Goal: Task Accomplishment & Management: Use online tool/utility

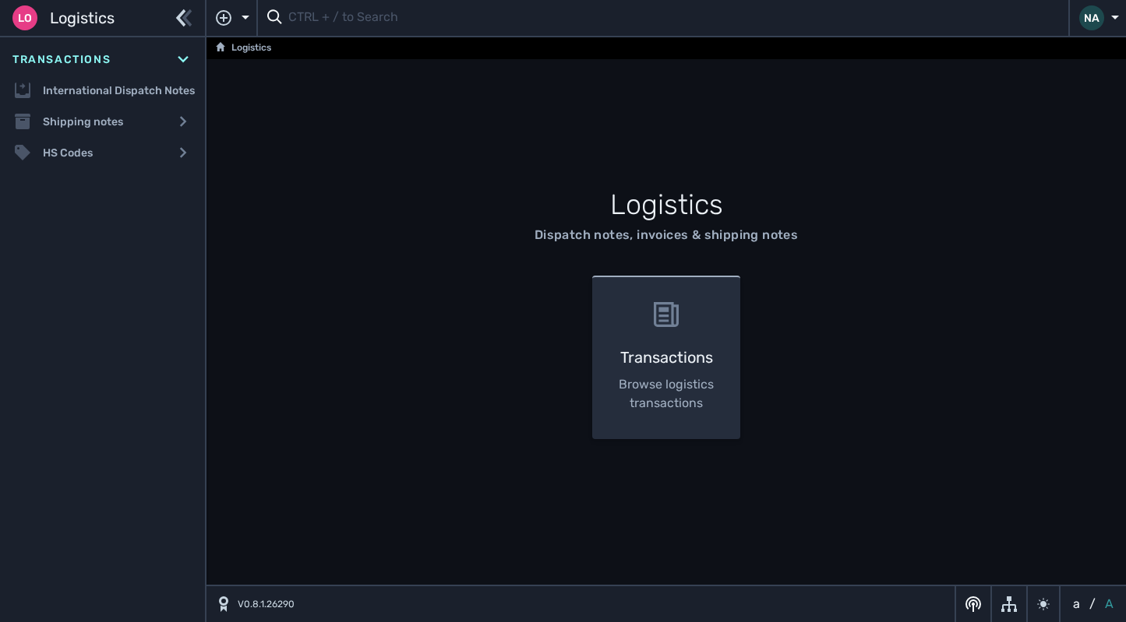
click at [429, 29] on input "text" at bounding box center [673, 18] width 770 height 30
type input "1104770"
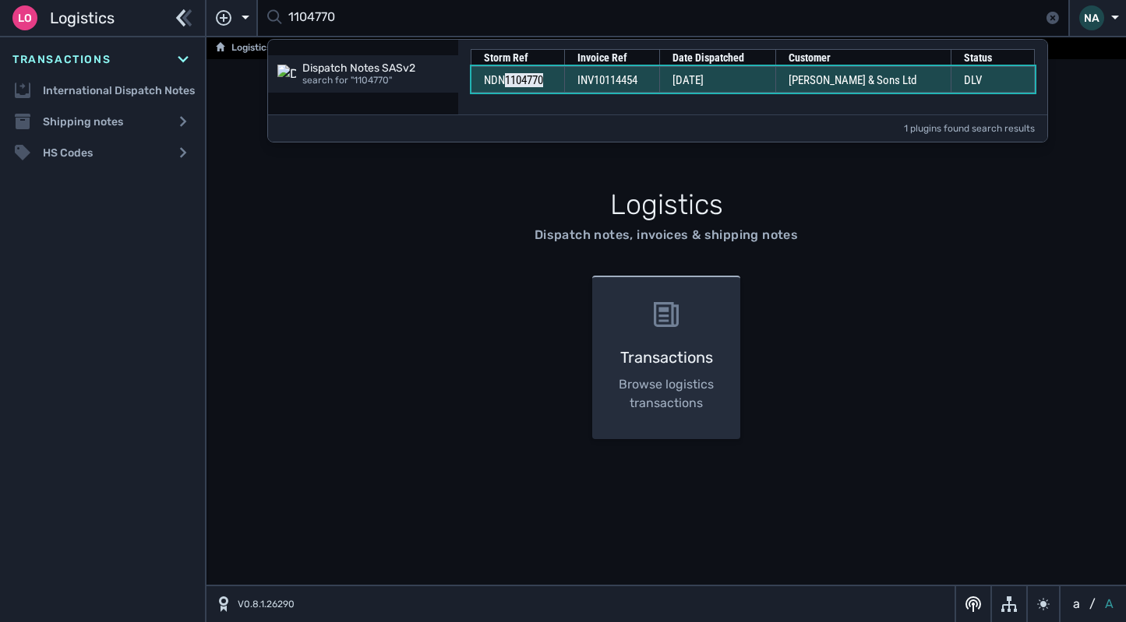
click at [671, 78] on td "03 Sep 2025" at bounding box center [717, 79] width 116 height 26
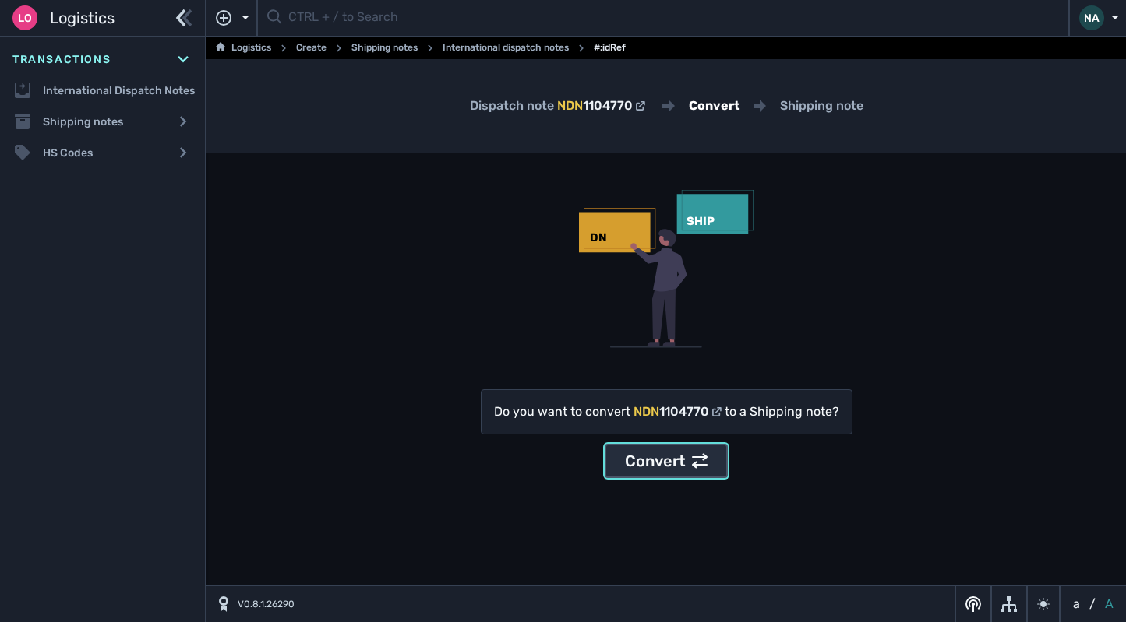
click at [684, 454] on div "Convert" at bounding box center [666, 461] width 83 height 23
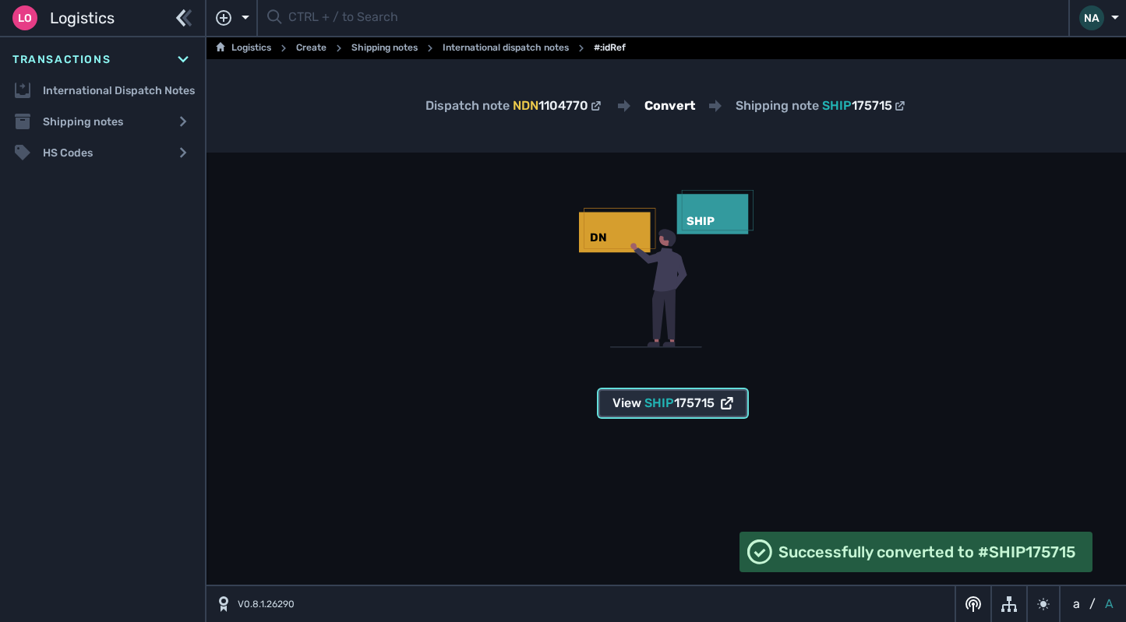
click at [660, 410] on span "SHIP" at bounding box center [659, 403] width 30 height 15
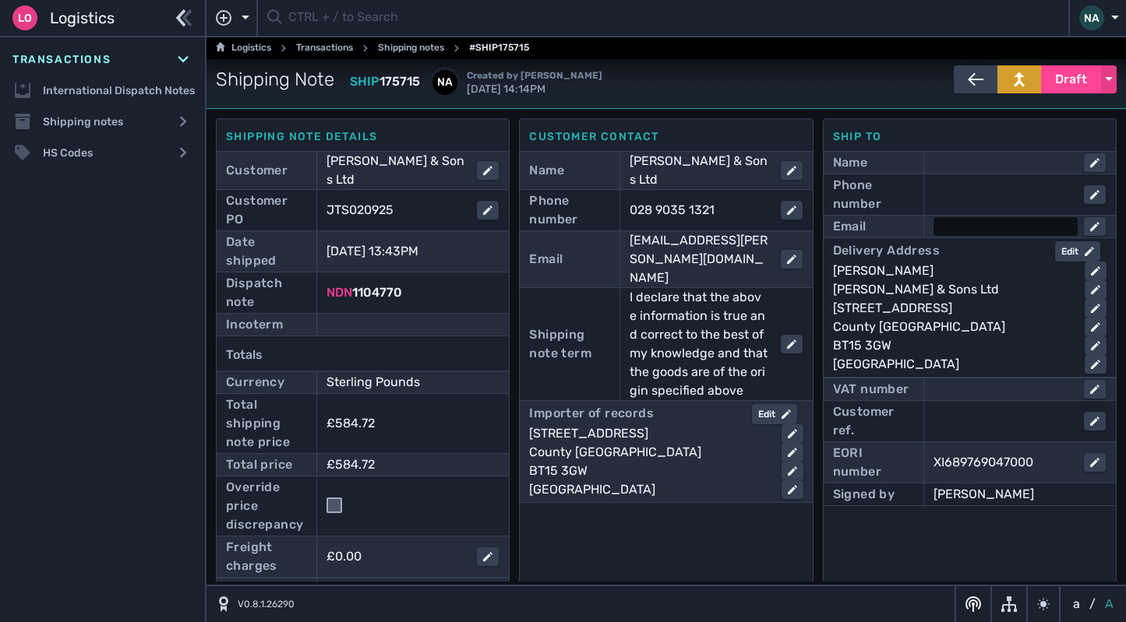
click at [941, 230] on div at bounding box center [1005, 226] width 144 height 19
type input "stephen.garrett@wrbarnett.com"
click at [991, 189] on div at bounding box center [1005, 194] width 144 height 19
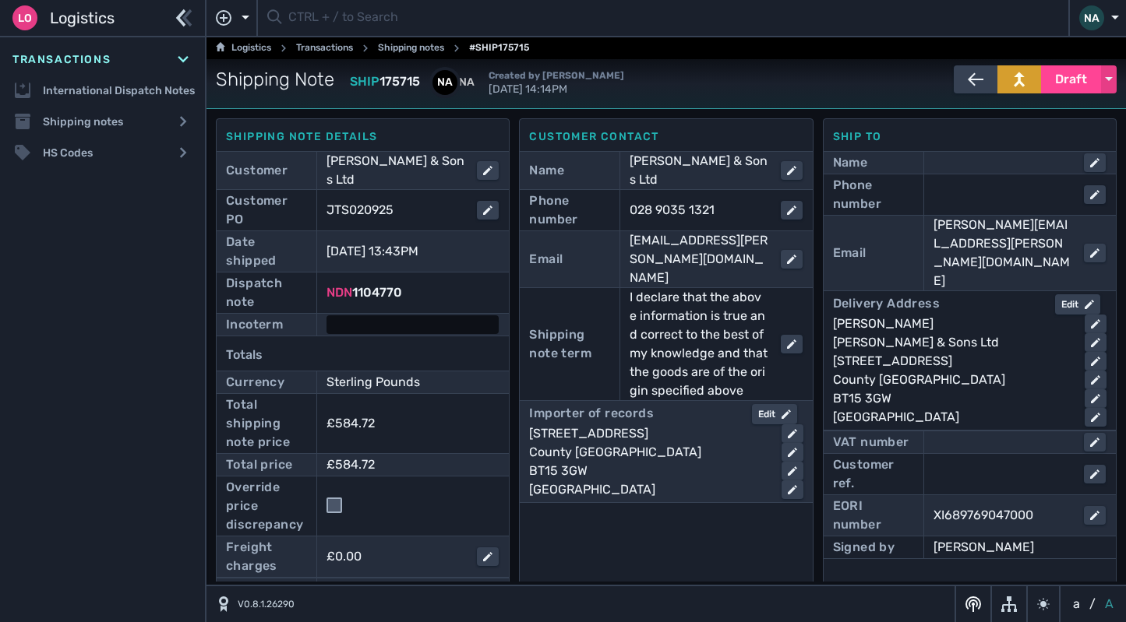
click at [427, 320] on div at bounding box center [412, 325] width 172 height 19
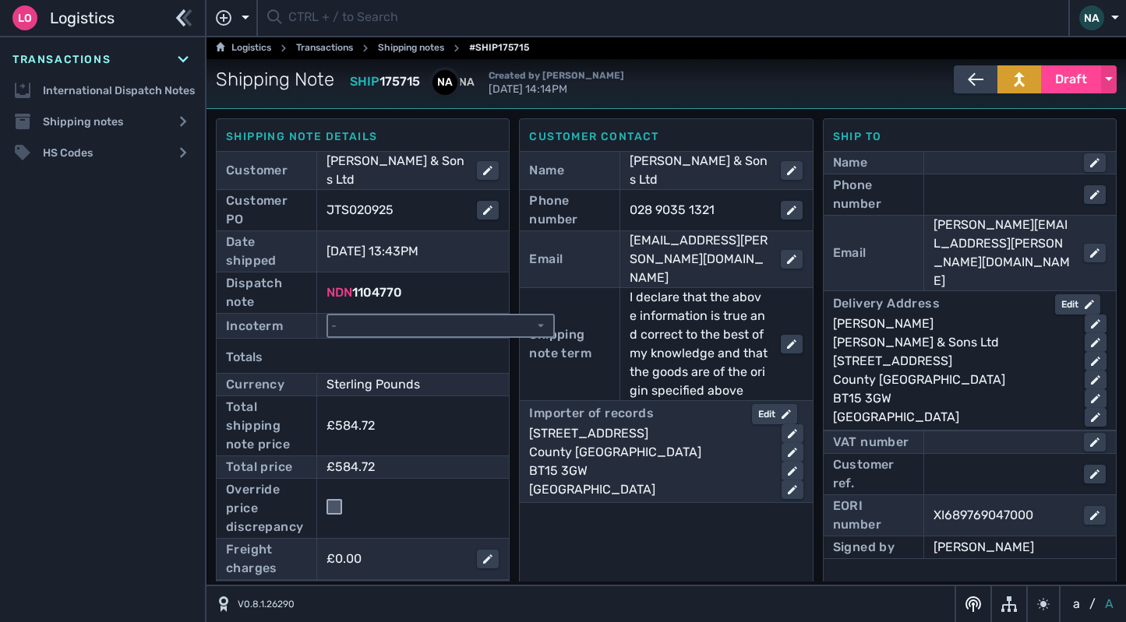
click at [422, 330] on select "- Ex Works - EXW Free Carrier - FCA Carriage Paid To - CPT Carriage Insurance P…" at bounding box center [440, 326] width 225 height 21
select select "[object Object]"
click at [328, 316] on select "- Ex Works - EXW Free Carrier - FCA Carriage Paid To - CPT Carriage Insurance P…" at bounding box center [440, 326] width 225 height 21
click at [1070, 95] on div "Shipping Note SHIP 175715 NA NA Created by Neil Ashby 3 September 2025 14:14PM …" at bounding box center [666, 83] width 901 height 37
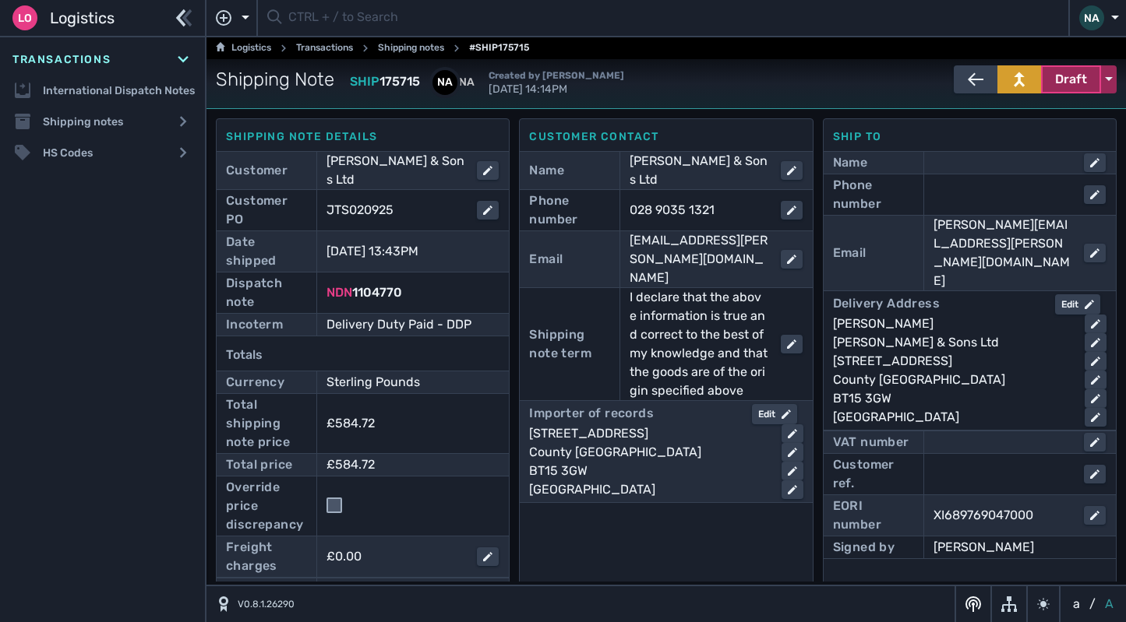
click at [1067, 83] on span "Draft" at bounding box center [1071, 79] width 32 height 19
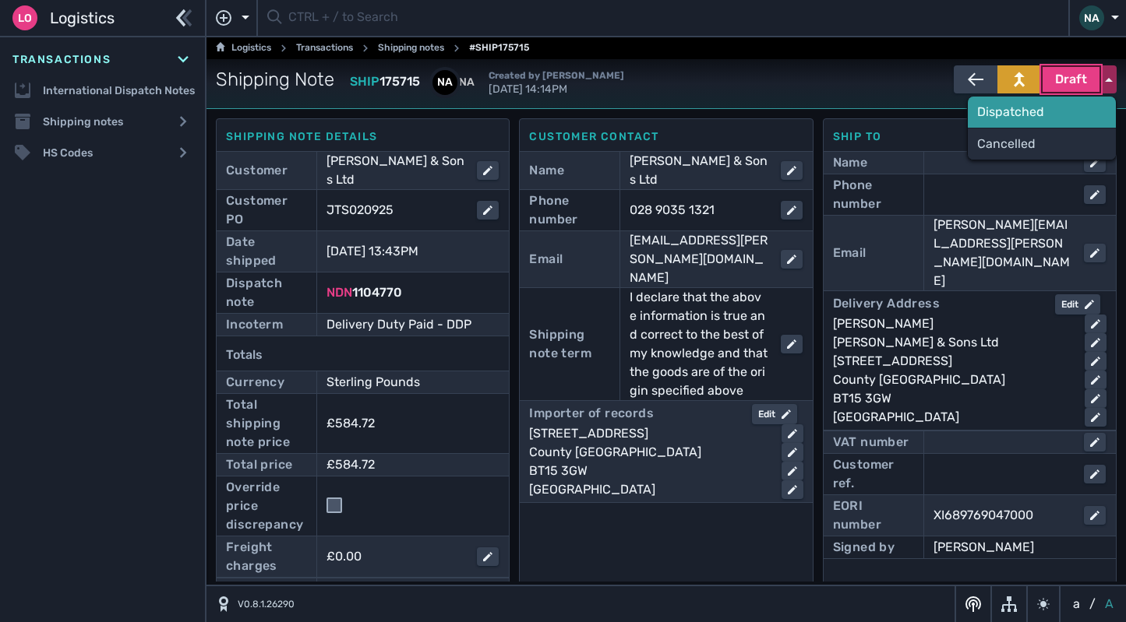
click at [1010, 115] on div "Dispatched" at bounding box center [1042, 112] width 148 height 31
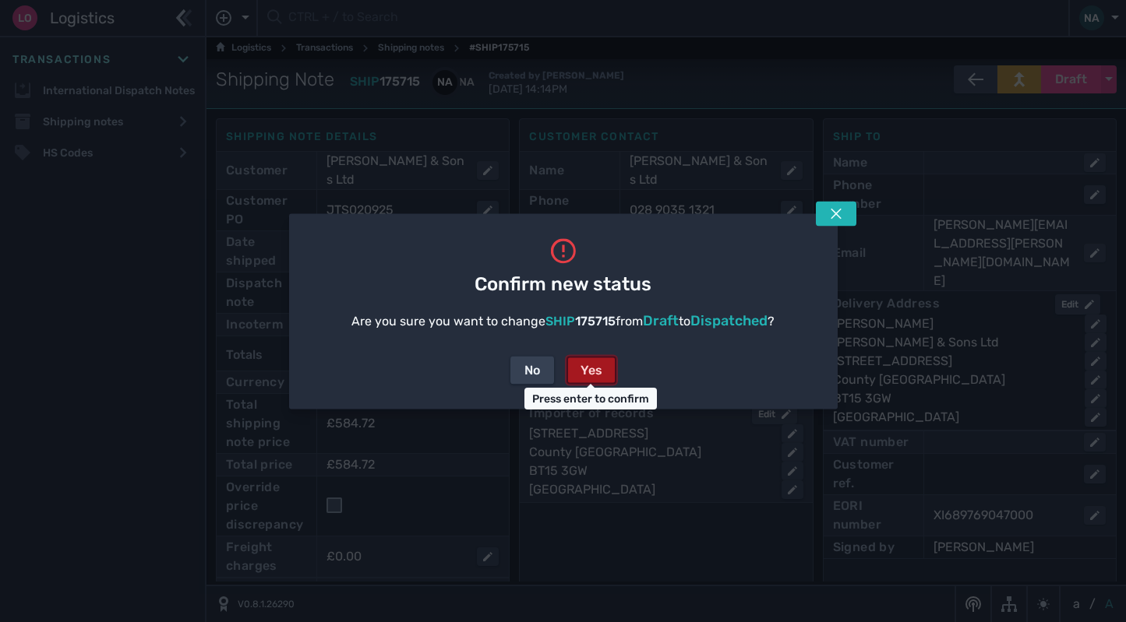
click at [590, 370] on div "Yes" at bounding box center [591, 370] width 22 height 19
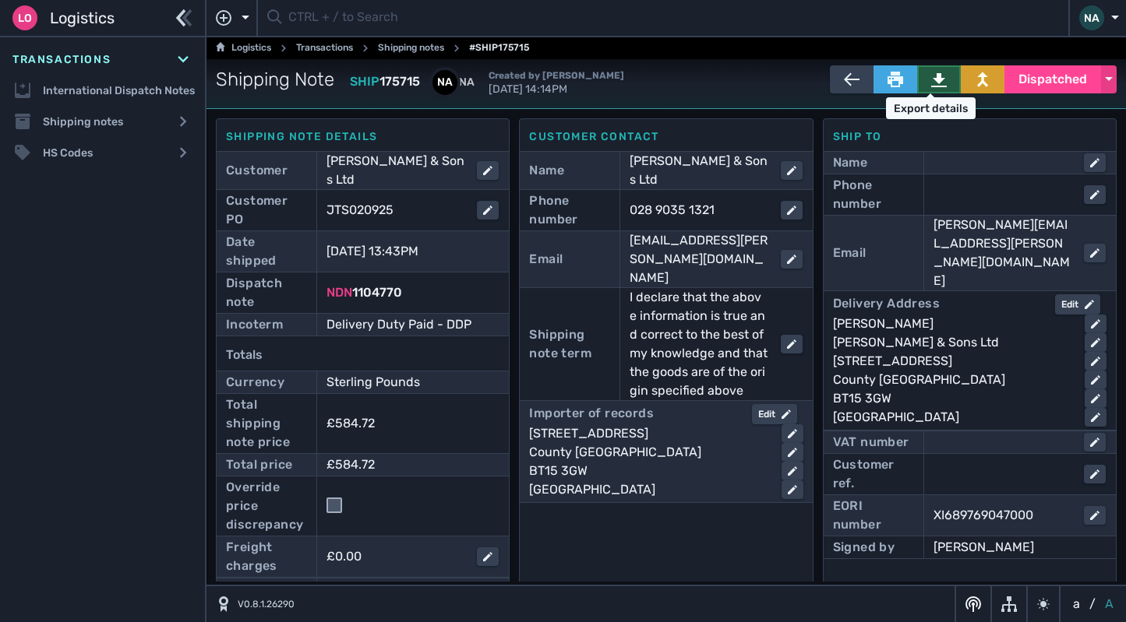
click at [931, 84] on icon at bounding box center [939, 80] width 16 height 16
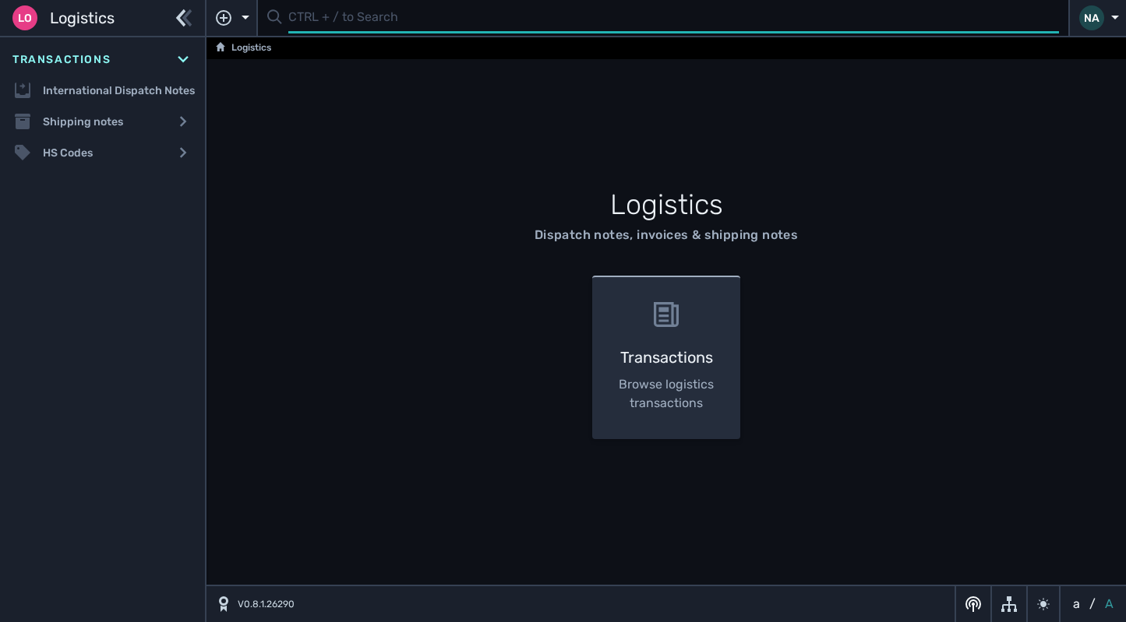
click at [347, 20] on input "text" at bounding box center [673, 18] width 770 height 30
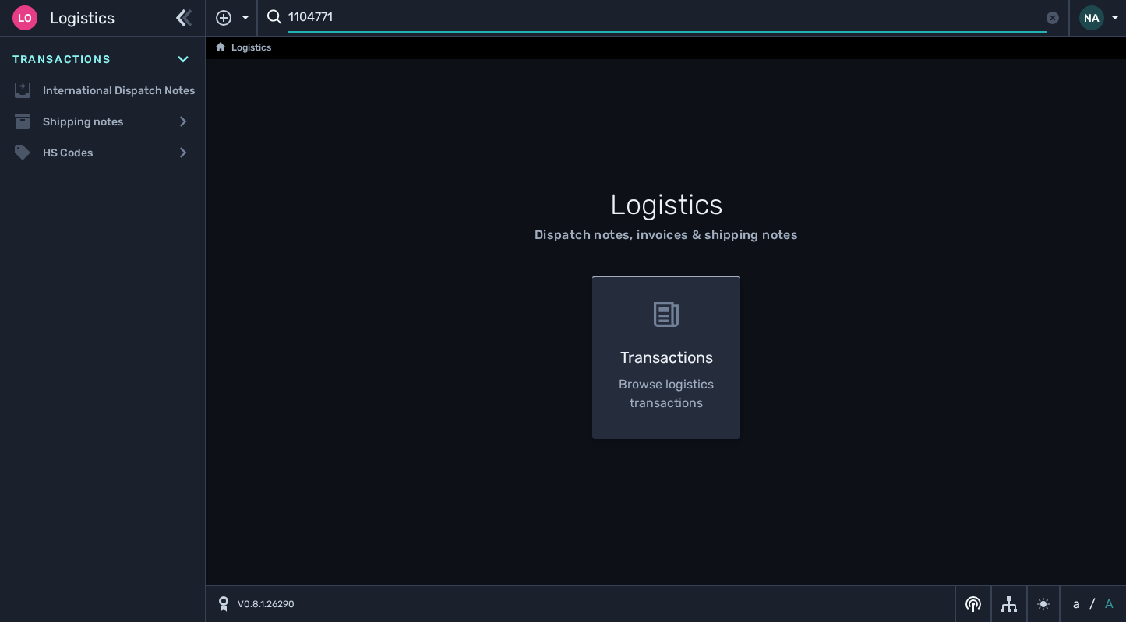
type input "1104771"
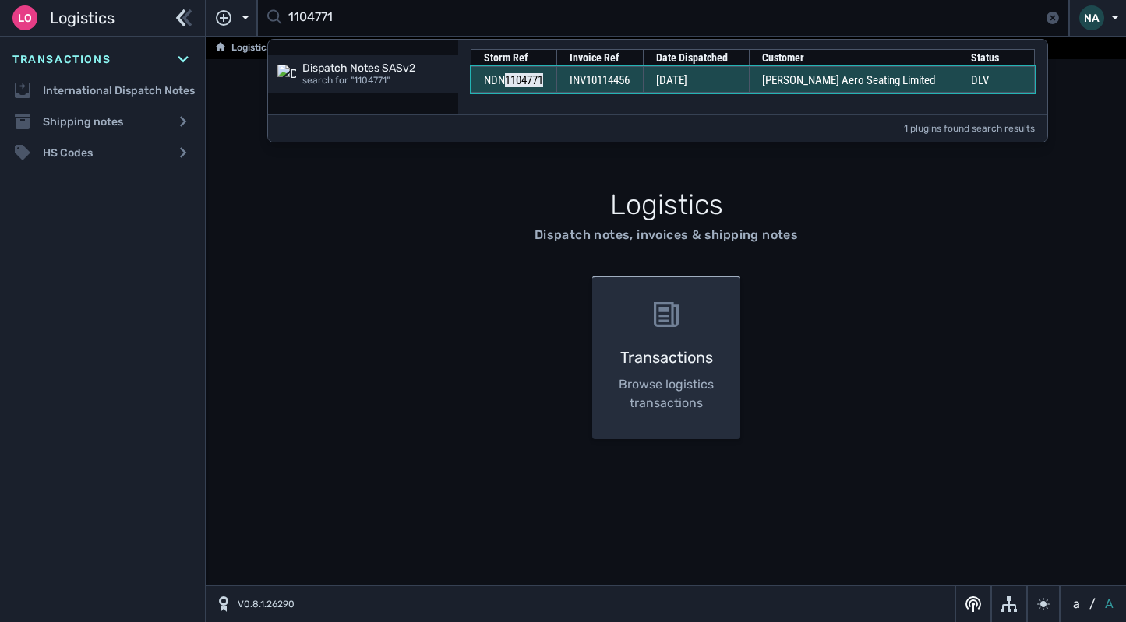
click at [643, 78] on td "INV10114456" at bounding box center [599, 79] width 86 height 26
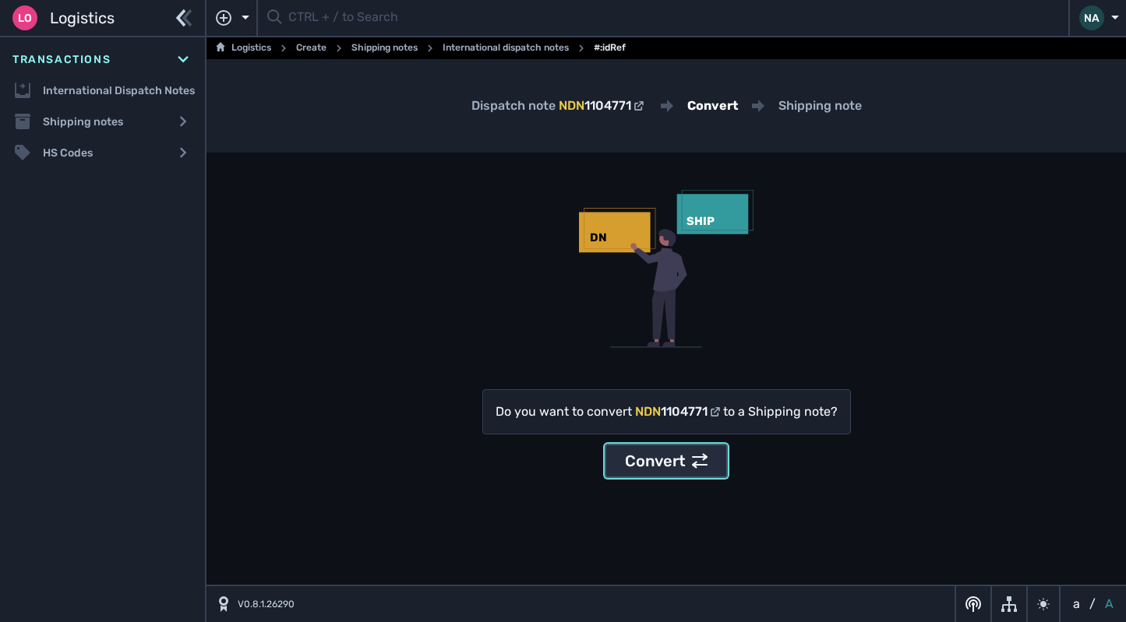
click at [665, 454] on div "Convert" at bounding box center [666, 461] width 83 height 23
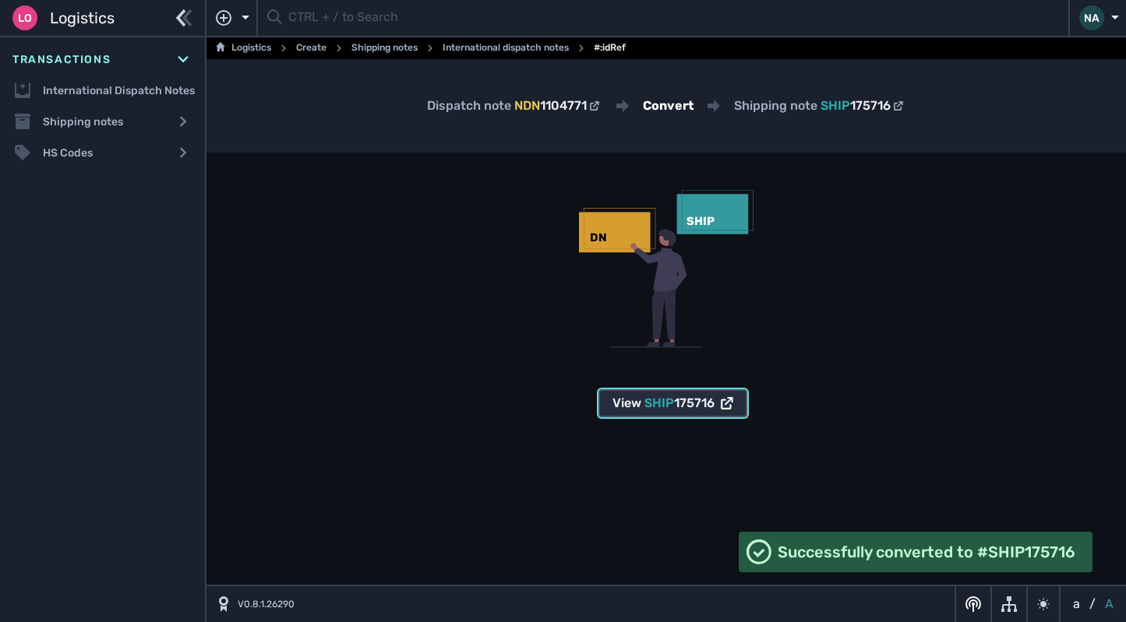
click at [661, 404] on span "SHIP" at bounding box center [659, 403] width 30 height 15
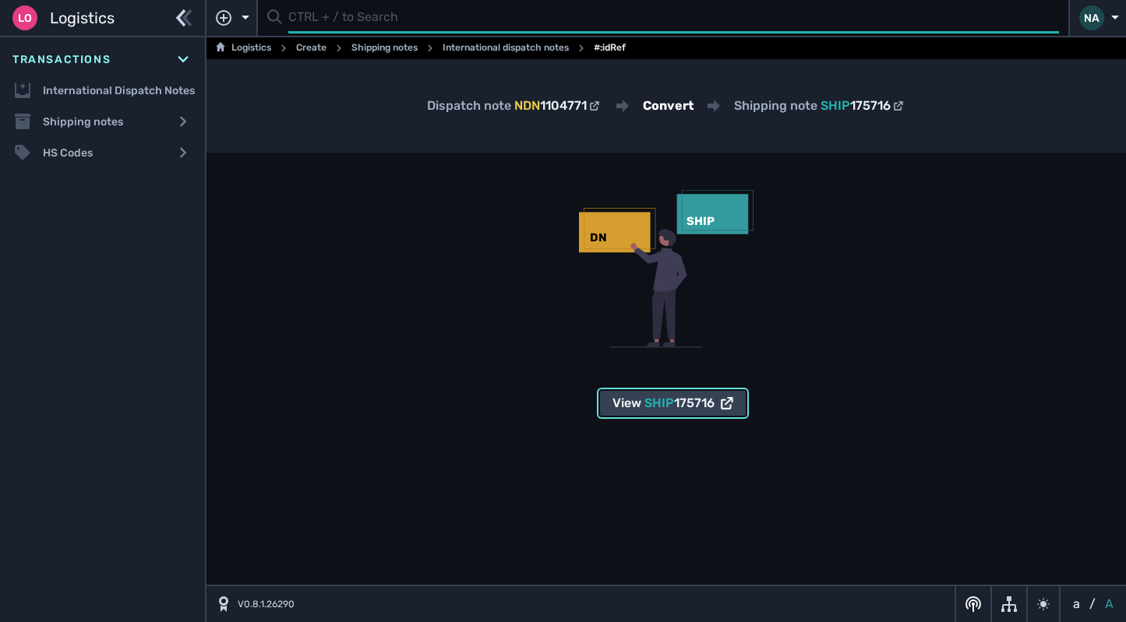
click at [373, 21] on input "text" at bounding box center [673, 18] width 770 height 30
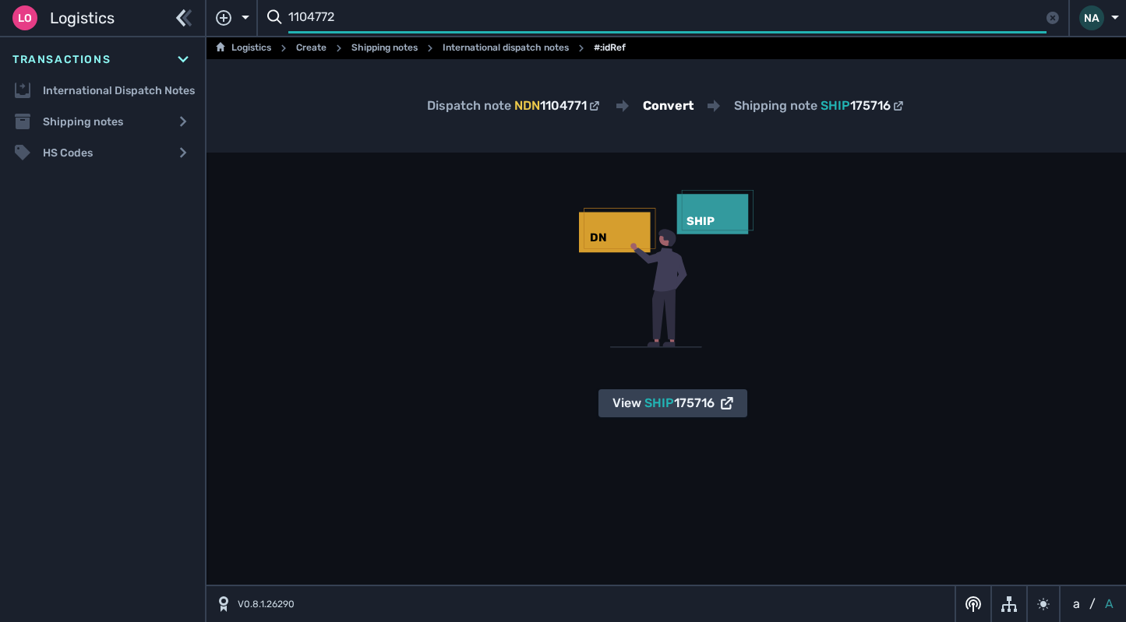
type input "1104772"
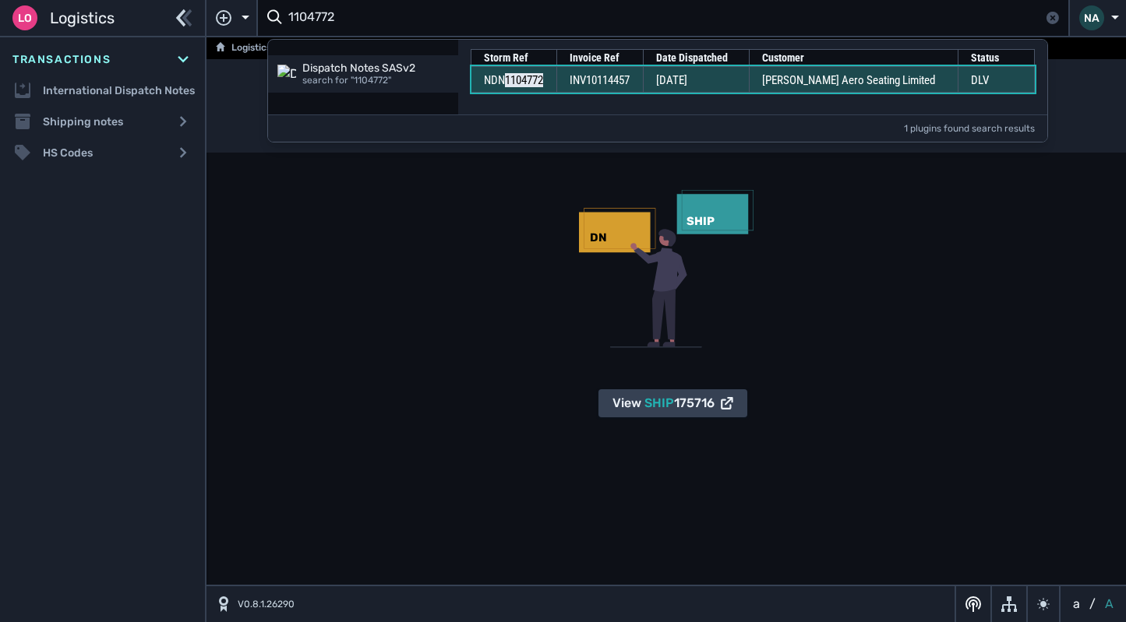
click at [643, 78] on td "INV10114457" at bounding box center [599, 79] width 86 height 26
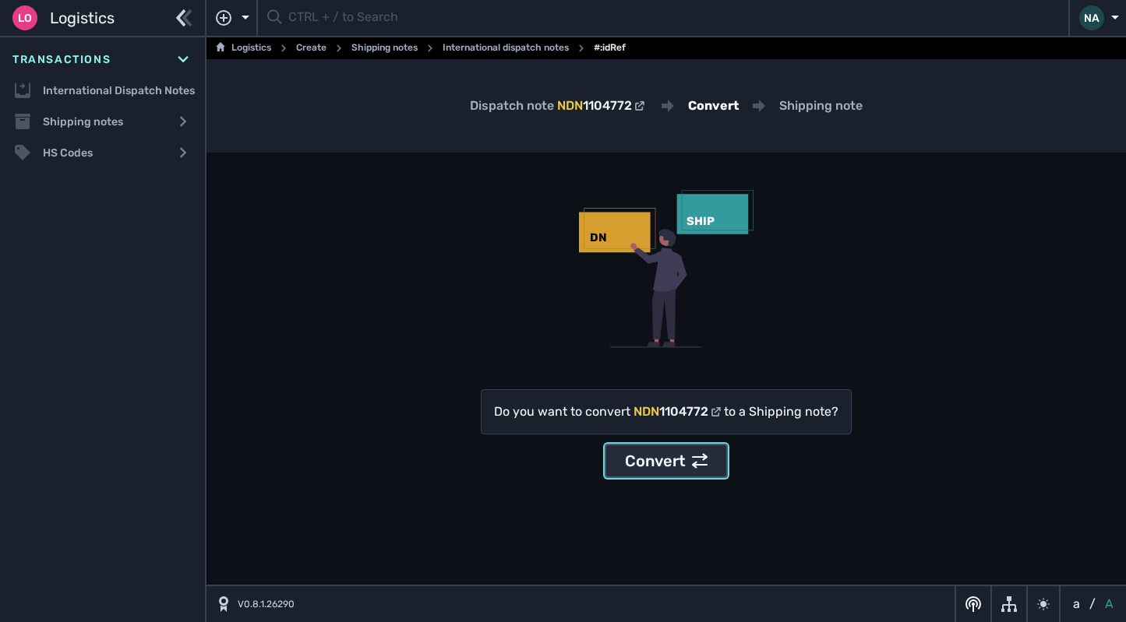
click at [668, 460] on div "Convert" at bounding box center [666, 461] width 83 height 23
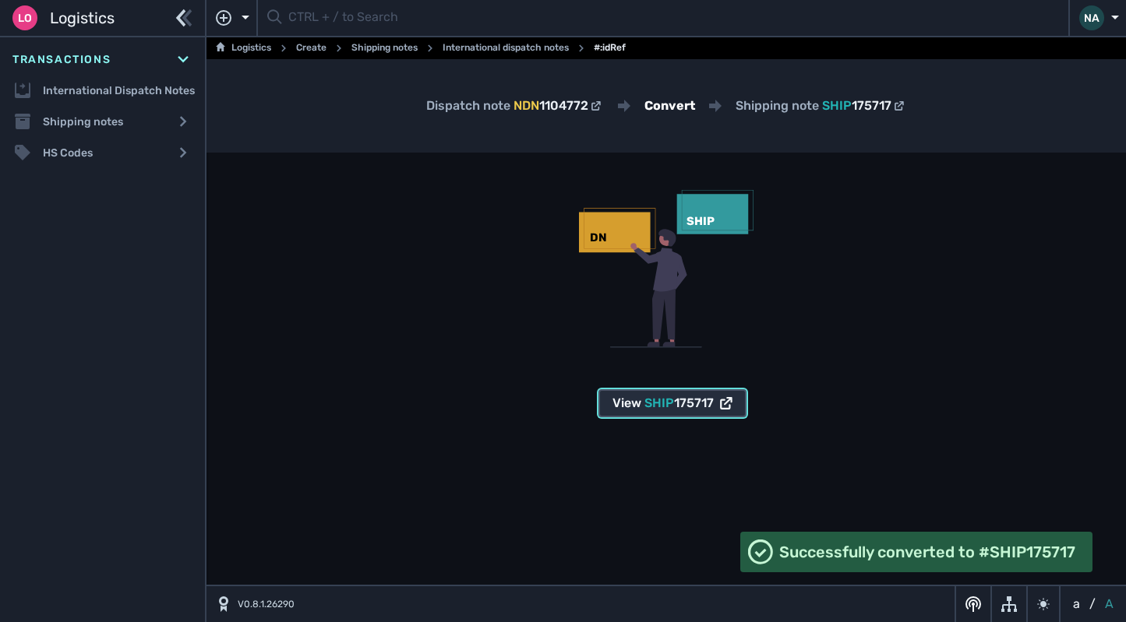
click at [678, 403] on span "175717" at bounding box center [694, 403] width 40 height 15
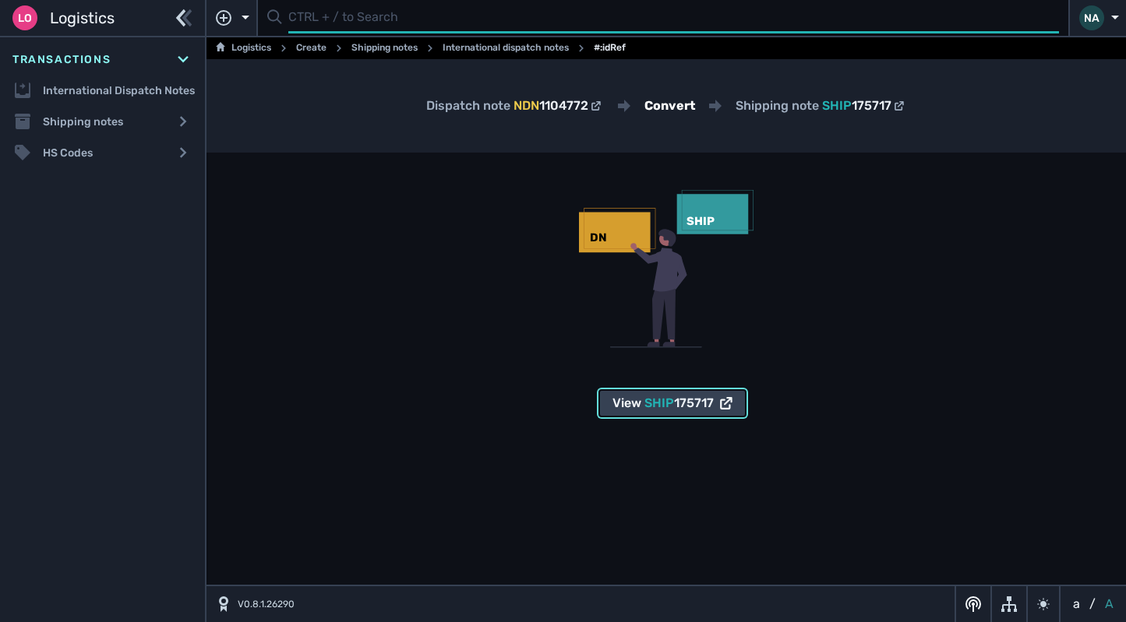
click at [407, 16] on input "text" at bounding box center [673, 18] width 770 height 30
type input "1104773"
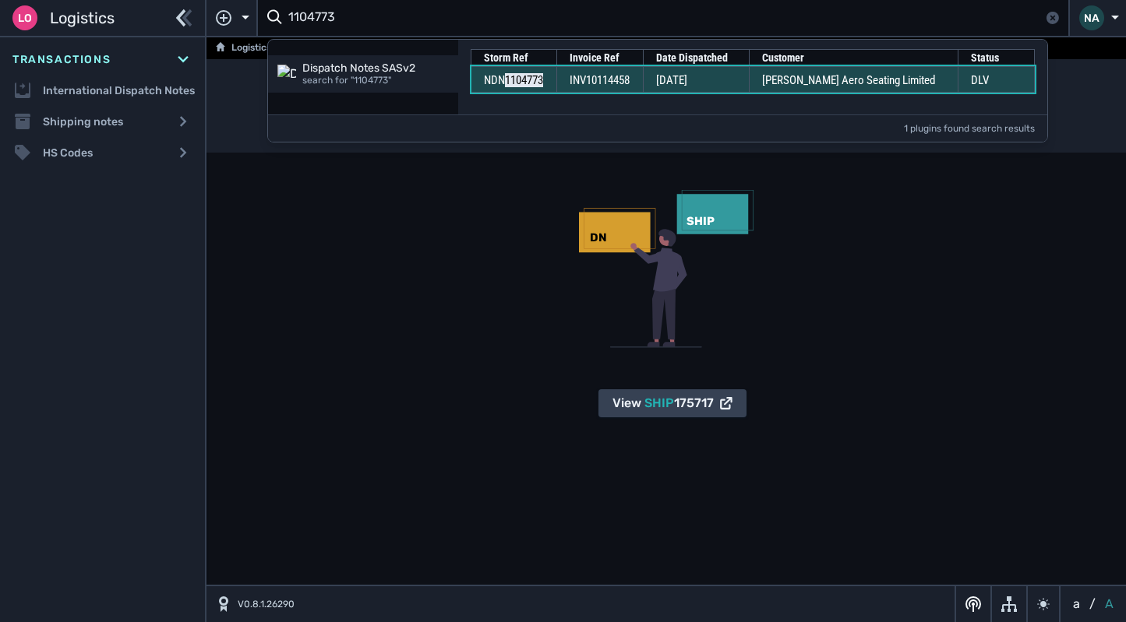
click at [586, 74] on span "INV10114458" at bounding box center [599, 80] width 60 height 14
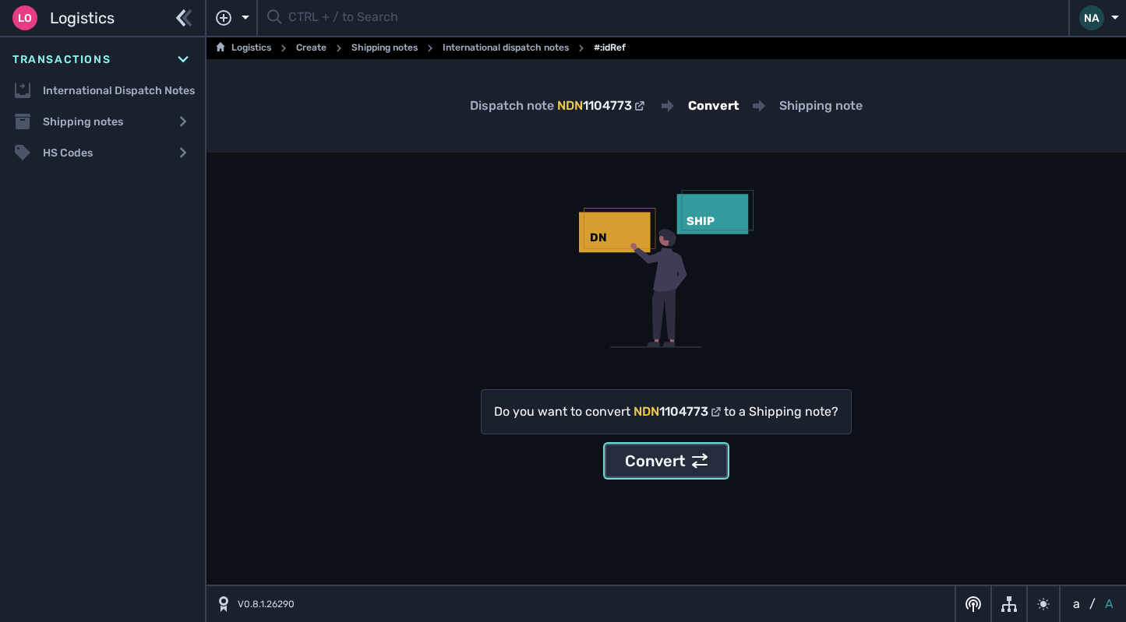
click at [672, 463] on div "Convert" at bounding box center [666, 461] width 83 height 23
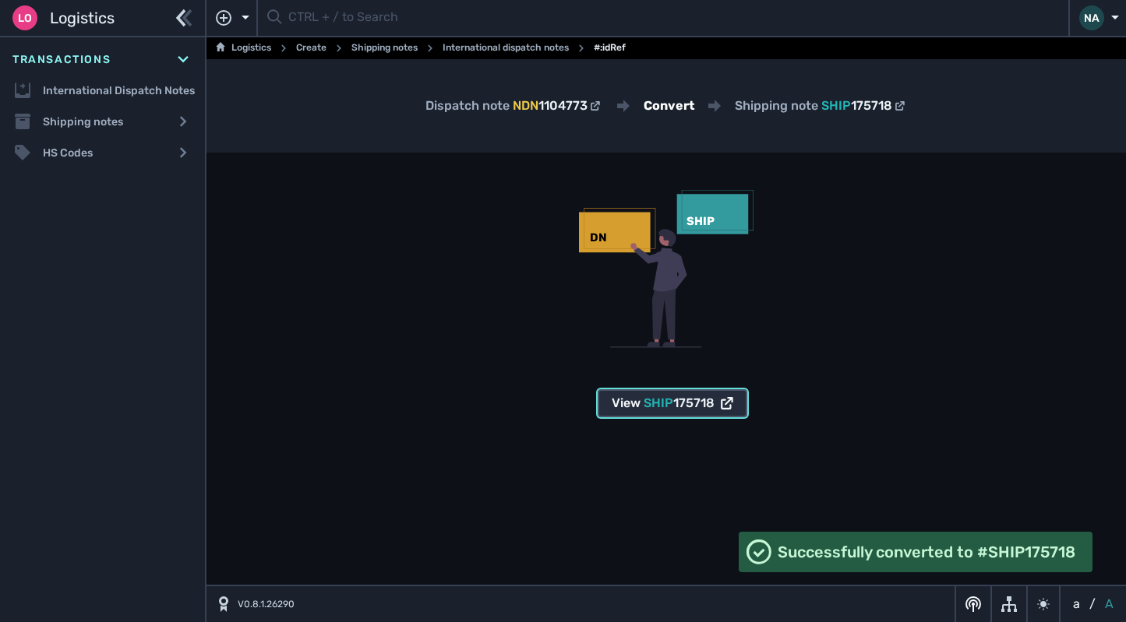
click at [662, 402] on span "SHIP" at bounding box center [658, 403] width 30 height 15
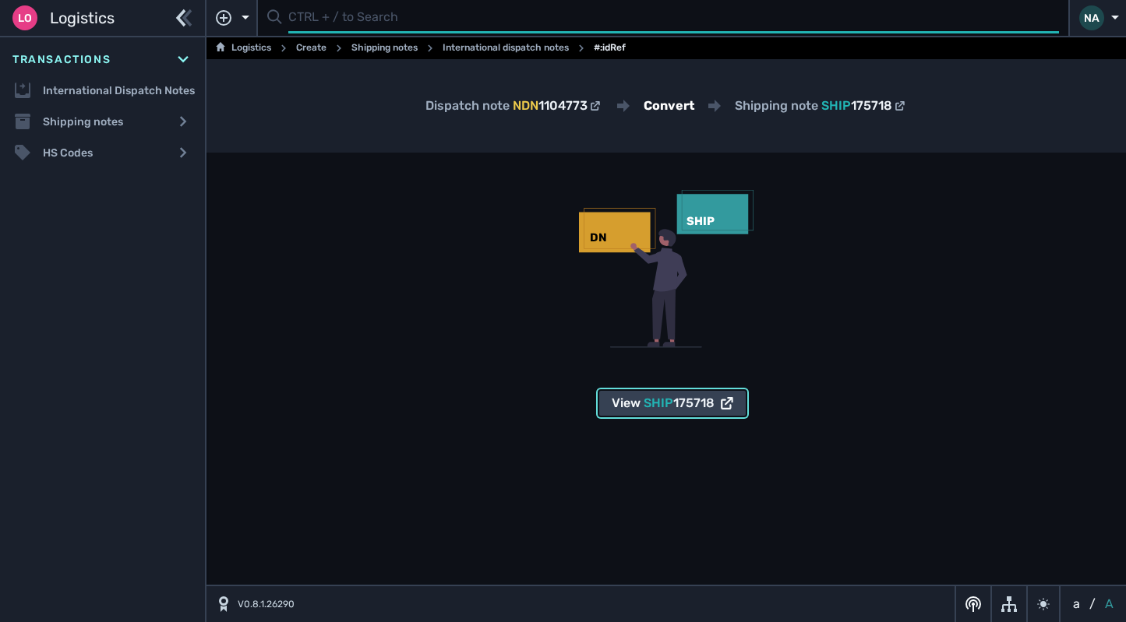
click at [346, 25] on input "text" at bounding box center [673, 18] width 770 height 30
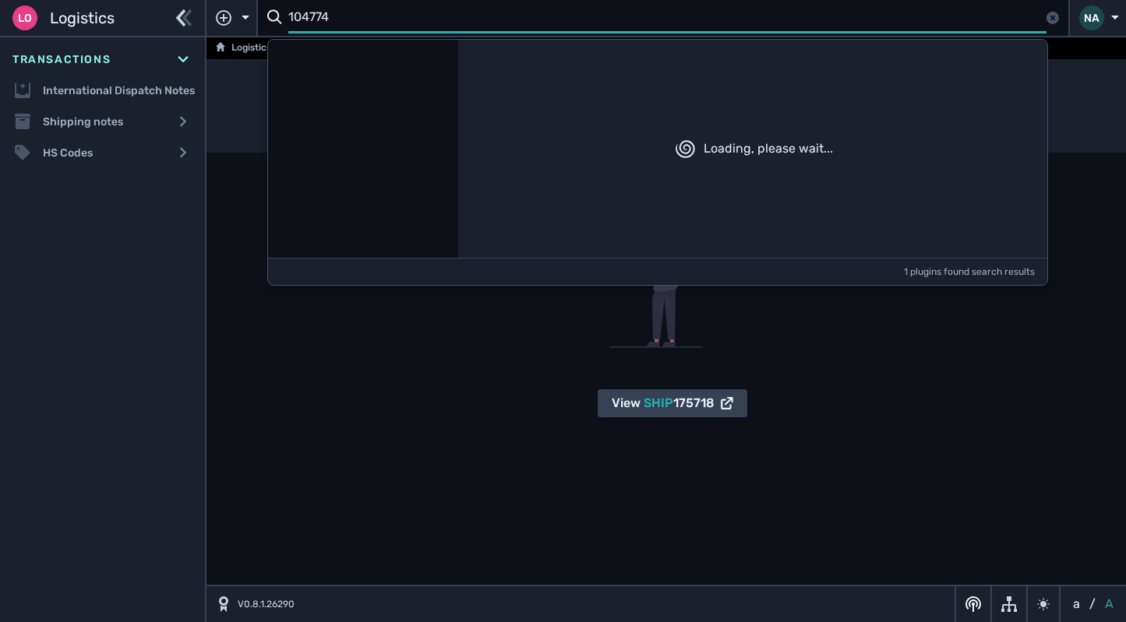
click at [297, 20] on input "104774" at bounding box center [667, 18] width 758 height 30
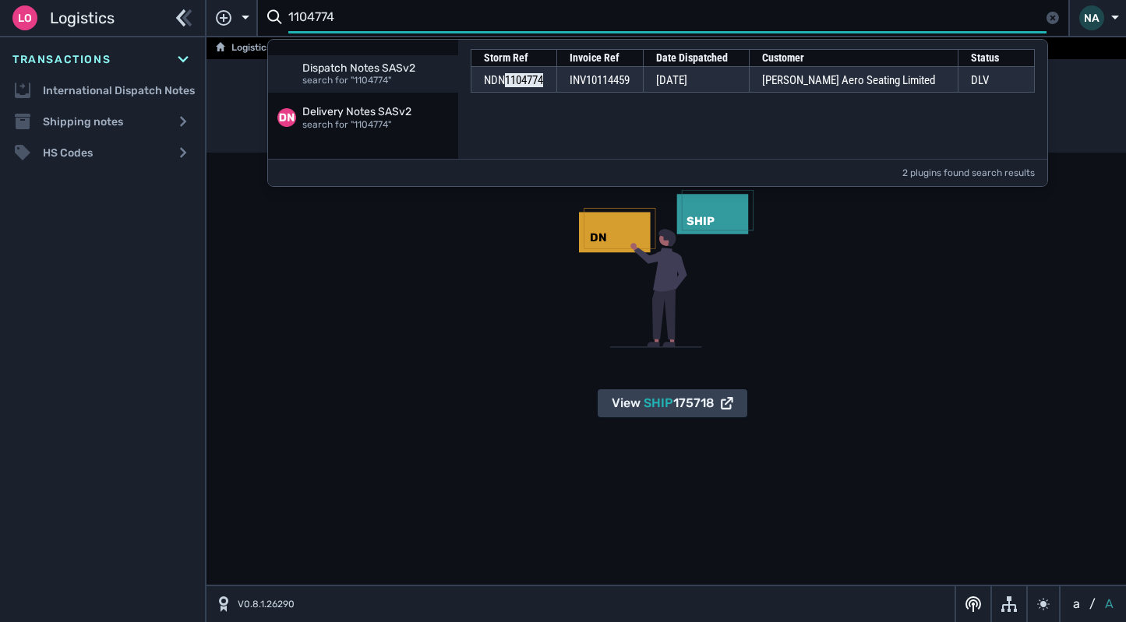
type input "1104774"
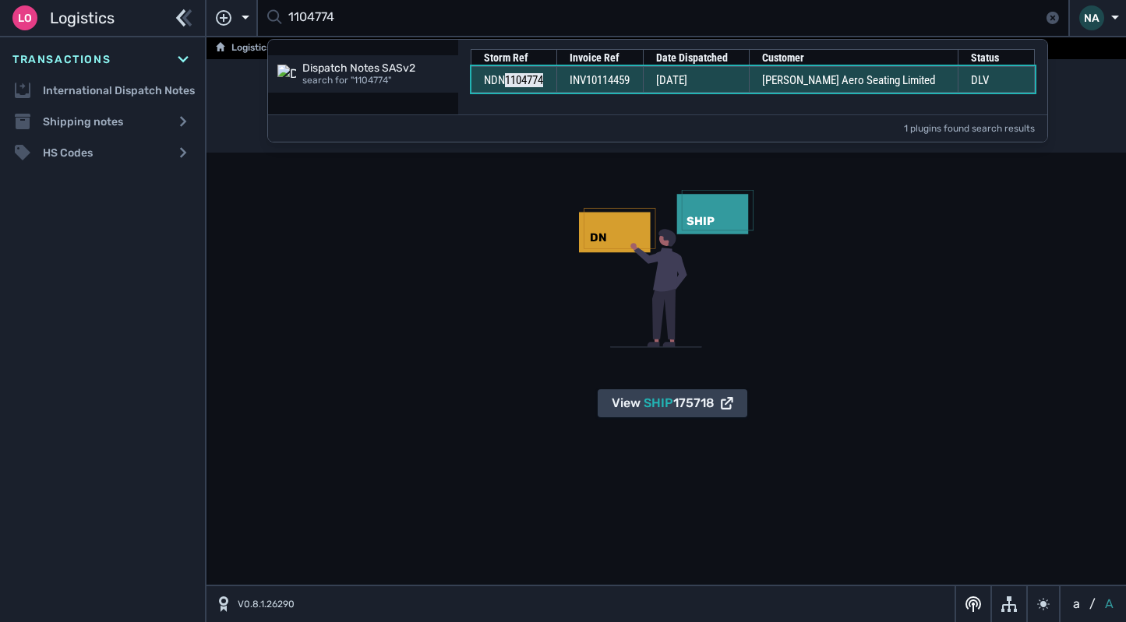
click at [643, 81] on td "INV10114459" at bounding box center [599, 79] width 86 height 26
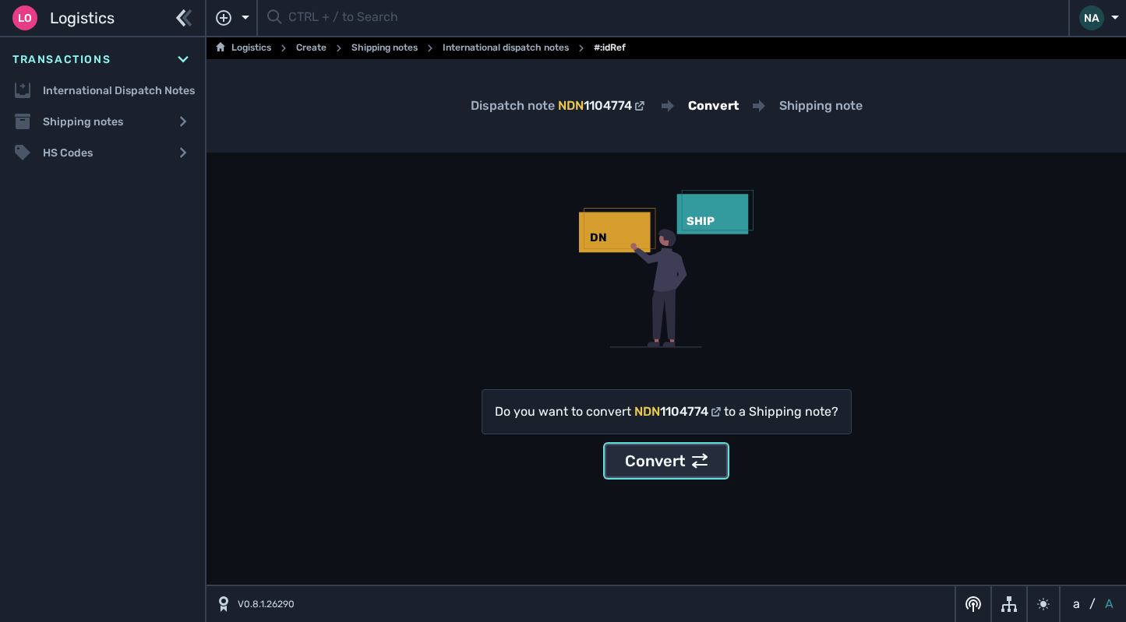
click at [663, 460] on div "Convert" at bounding box center [666, 461] width 83 height 23
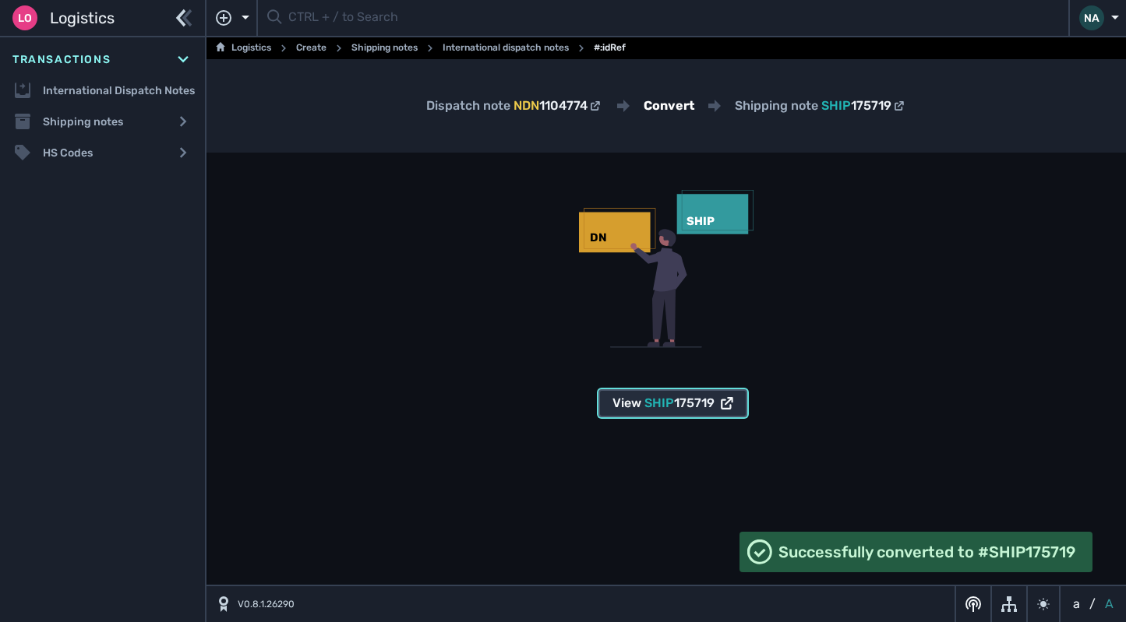
click at [695, 407] on span "175719" at bounding box center [694, 403] width 41 height 15
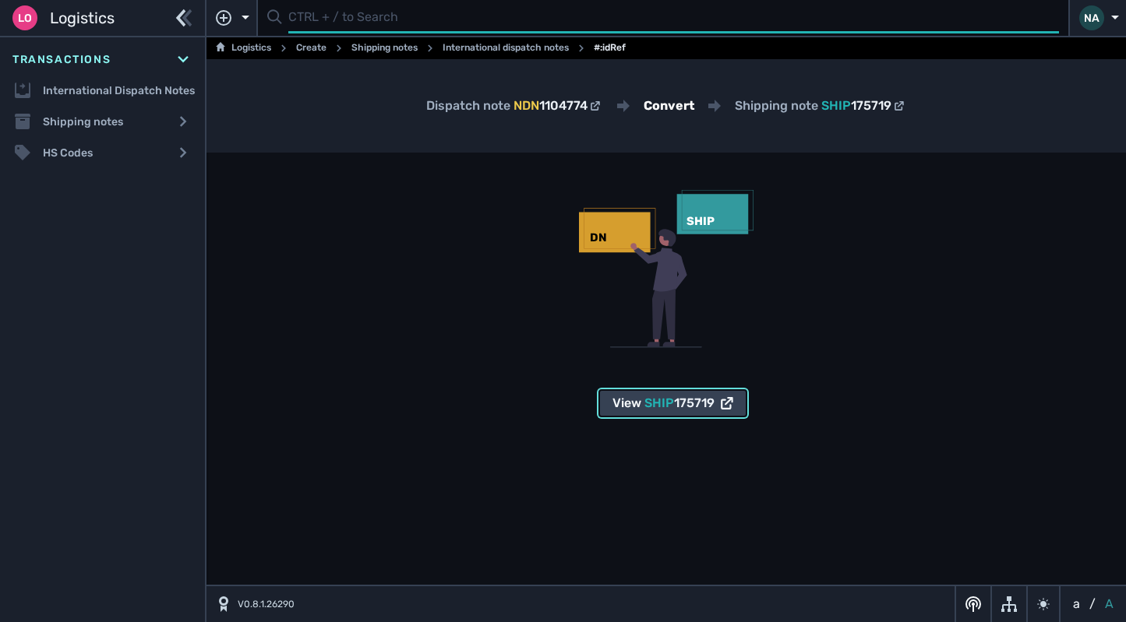
click at [457, 20] on input "text" at bounding box center [673, 18] width 770 height 30
type input "1104775"
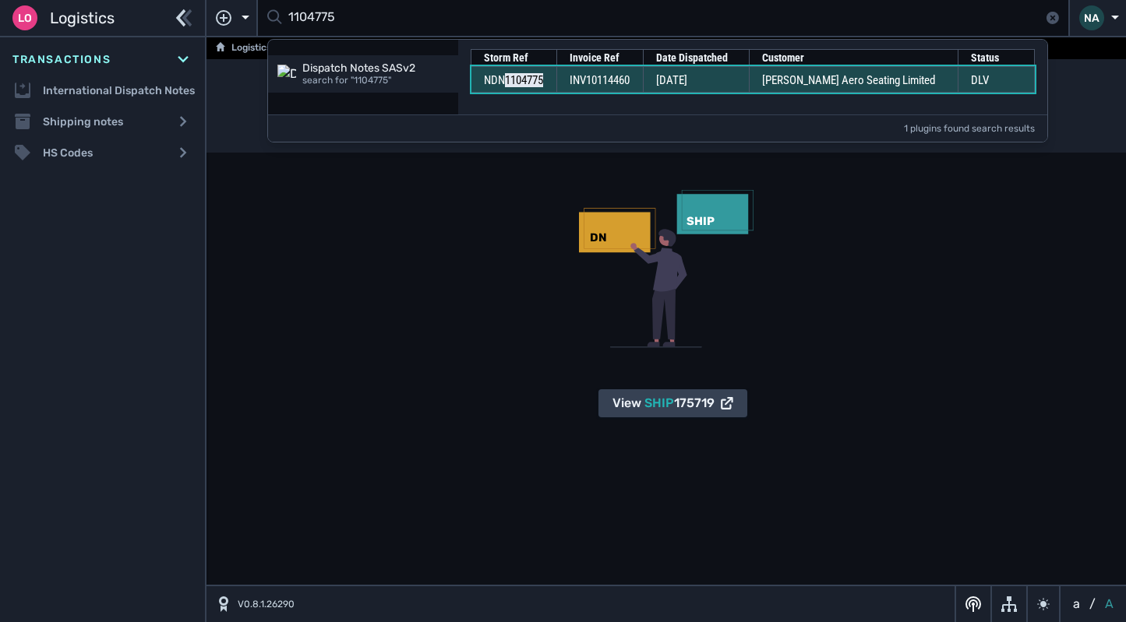
click at [747, 76] on td "03 Sep 2025" at bounding box center [696, 79] width 106 height 26
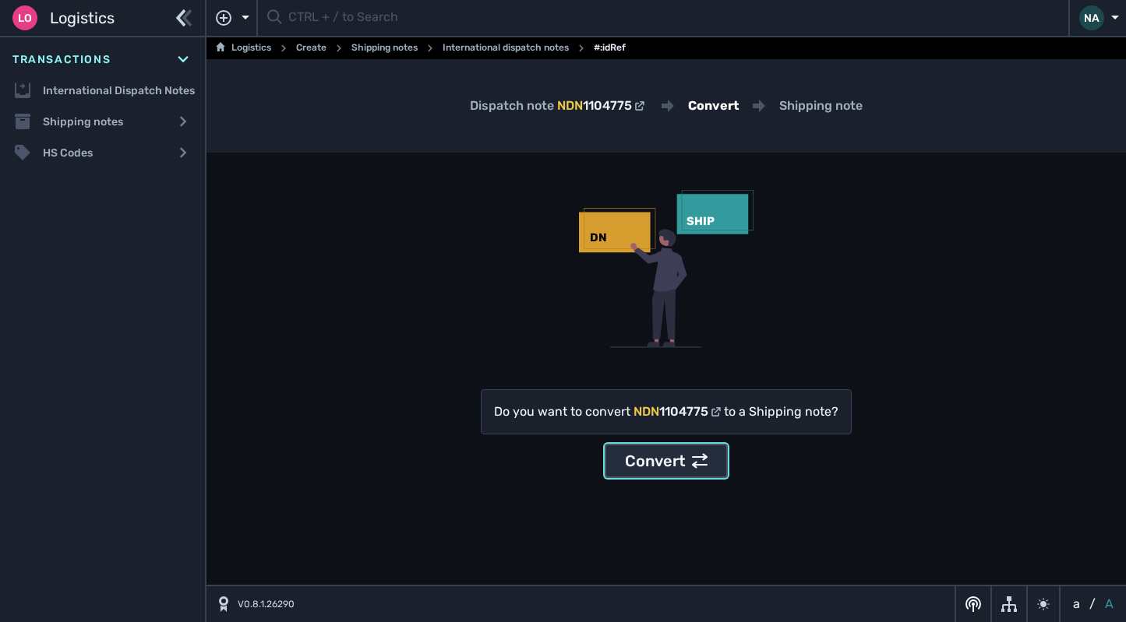
click at [682, 457] on div "Convert" at bounding box center [666, 461] width 83 height 23
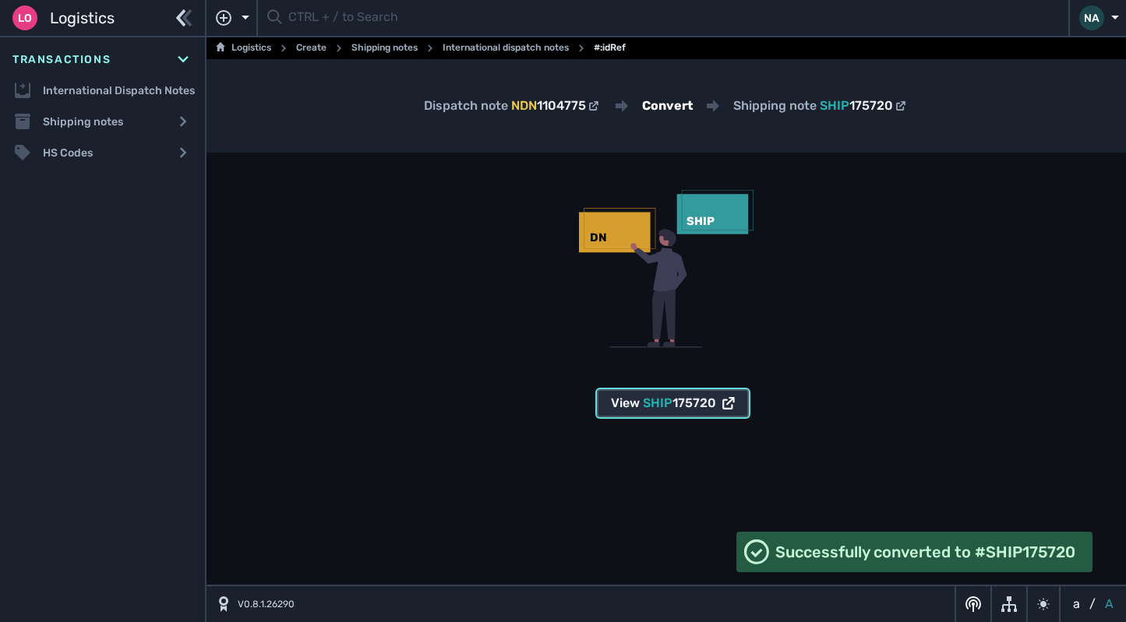
click at [710, 403] on span "175720" at bounding box center [694, 403] width 44 height 15
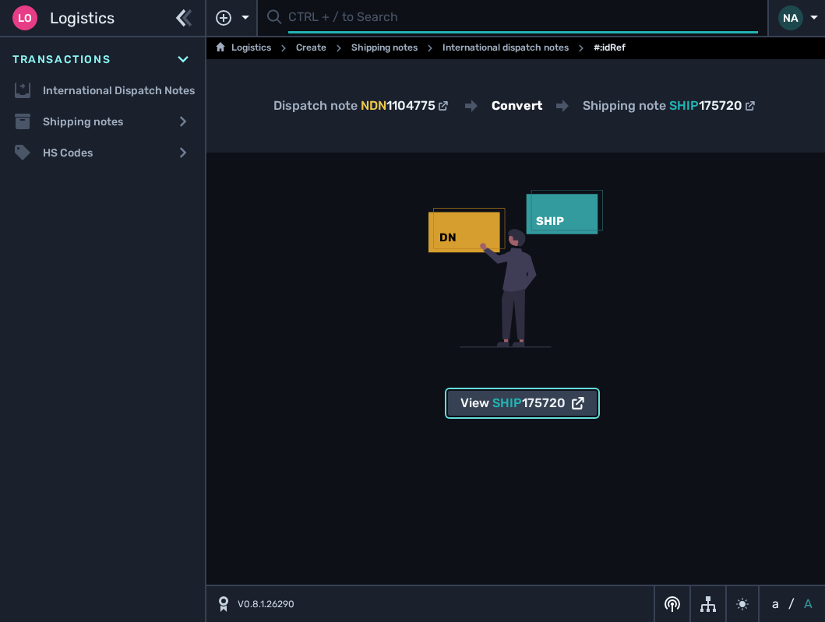
click at [348, 26] on input "text" at bounding box center [523, 18] width 470 height 30
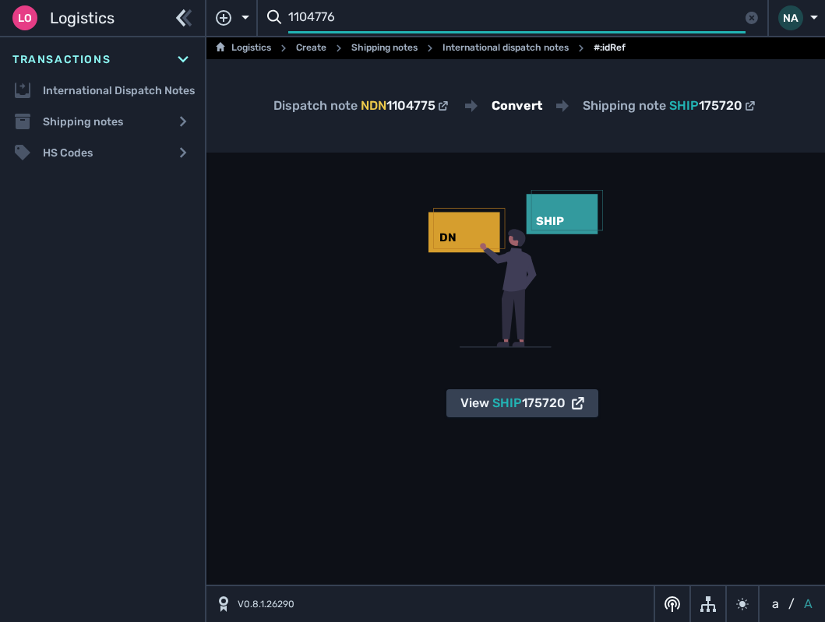
type input "1104776"
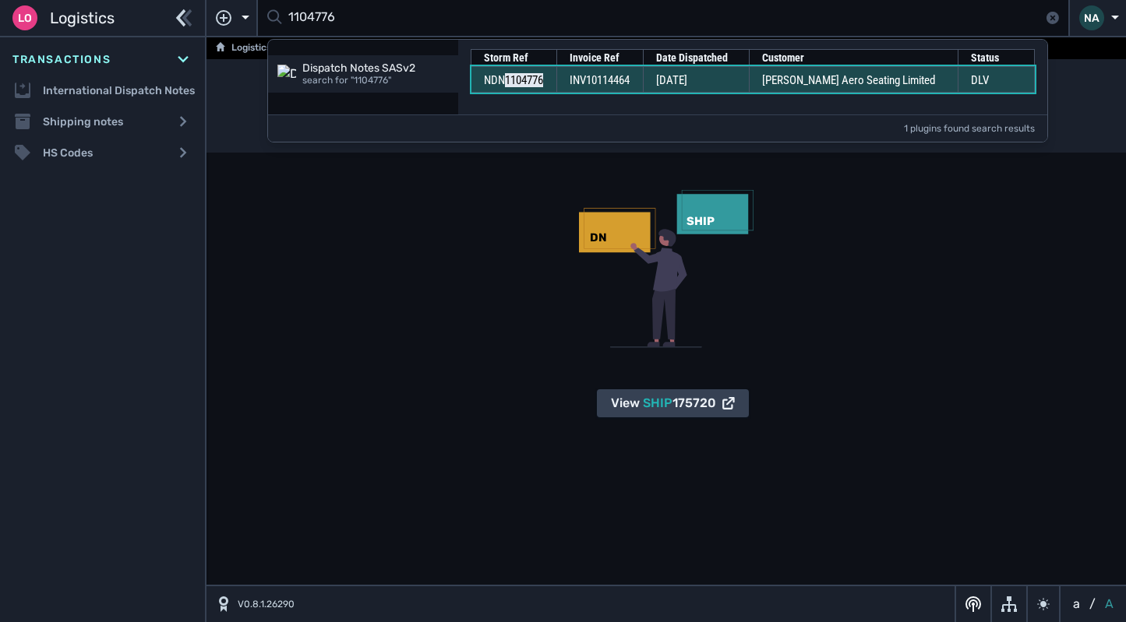
click at [629, 79] on span "INV10114464" at bounding box center [599, 80] width 60 height 14
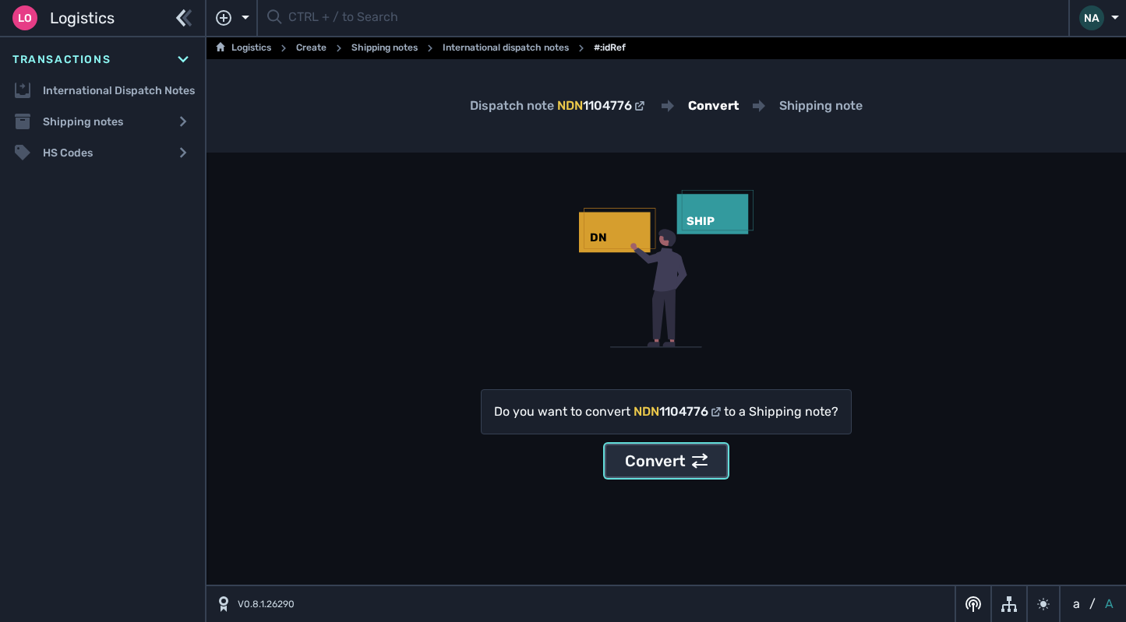
click at [665, 457] on div "Convert" at bounding box center [666, 461] width 83 height 23
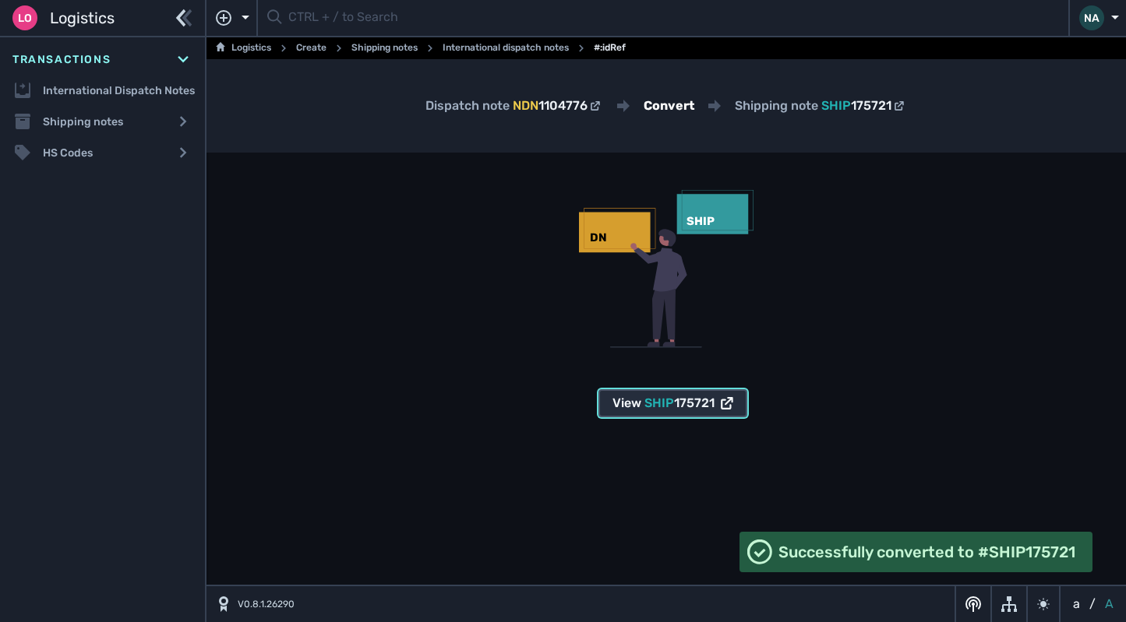
click at [642, 397] on div "View SHIP 175721" at bounding box center [672, 403] width 121 height 19
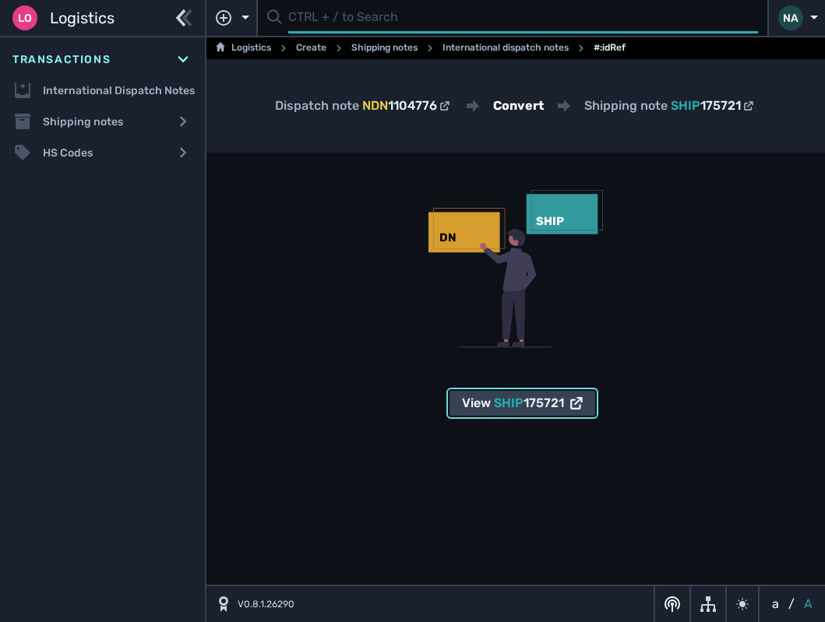
click at [379, 23] on input "text" at bounding box center [523, 18] width 470 height 30
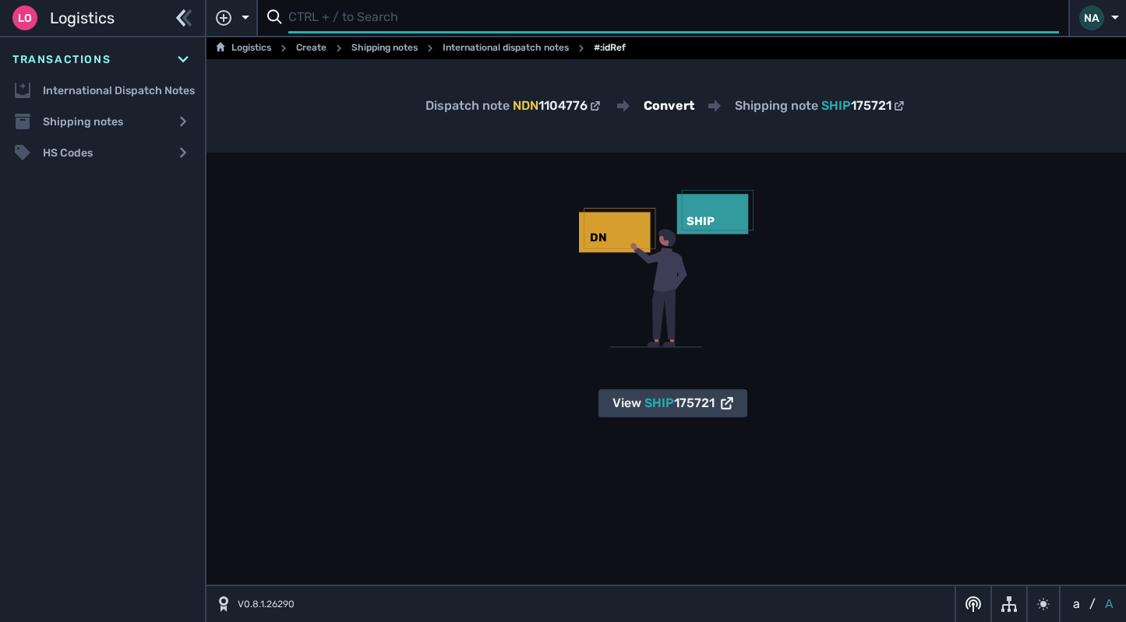
click at [386, 19] on input "text" at bounding box center [673, 18] width 770 height 30
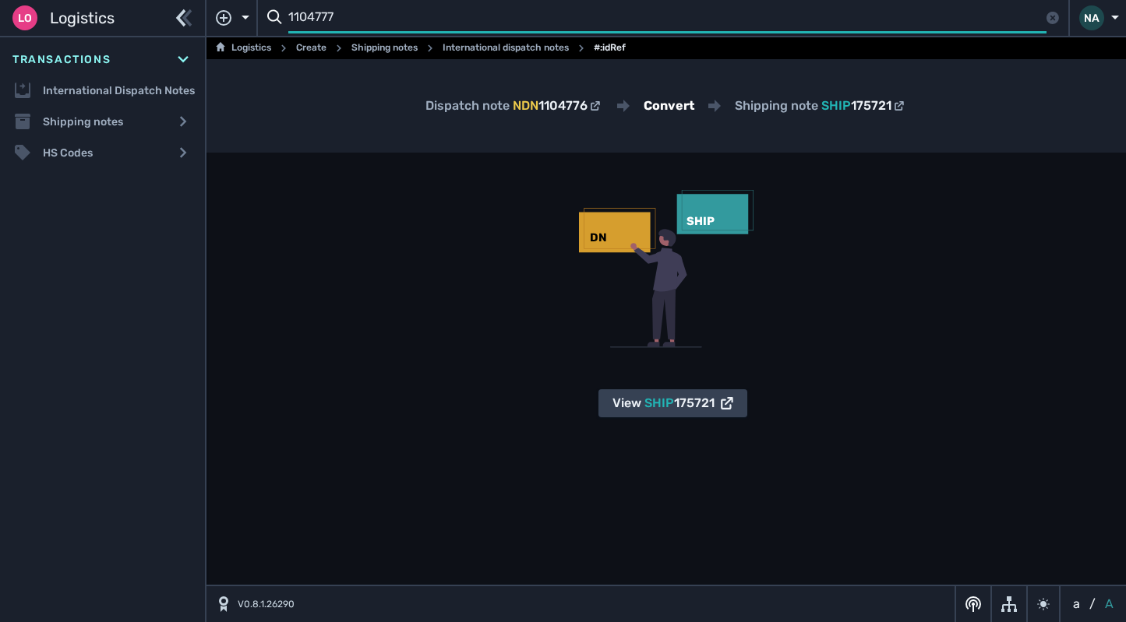
type input "1104777"
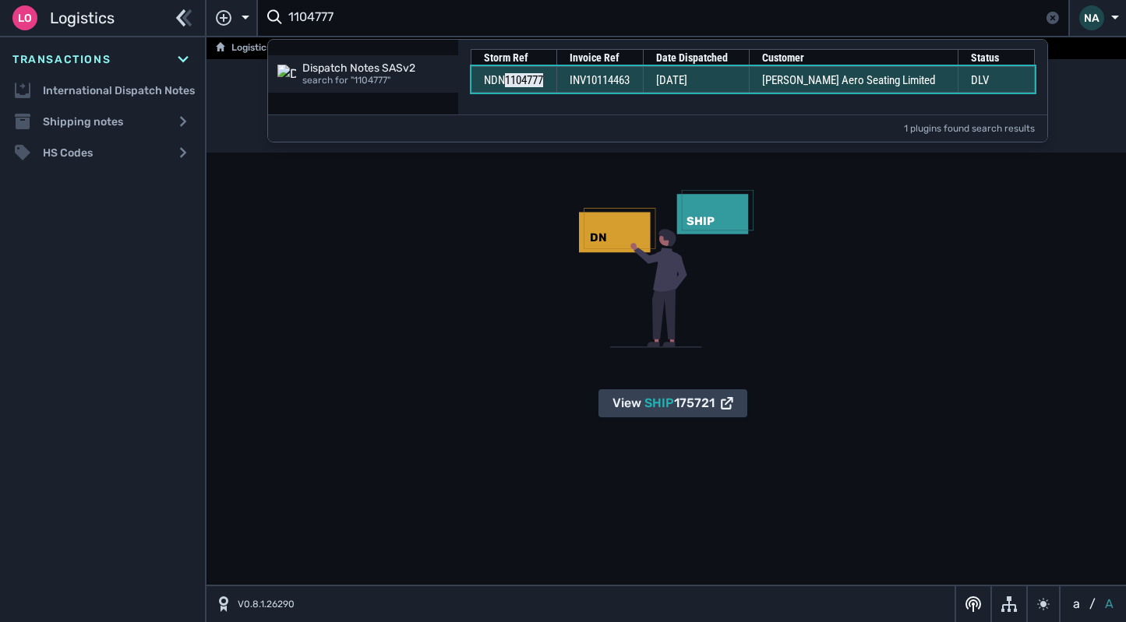
click at [607, 76] on span "INV10114463" at bounding box center [599, 80] width 60 height 14
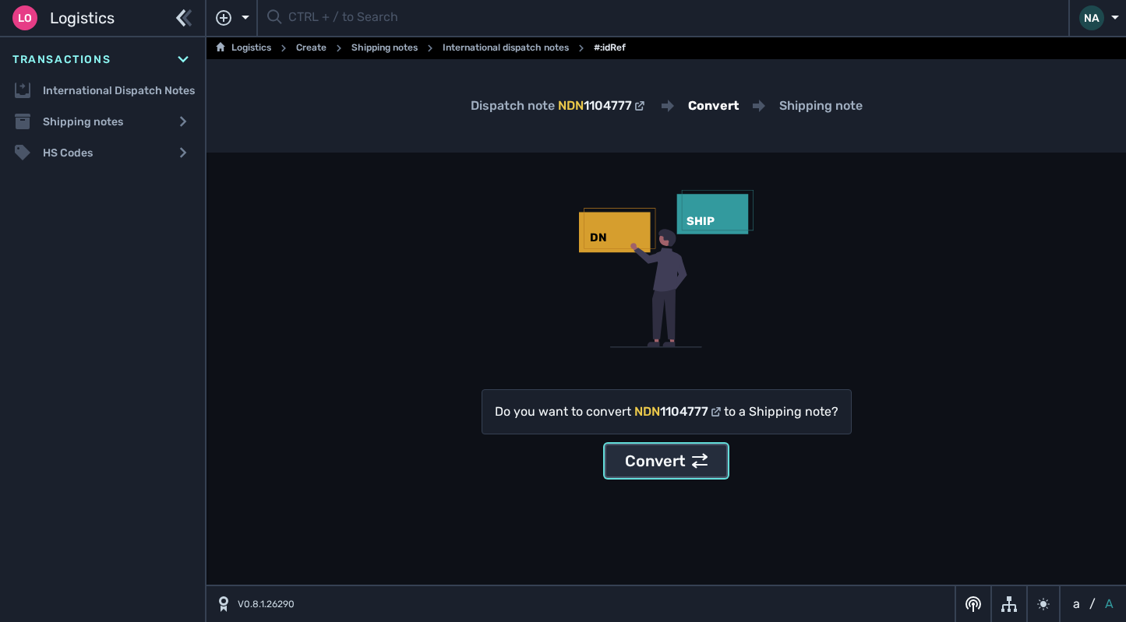
click at [672, 463] on div "Convert" at bounding box center [666, 461] width 83 height 23
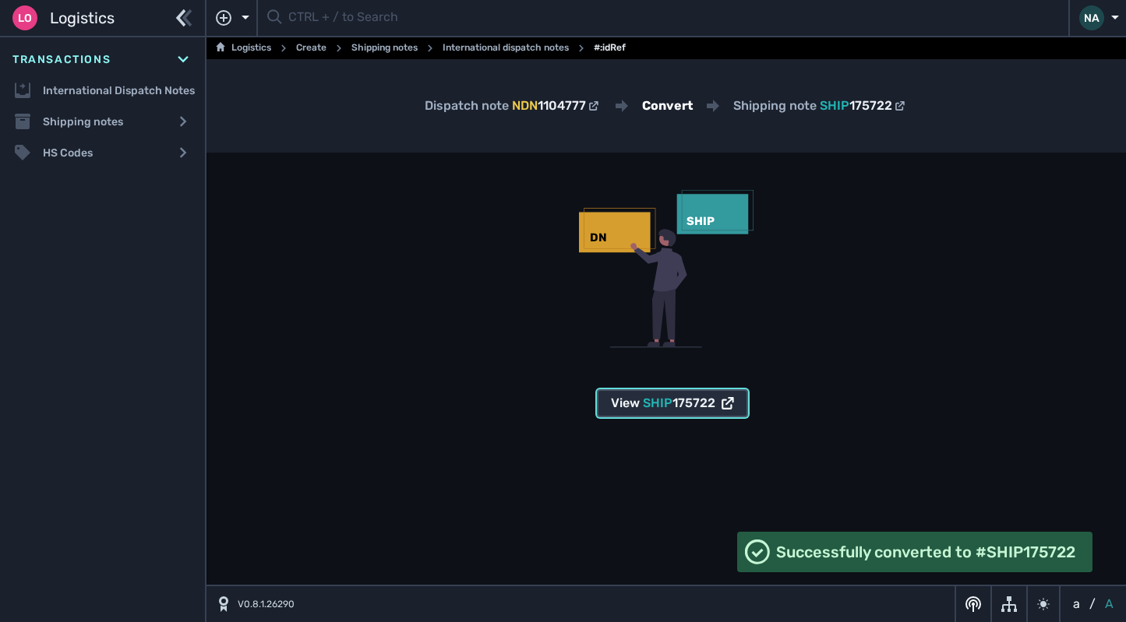
click at [700, 404] on span "175722" at bounding box center [693, 403] width 43 height 15
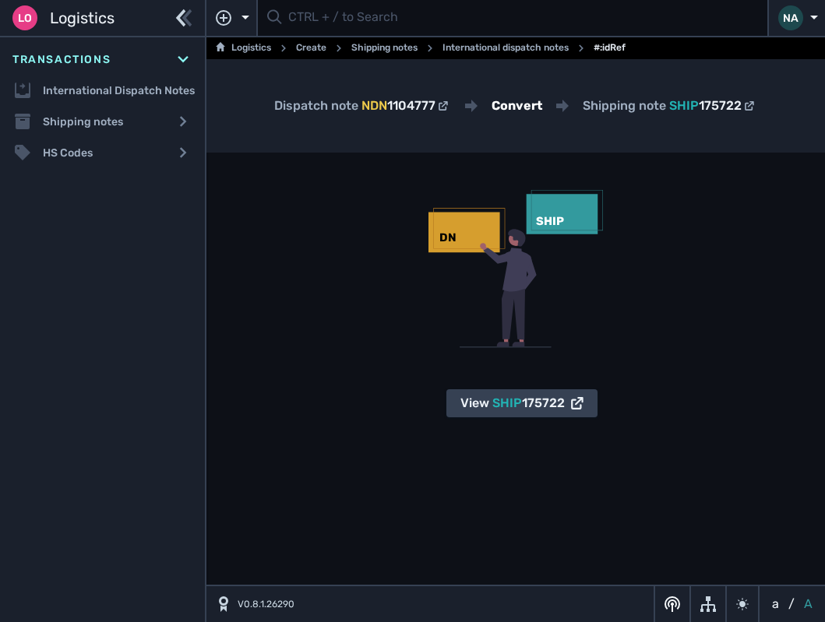
click at [287, 21] on form at bounding box center [512, 18] width 491 height 30
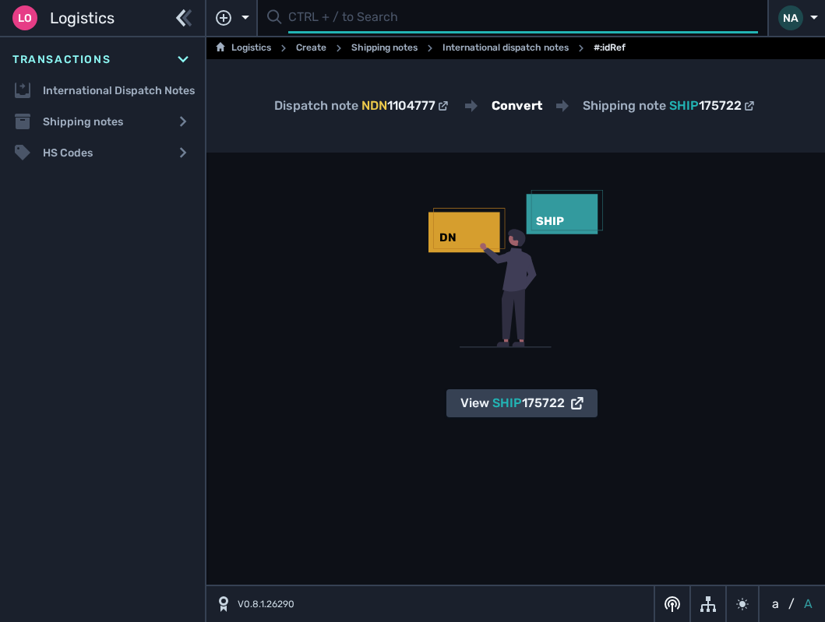
click at [301, 20] on input "text" at bounding box center [523, 18] width 470 height 30
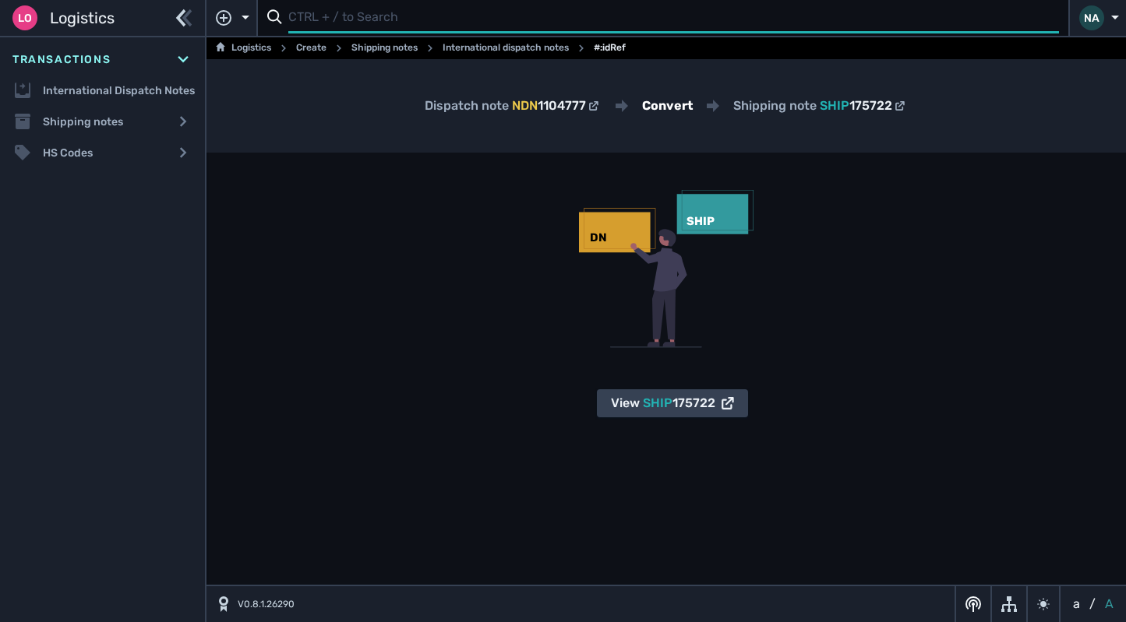
click at [340, 24] on input "text" at bounding box center [673, 18] width 770 height 30
type input "1104778"
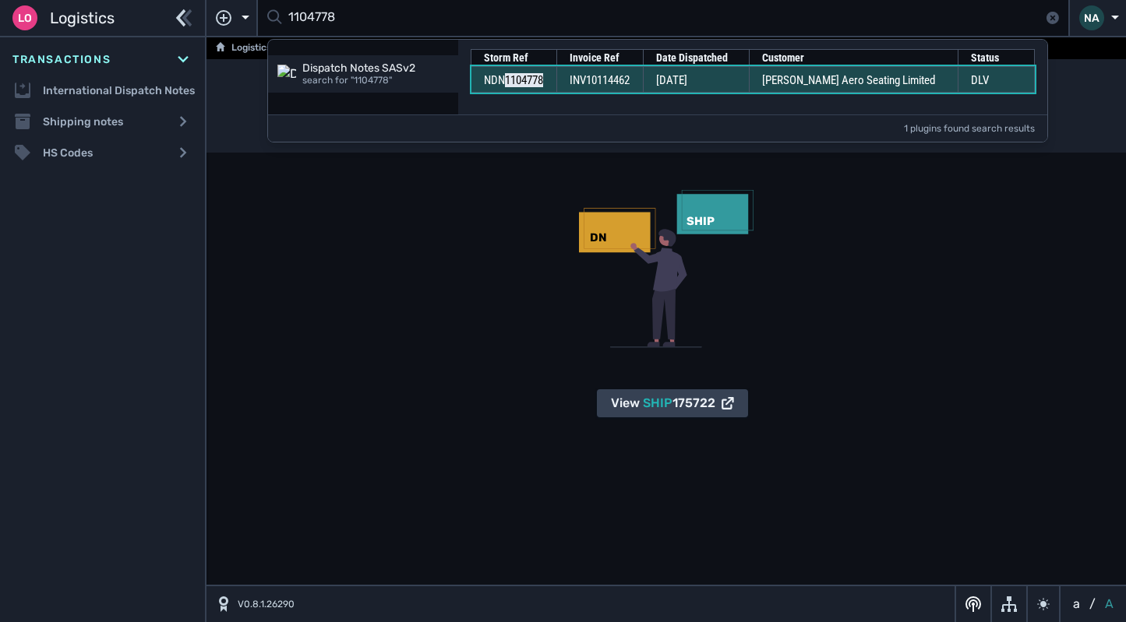
click at [615, 76] on span "INV10114462" at bounding box center [599, 80] width 60 height 14
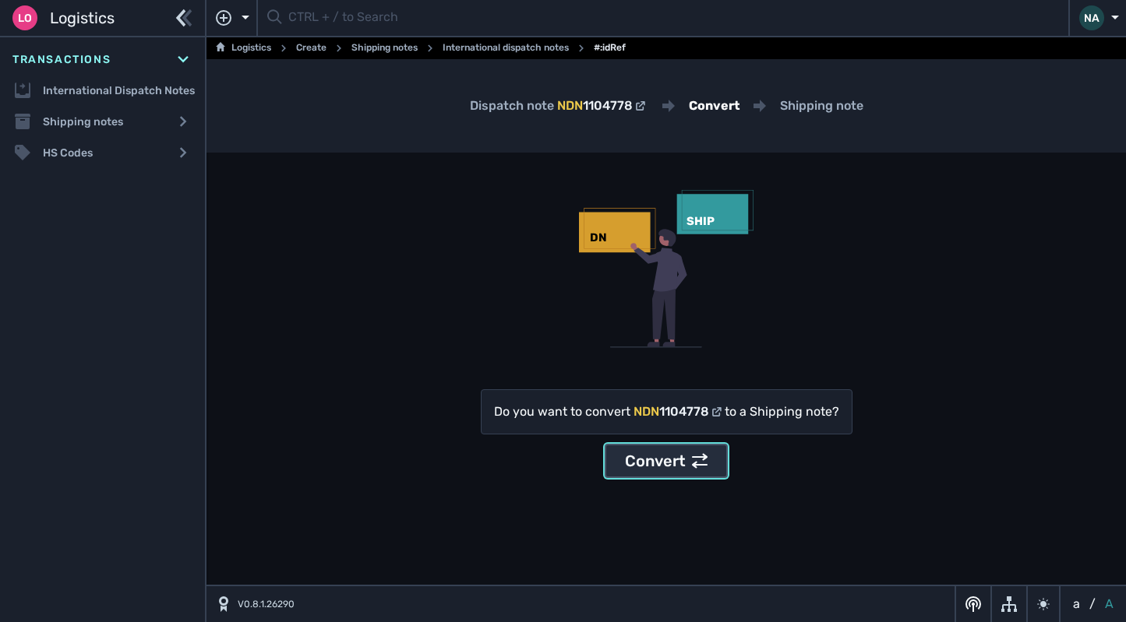
click at [663, 458] on div "Convert" at bounding box center [666, 461] width 83 height 23
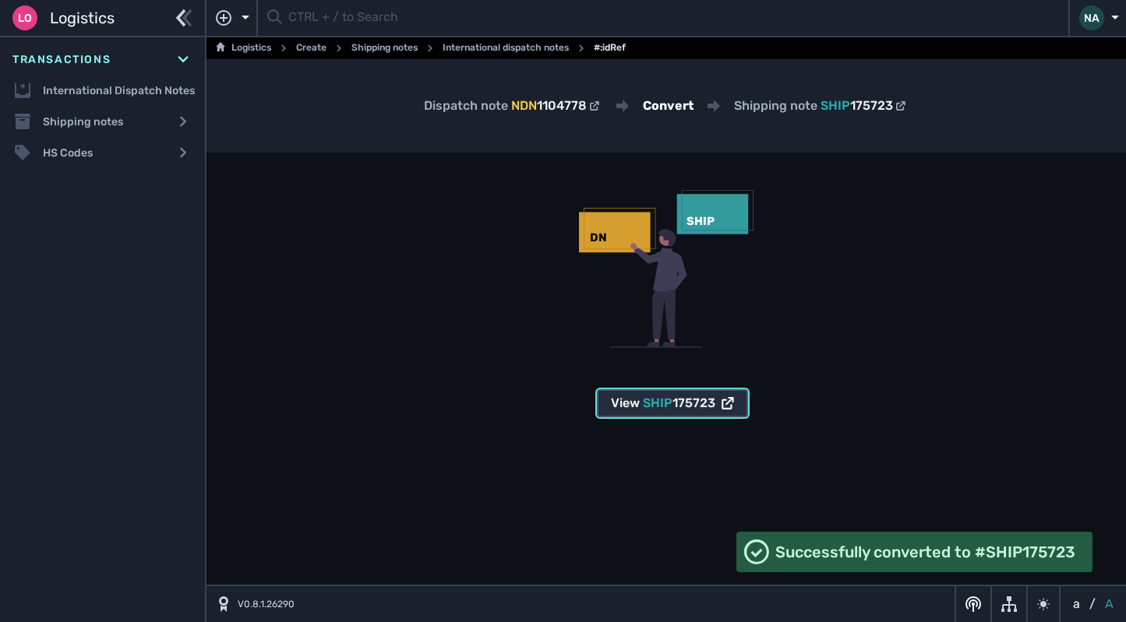
click at [661, 402] on span "SHIP" at bounding box center [658, 403] width 30 height 15
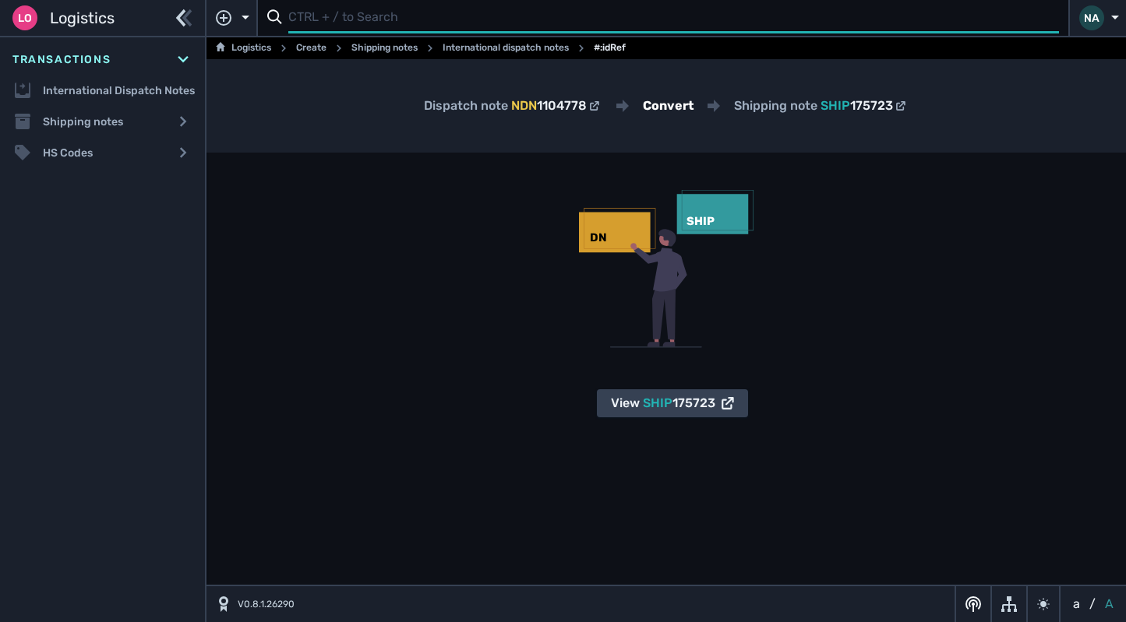
click at [358, 19] on input "text" at bounding box center [673, 18] width 770 height 30
type input "1104779"
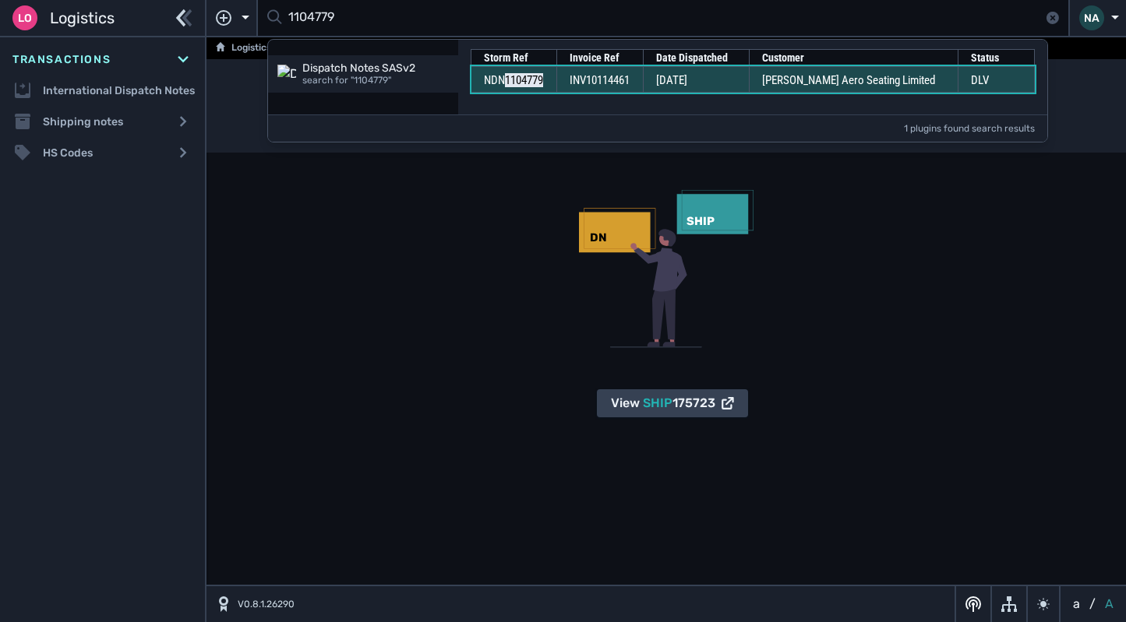
click at [594, 83] on span "INV10114461" at bounding box center [599, 80] width 60 height 14
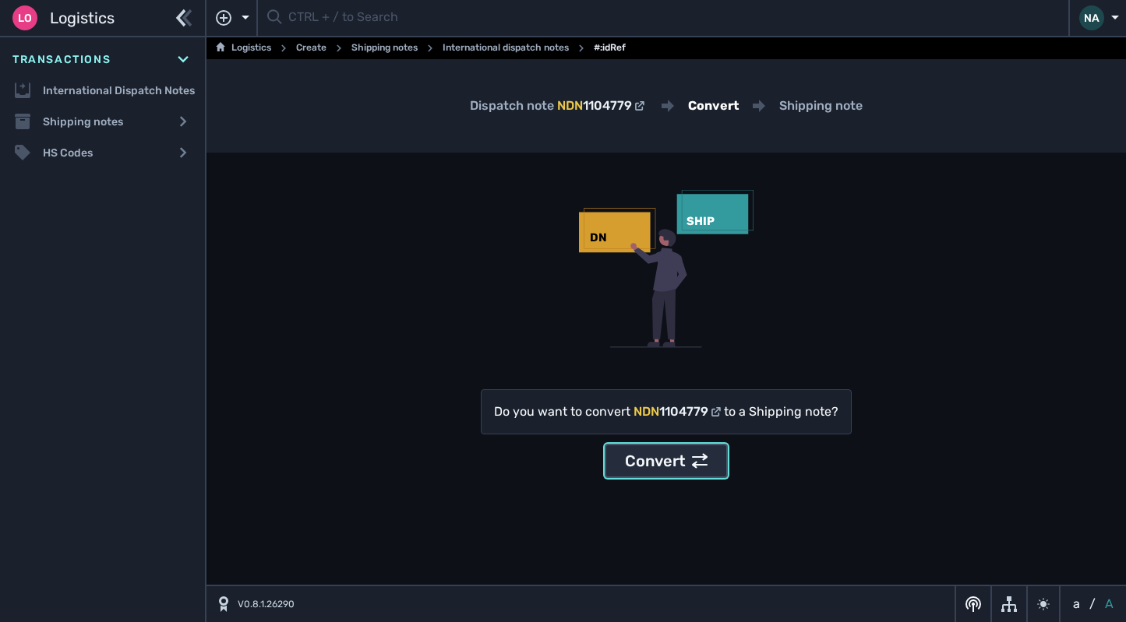
click at [650, 458] on div "Convert" at bounding box center [666, 461] width 83 height 23
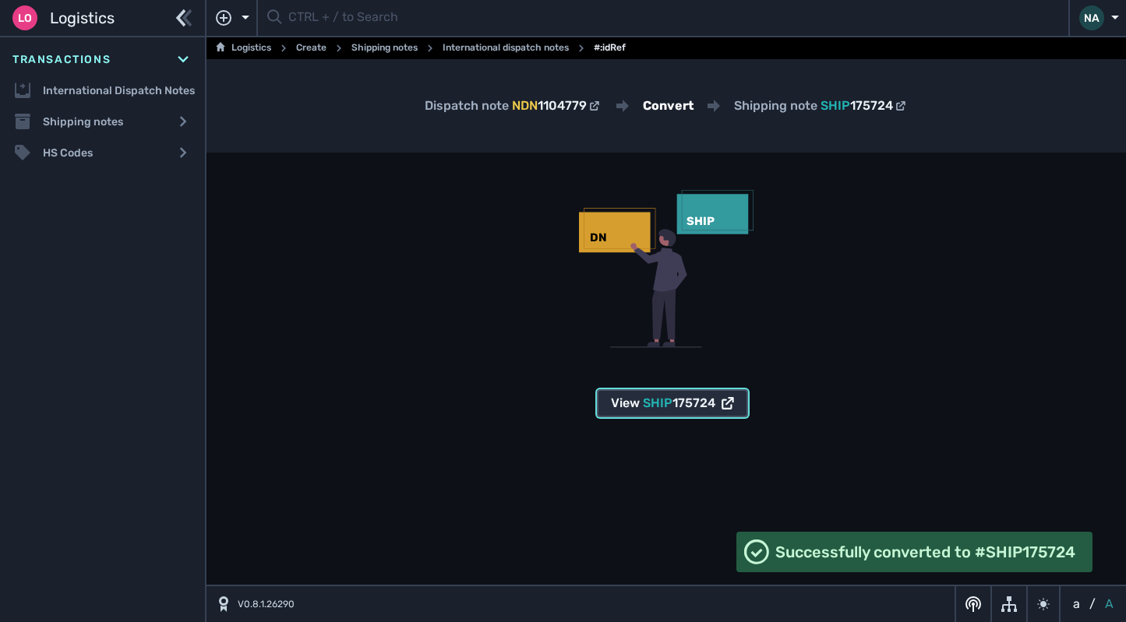
click at [686, 409] on span "175724" at bounding box center [693, 403] width 43 height 15
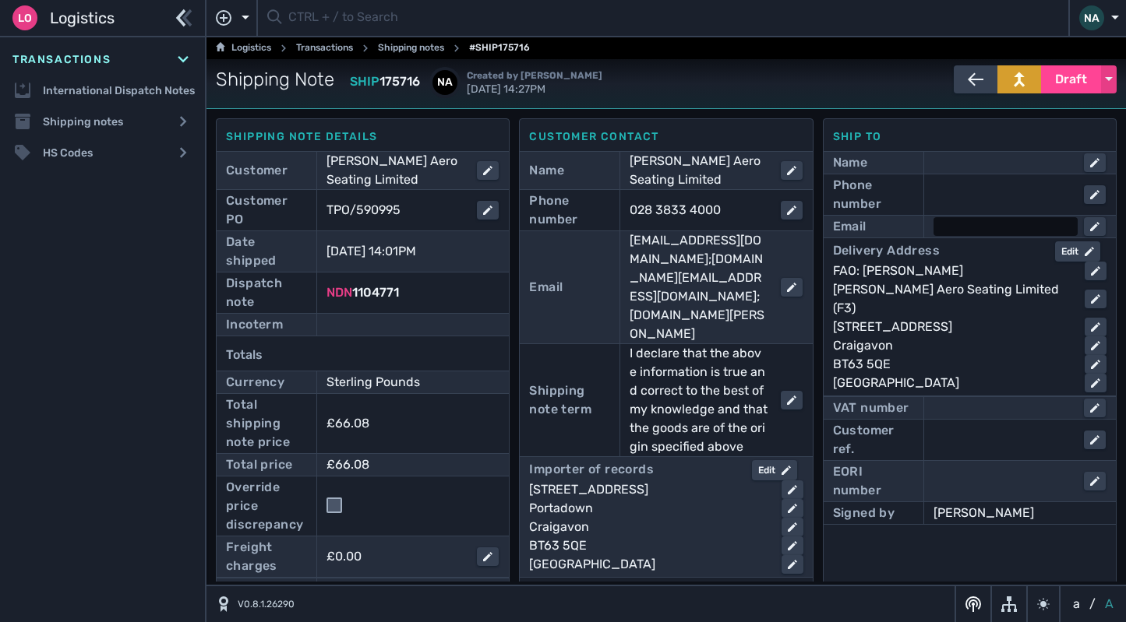
click at [934, 227] on div at bounding box center [1005, 226] width 144 height 19
paste input "Dermot.hoy@thompsonaero.com"
type input "Dermot.hoy@thompsonaero.com"
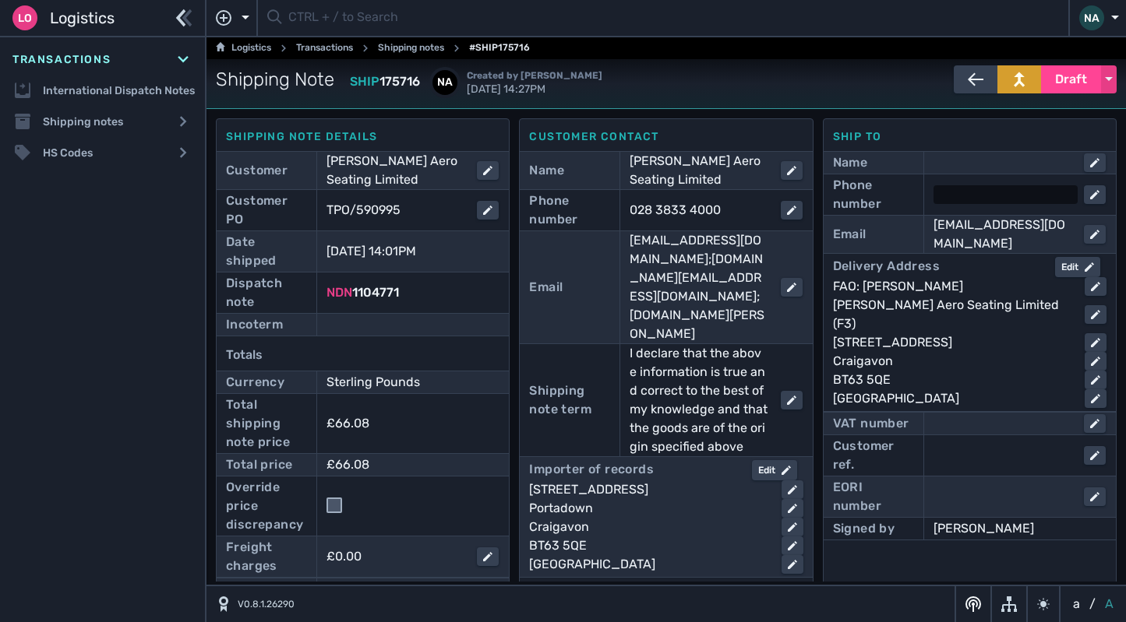
click at [953, 196] on div at bounding box center [1005, 194] width 144 height 19
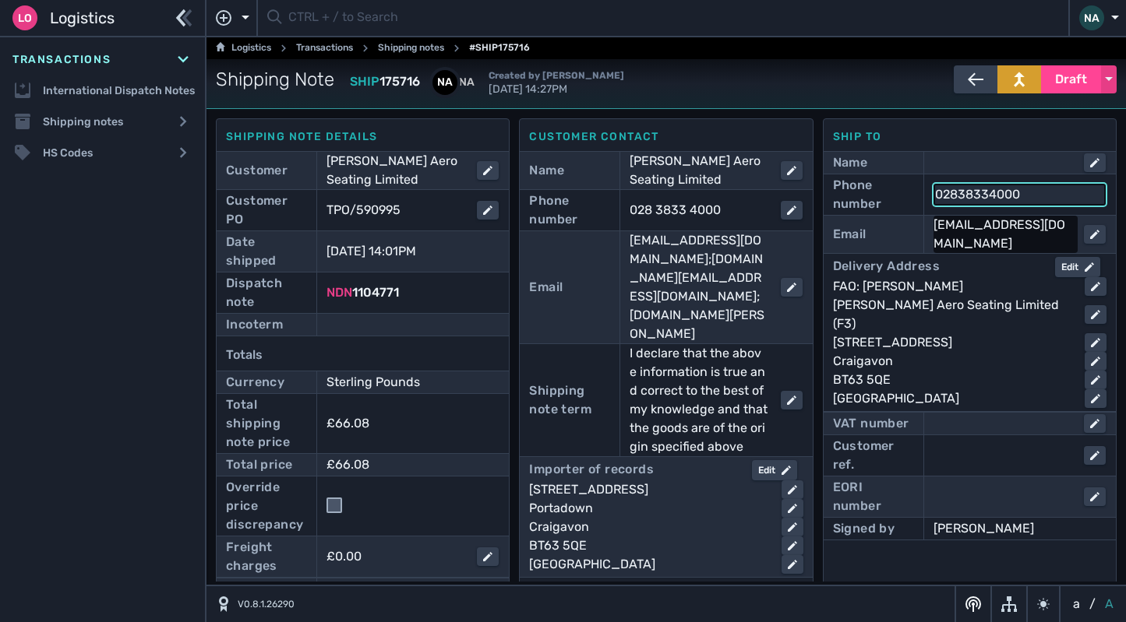
type input "02838334000"
click button "submit" at bounding box center [0, 0] width 0 height 0
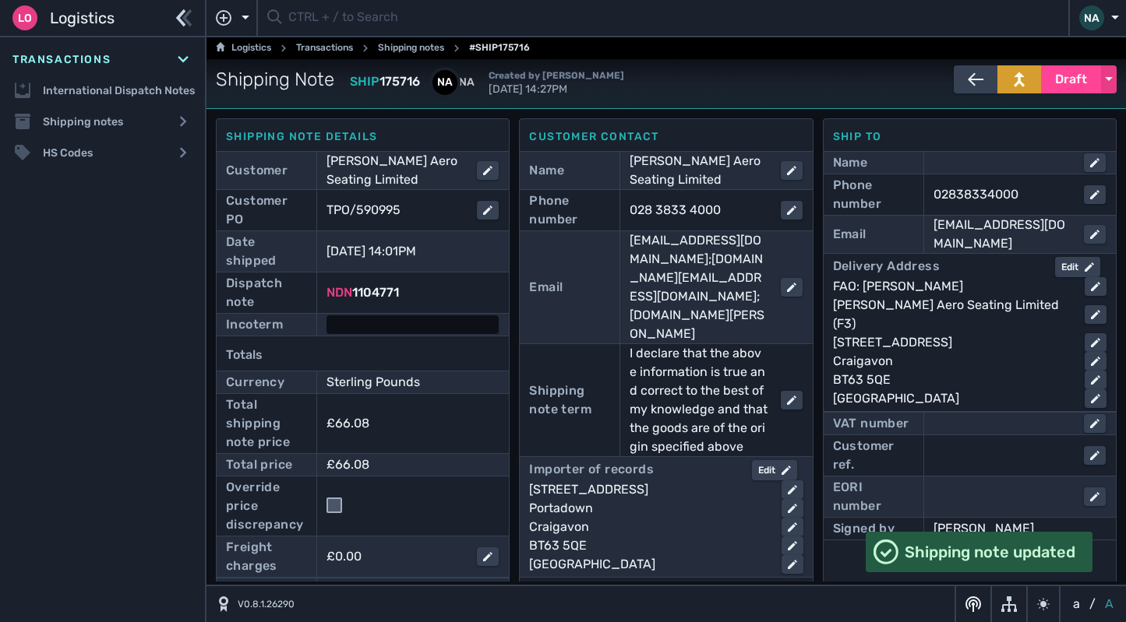
click at [382, 319] on div at bounding box center [412, 325] width 172 height 19
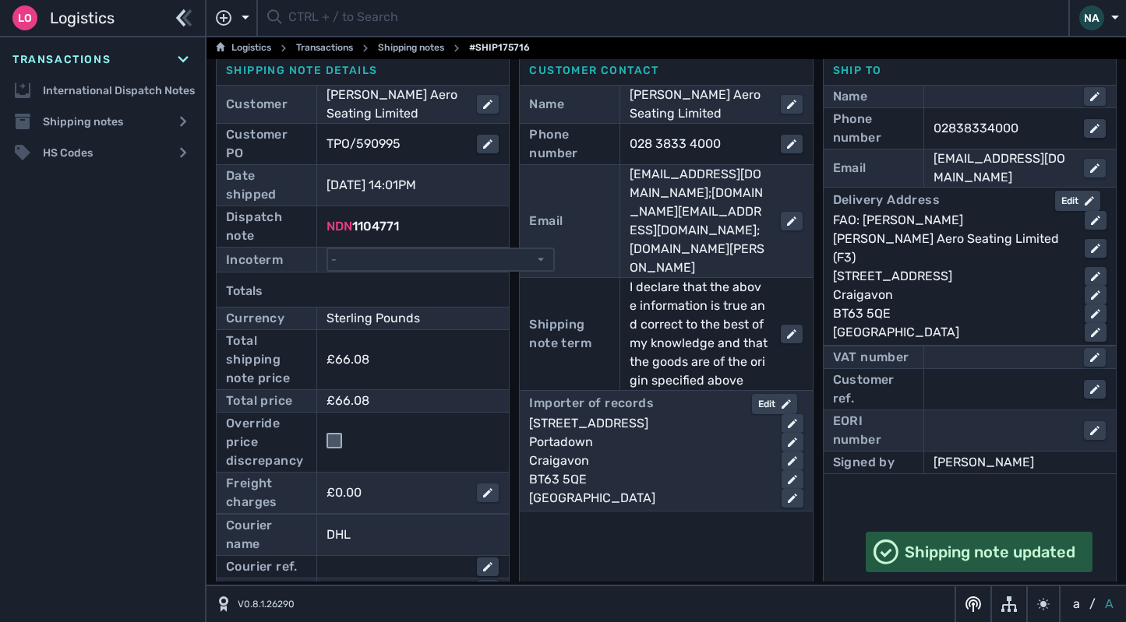
scroll to position [156, 0]
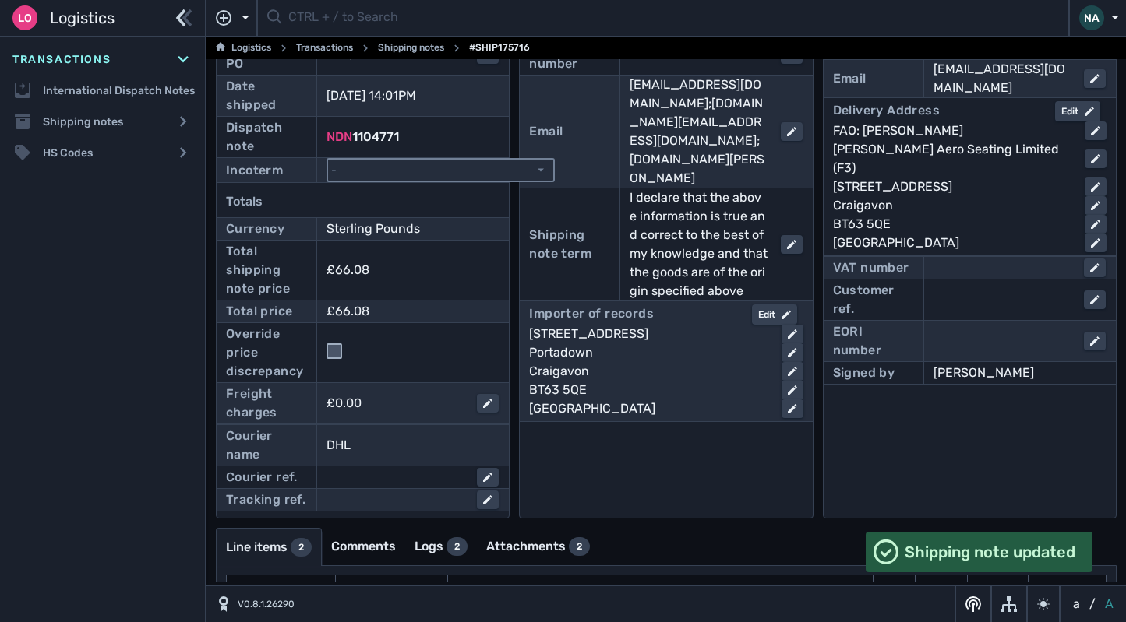
click at [424, 175] on select "- Ex Works - EXW Free Carrier - FCA Carriage Paid To - CPT Carriage Insurance P…" at bounding box center [440, 170] width 225 height 21
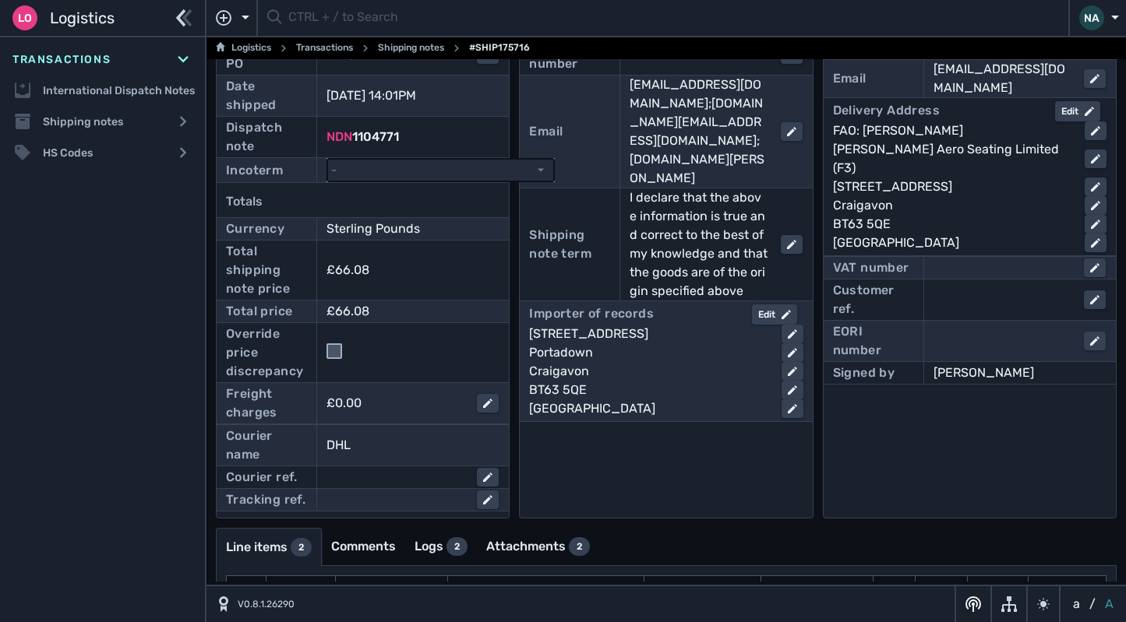
select select "[object Object]"
click at [328, 160] on select "- Ex Works - EXW Free Carrier - FCA Carriage Paid To - CPT Carriage Insurance P…" at bounding box center [440, 170] width 225 height 21
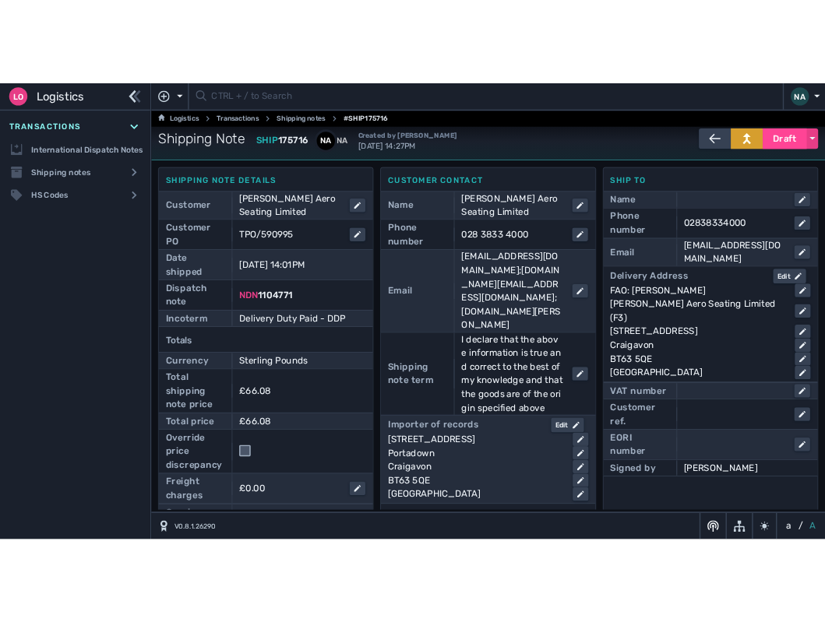
scroll to position [0, 0]
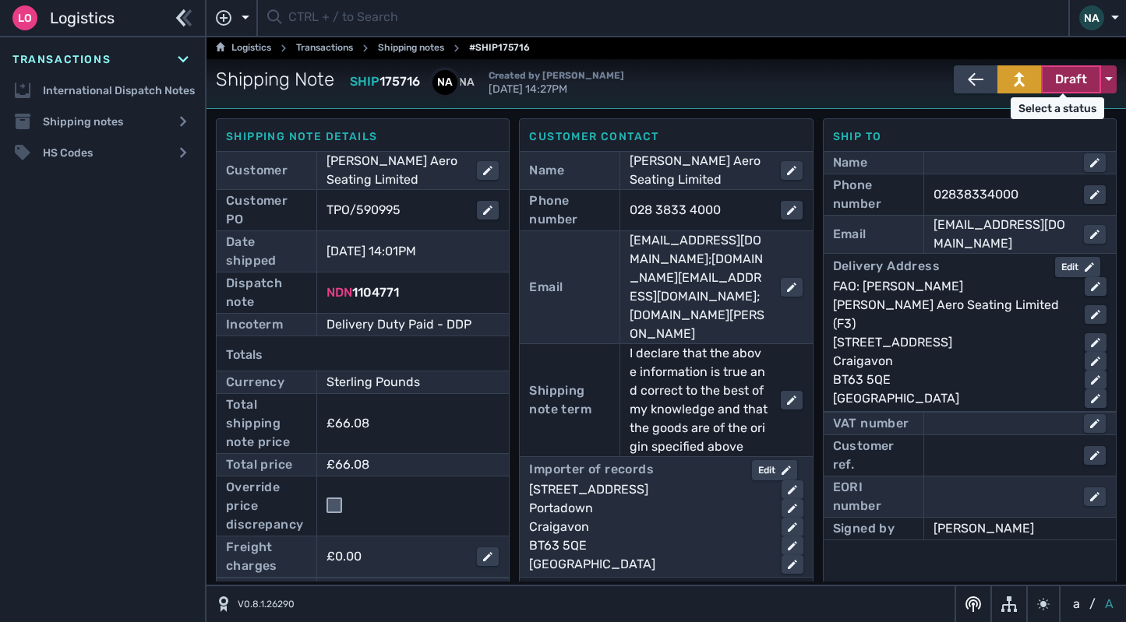
click at [1063, 88] on span "Draft" at bounding box center [1071, 79] width 32 height 19
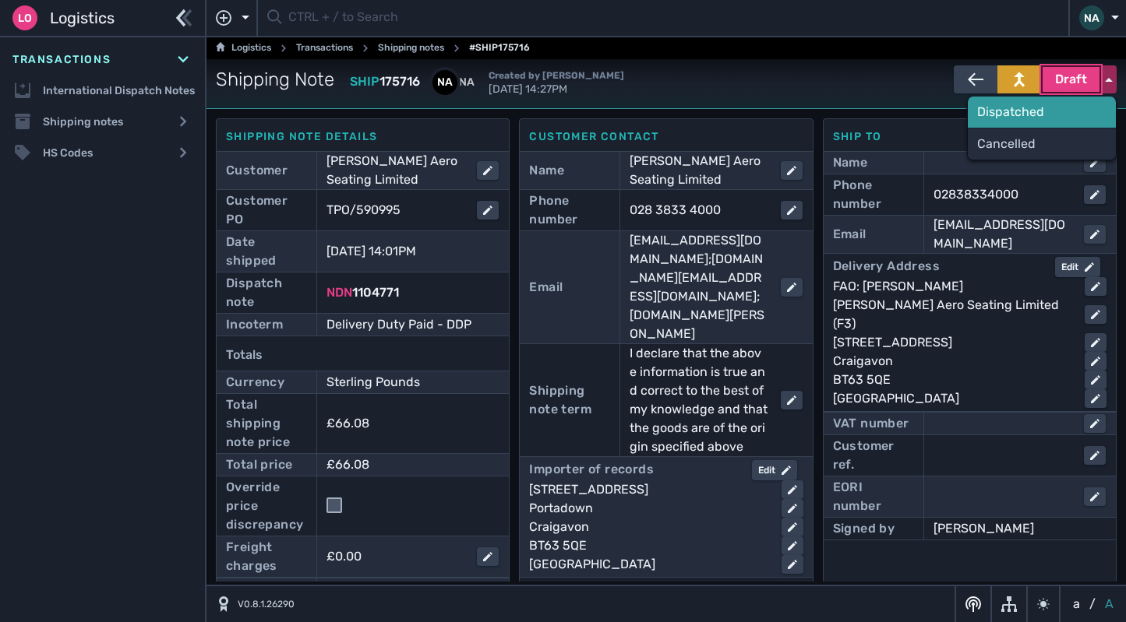
click at [1021, 115] on div "Dispatched" at bounding box center [1042, 112] width 148 height 31
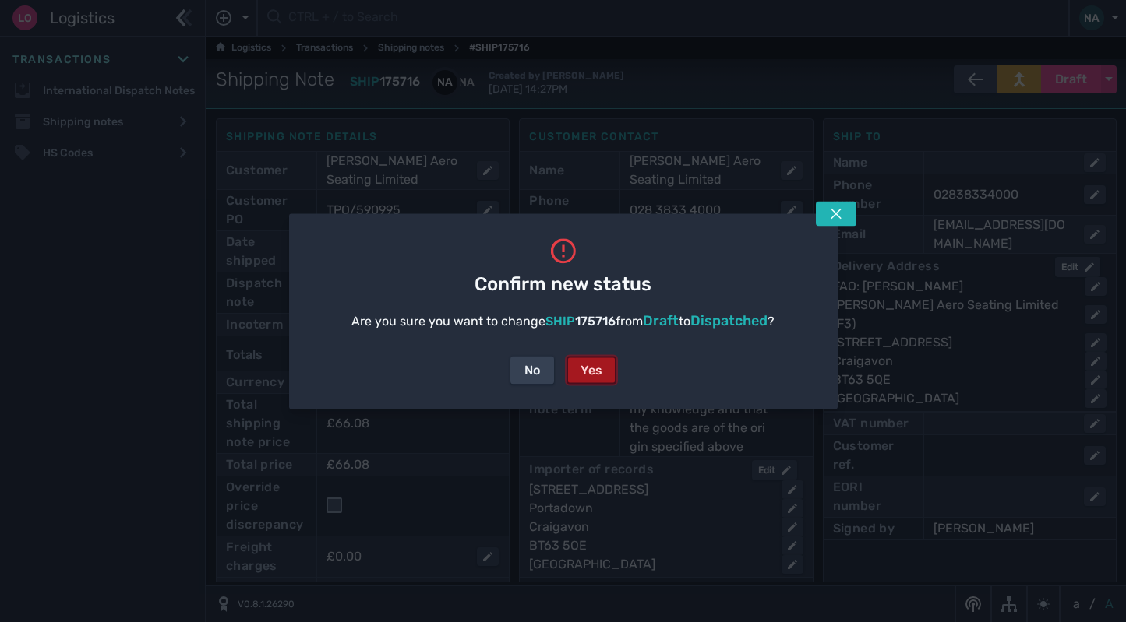
click at [586, 373] on div "Yes" at bounding box center [591, 370] width 22 height 19
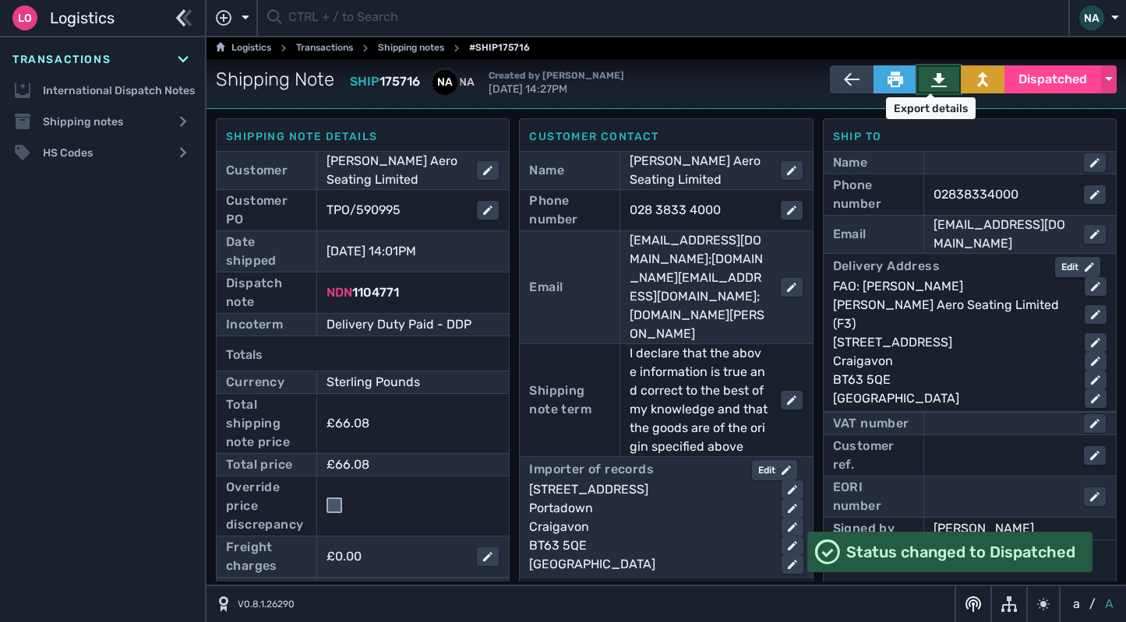
click at [931, 83] on icon at bounding box center [939, 80] width 16 height 16
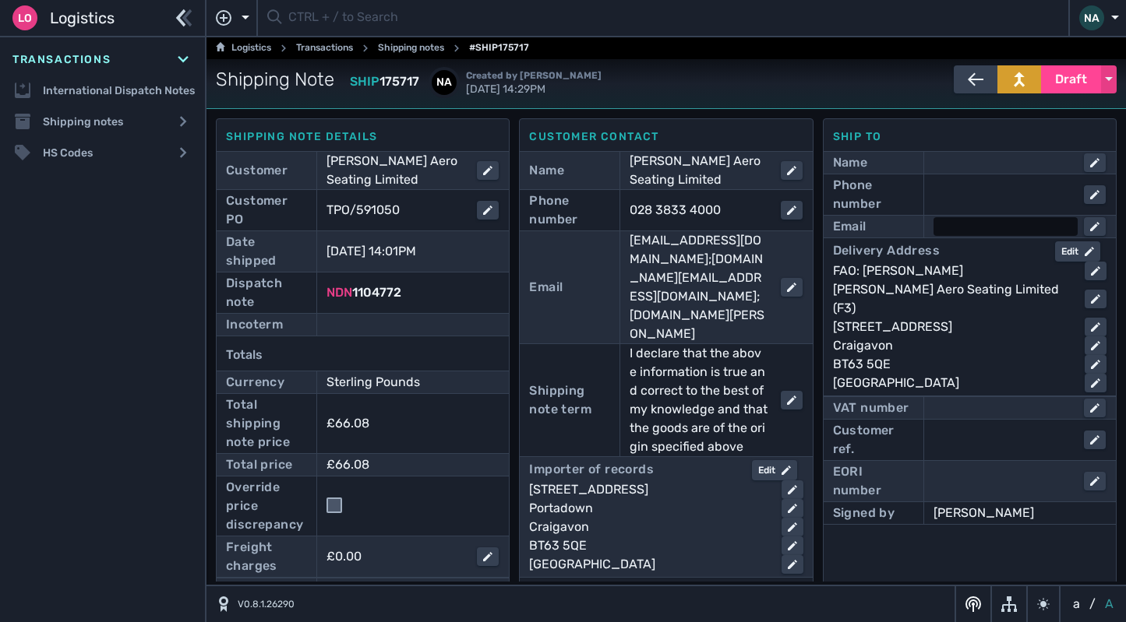
click at [974, 224] on div at bounding box center [1005, 226] width 144 height 19
type input "[EMAIL_ADDRESS][DOMAIN_NAME]"
click at [968, 196] on div at bounding box center [1005, 194] width 144 height 19
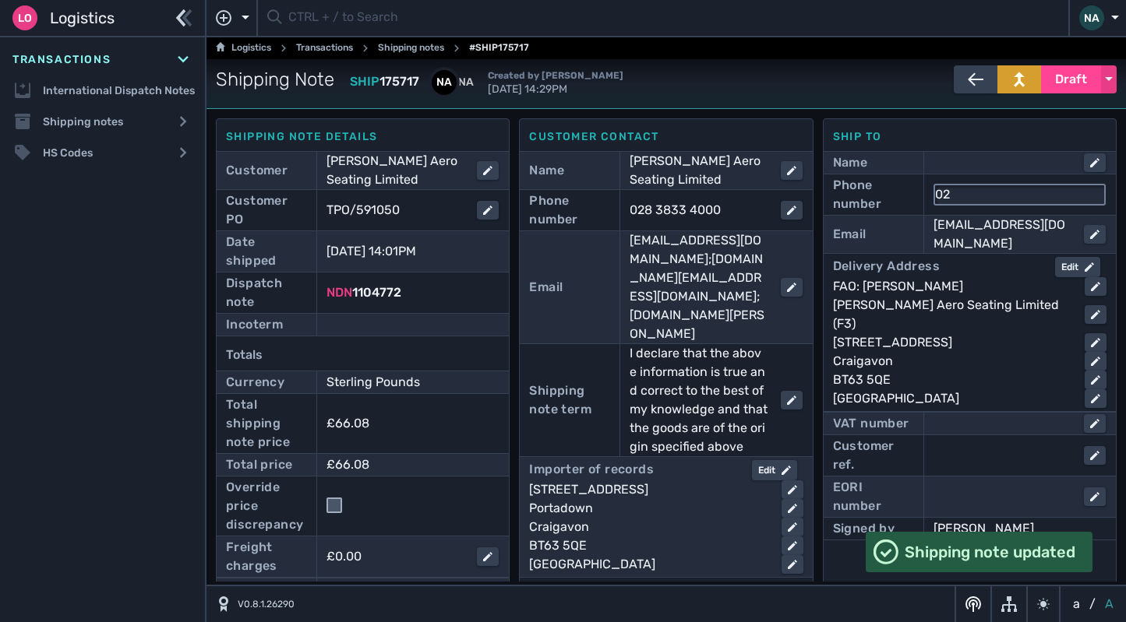
type input "02838334000"
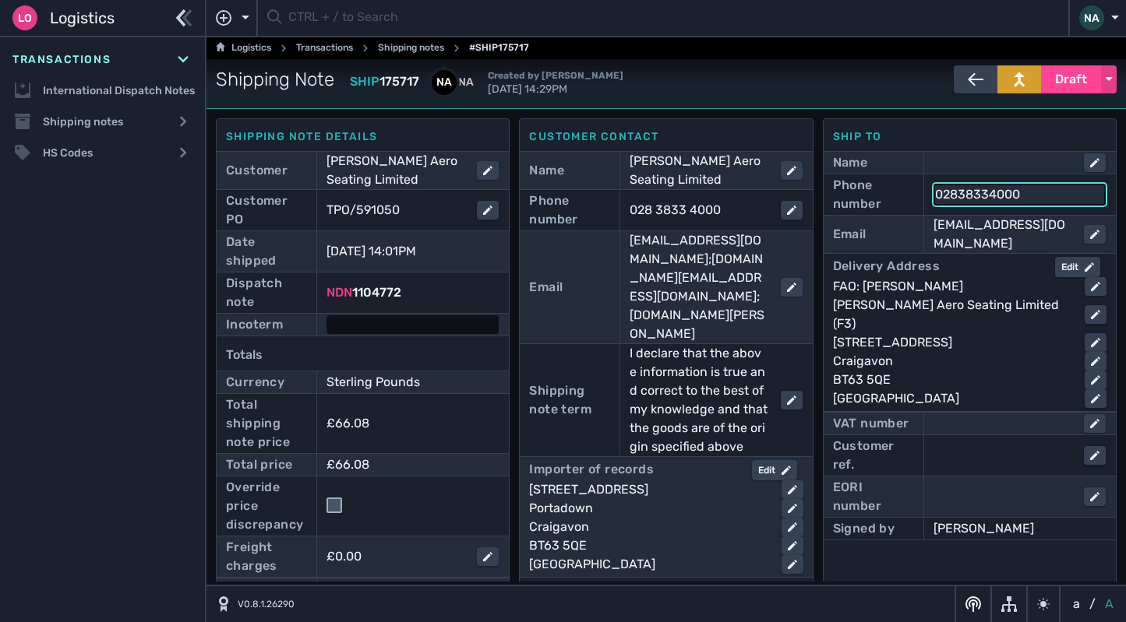
click at [418, 319] on div at bounding box center [412, 325] width 172 height 19
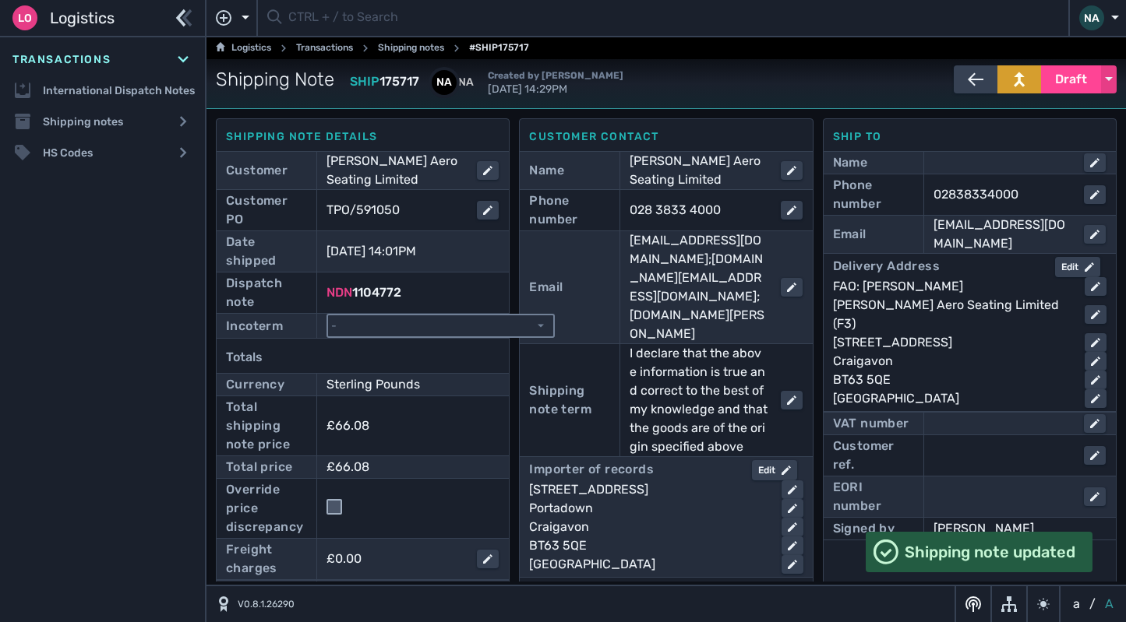
click at [424, 319] on select "- Ex Works - EXW Free Carrier - FCA Carriage Paid To - CPT Carriage Insurance P…" at bounding box center [440, 326] width 225 height 21
select select "[object Object]"
click at [328, 316] on select "- Ex Works - EXW Free Carrier - FCA Carriage Paid To - CPT Carriage Insurance P…" at bounding box center [440, 326] width 225 height 21
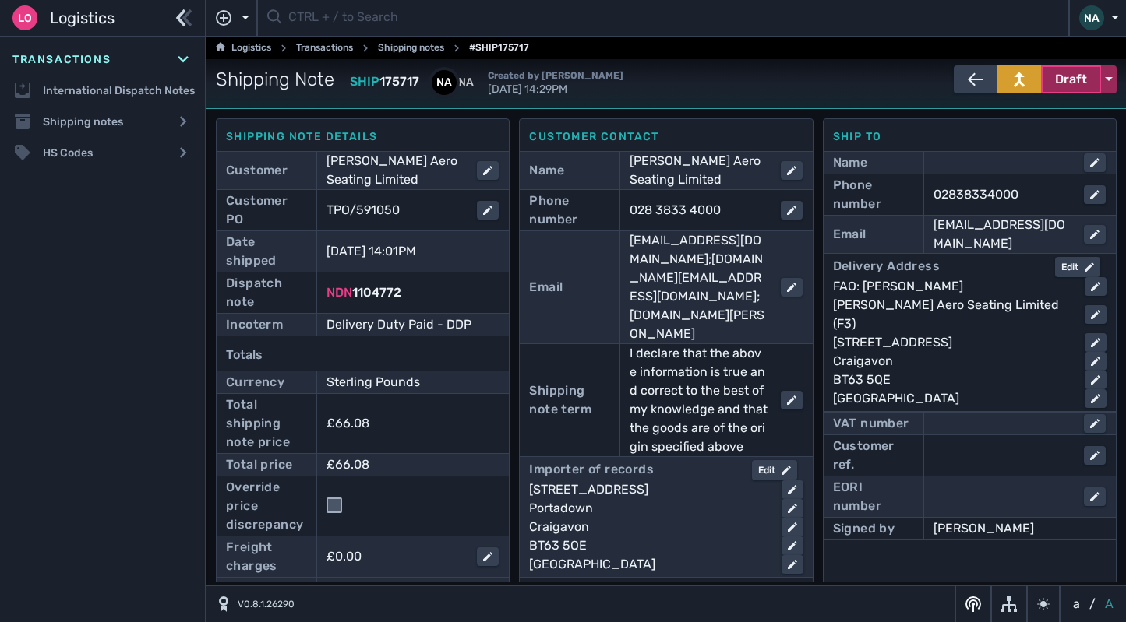
click at [1067, 75] on span "Draft" at bounding box center [1071, 79] width 32 height 19
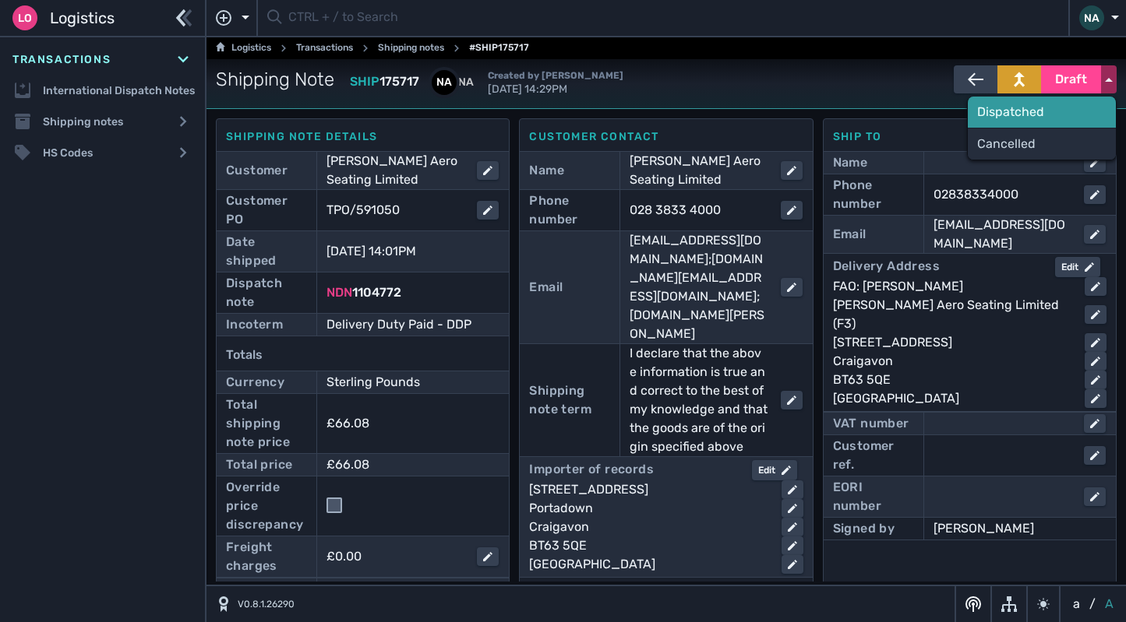
click at [1011, 109] on div "Dispatched" at bounding box center [1042, 112] width 148 height 31
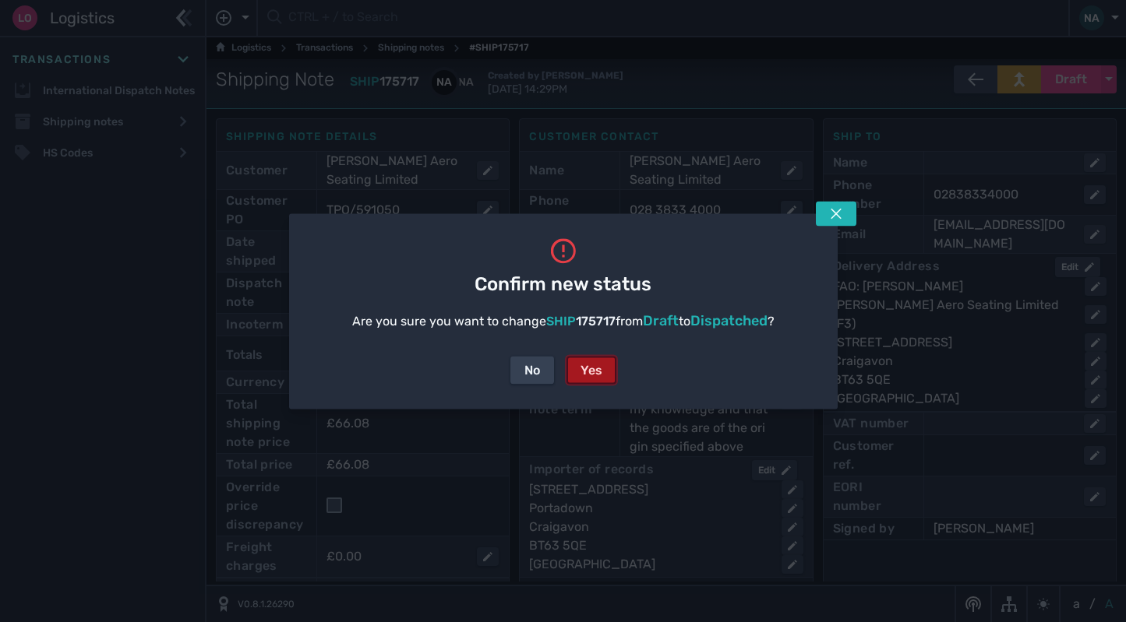
click at [580, 370] on div "Yes" at bounding box center [591, 370] width 22 height 19
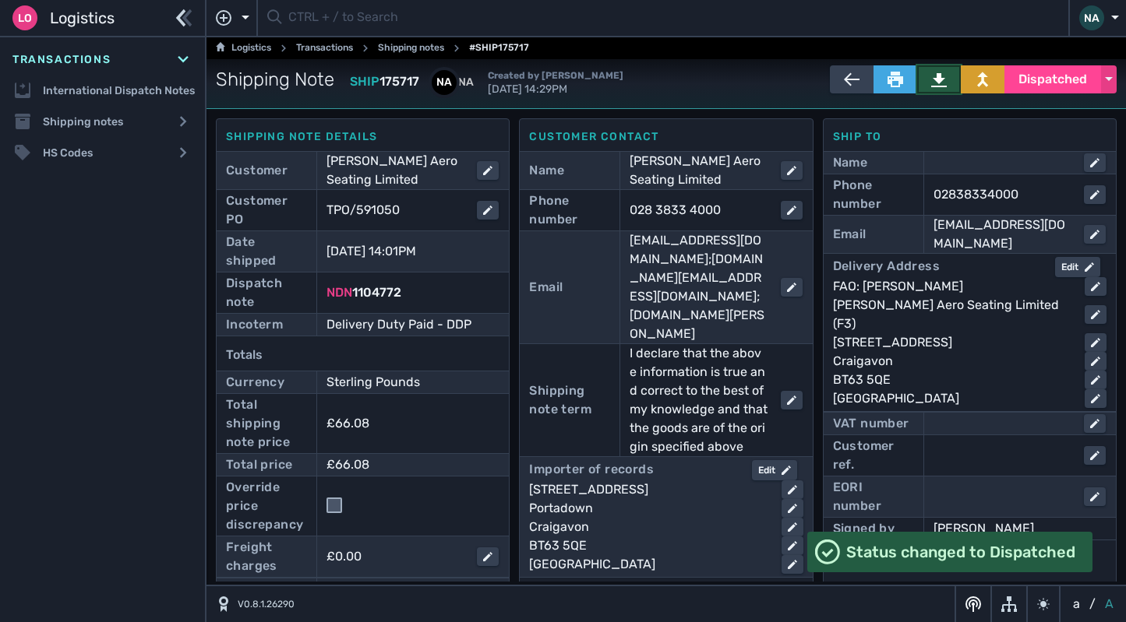
click at [932, 73] on icon at bounding box center [939, 80] width 16 height 14
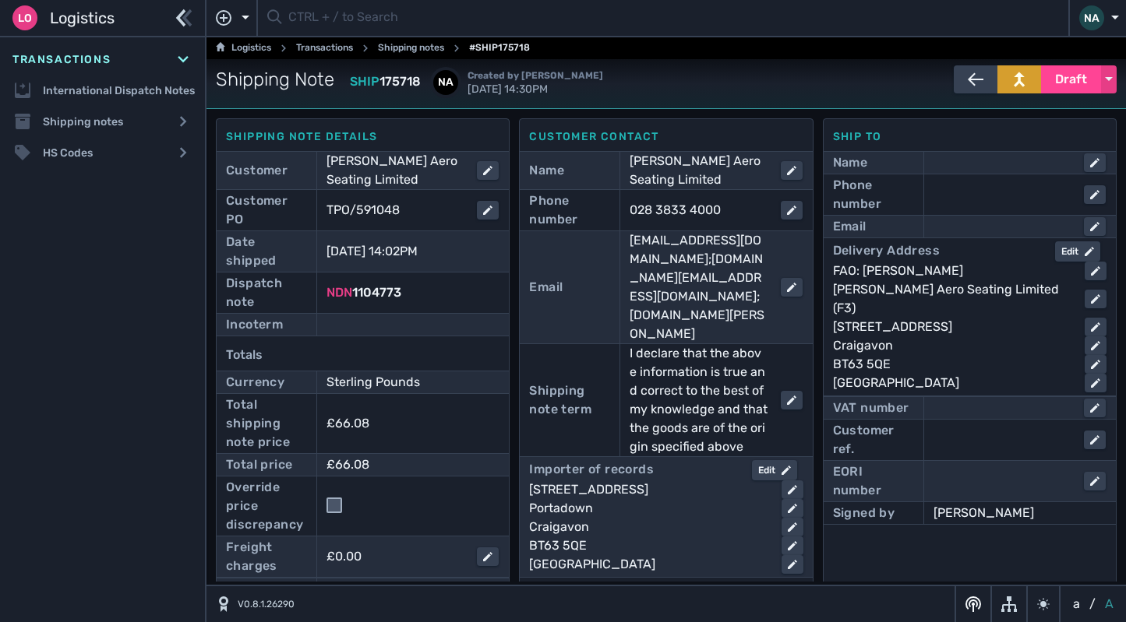
click at [911, 229] on div "Email" at bounding box center [878, 227] width 91 height 22
click at [935, 231] on div at bounding box center [1005, 226] width 144 height 19
type input "[EMAIL_ADDRESS][DOMAIN_NAME]"
click at [964, 199] on div at bounding box center [1005, 194] width 144 height 19
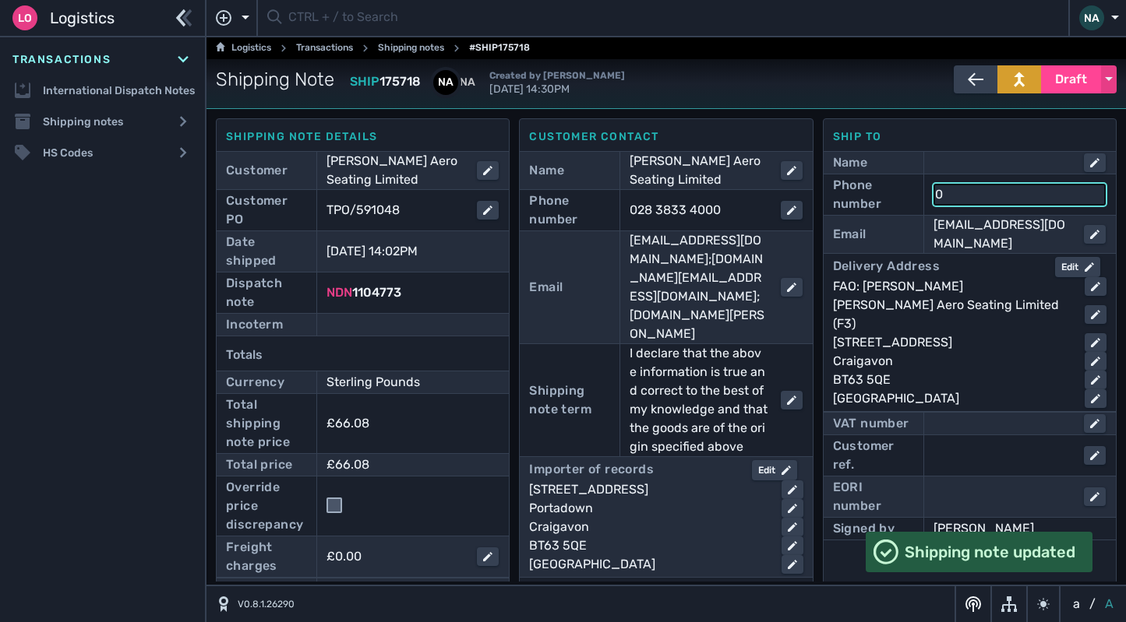
type input "02838334000"
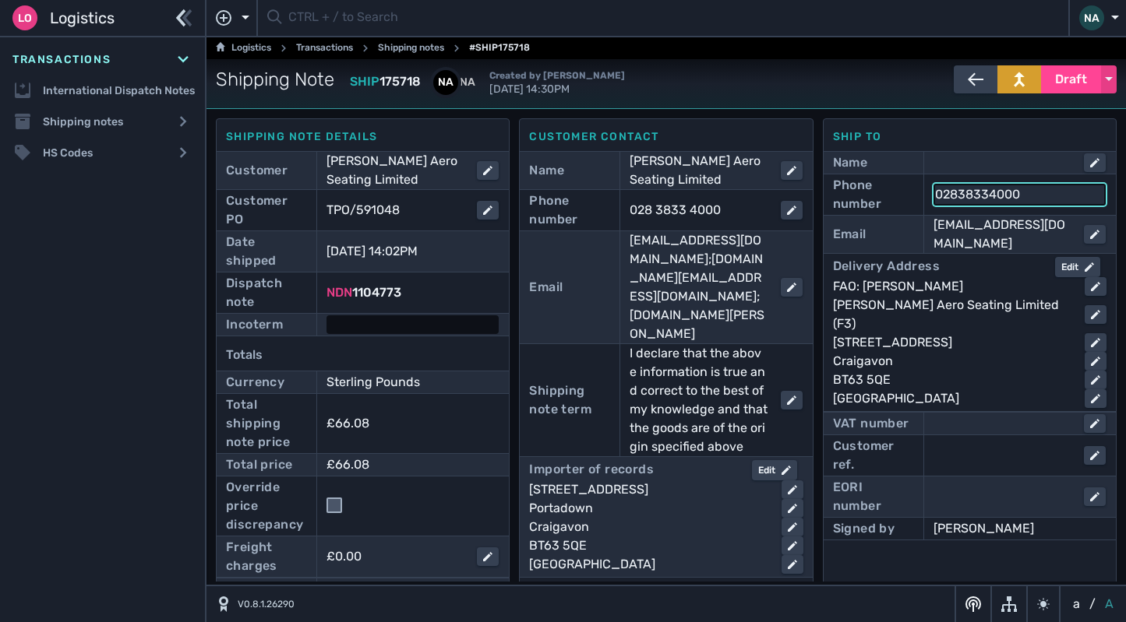
click at [358, 329] on div at bounding box center [412, 325] width 172 height 19
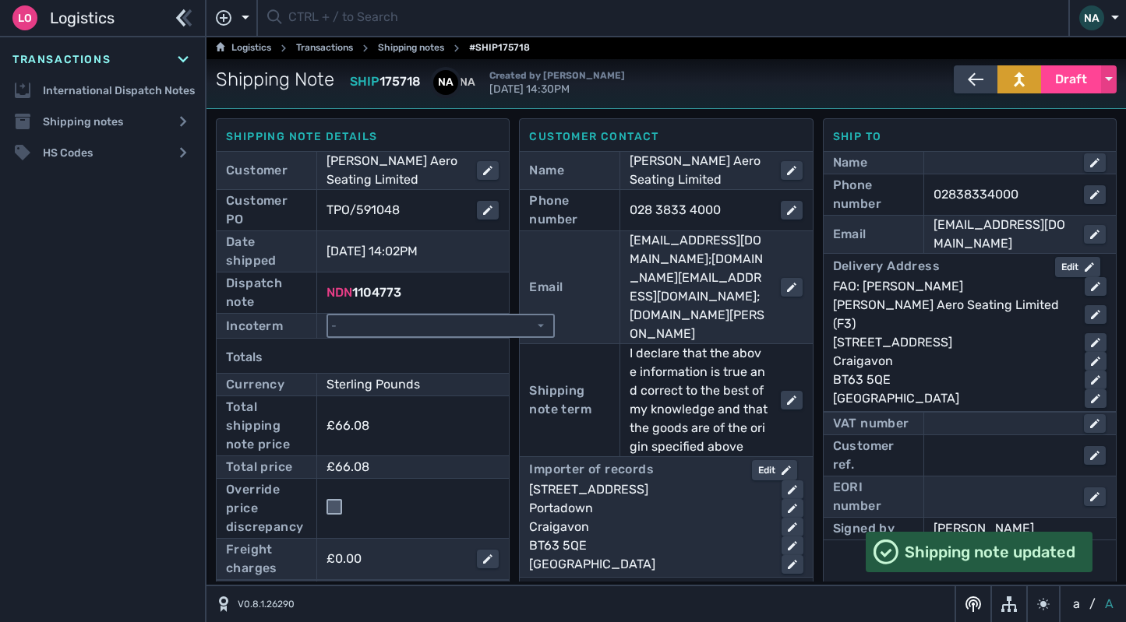
click at [364, 326] on select "- Ex Works - EXW Free Carrier - FCA Carriage Paid To - CPT Carriage Insurance P…" at bounding box center [440, 326] width 225 height 21
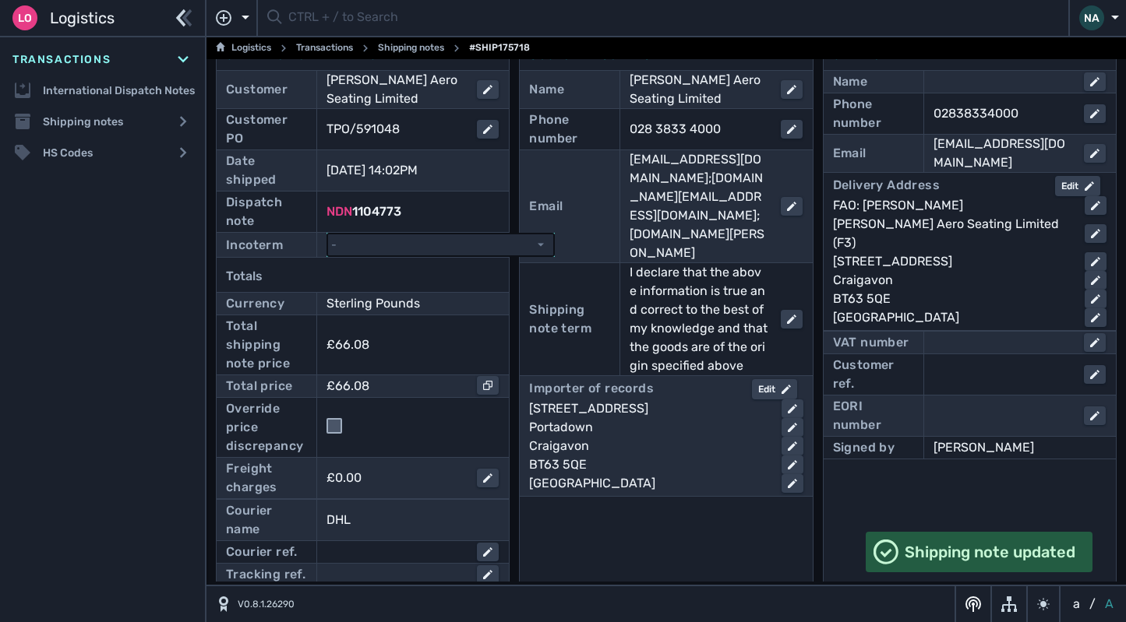
scroll to position [156, 0]
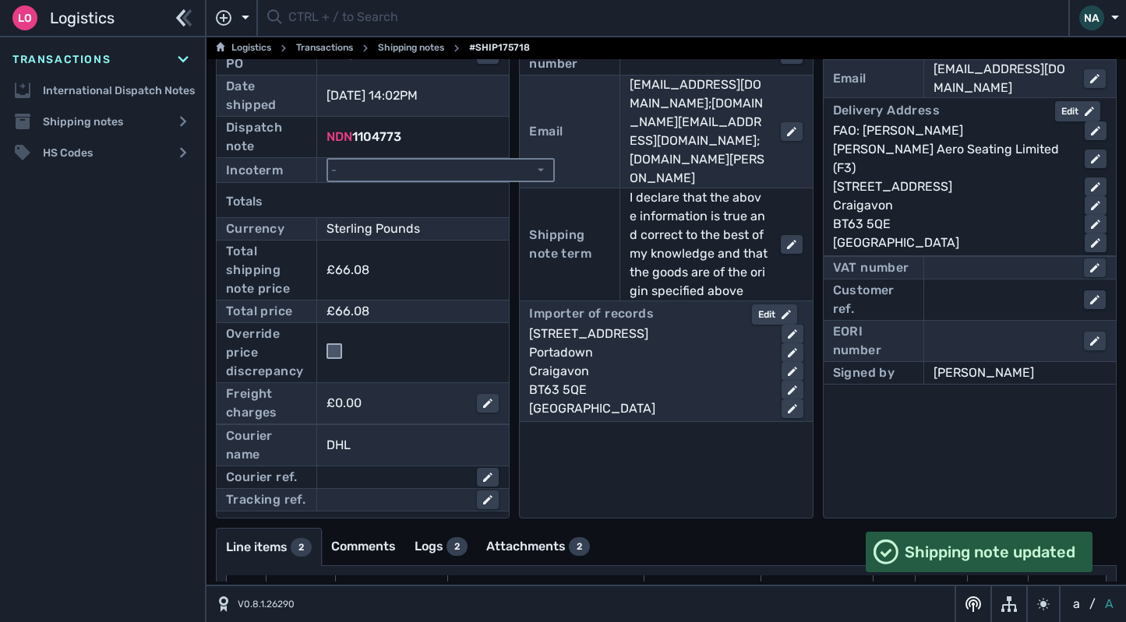
click at [401, 172] on select "- Ex Works - EXW Free Carrier - FCA Carriage Paid To - CPT Carriage Insurance P…" at bounding box center [440, 170] width 225 height 21
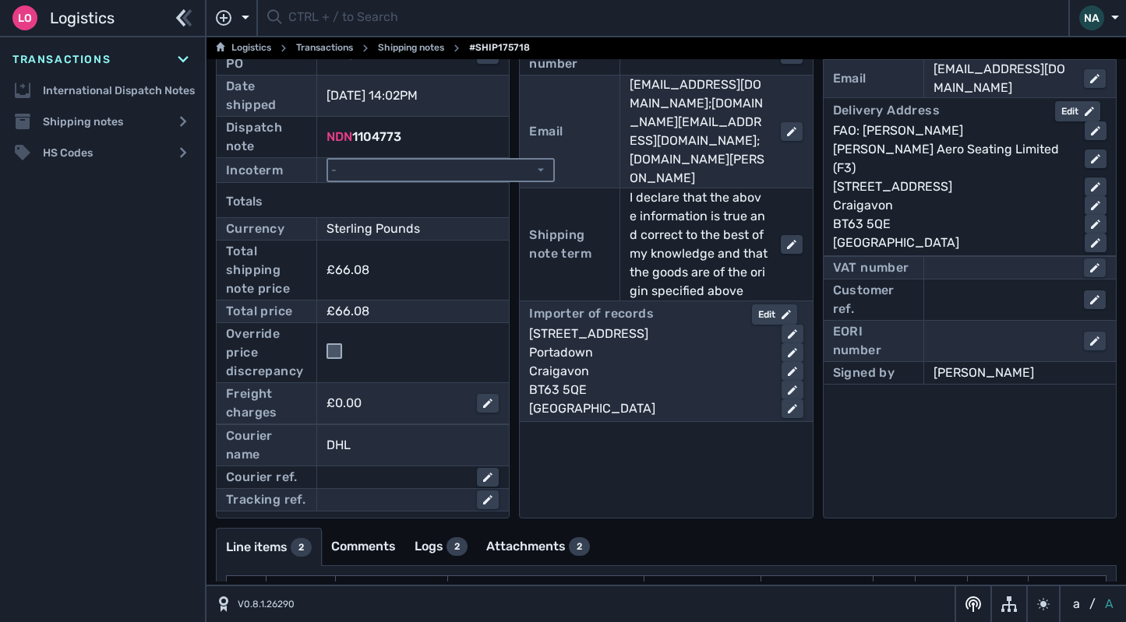
select select "[object Object]"
click at [328, 160] on select "- Ex Works - EXW Free Carrier - FCA Carriage Paid To - CPT Carriage Insurance P…" at bounding box center [440, 170] width 225 height 21
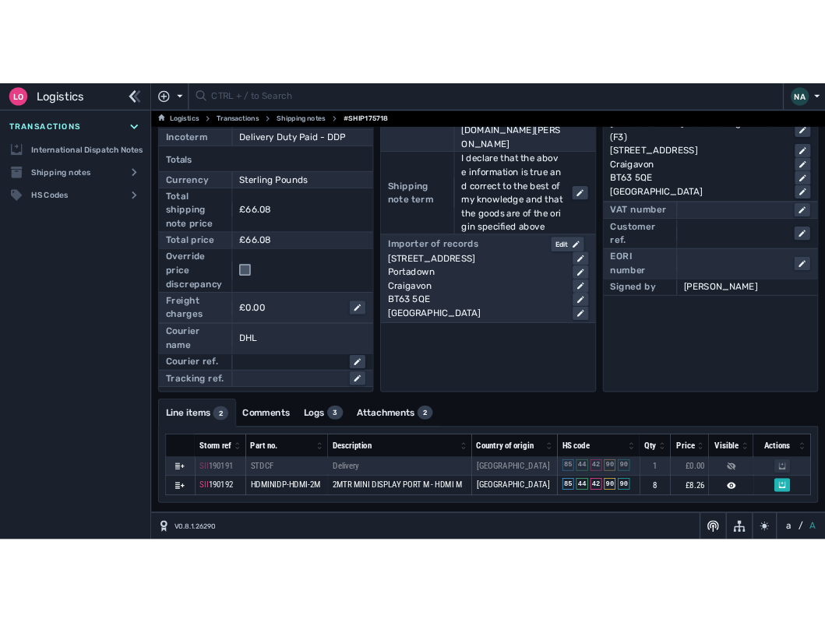
scroll to position [0, 0]
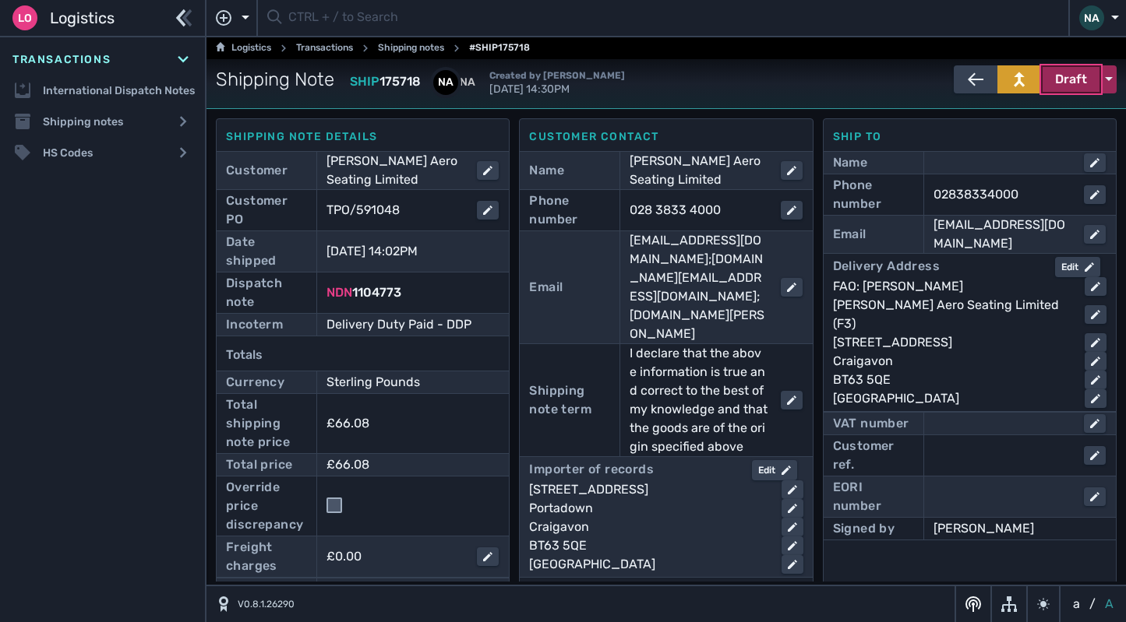
click at [1063, 87] on span "Draft" at bounding box center [1071, 79] width 32 height 19
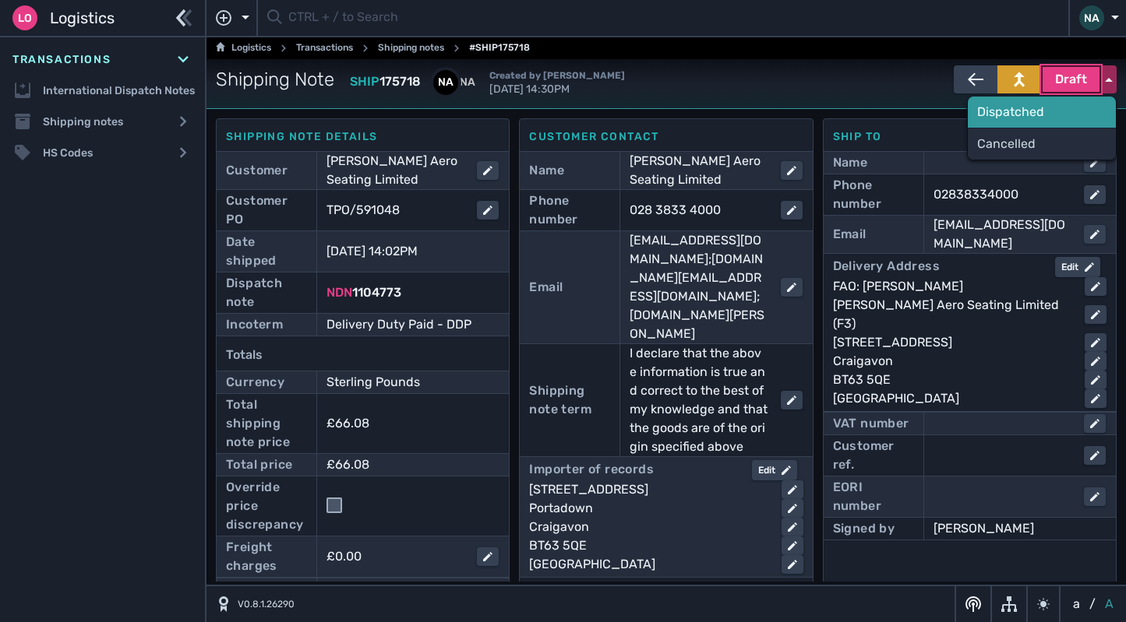
click at [1007, 111] on div "Dispatched" at bounding box center [1042, 112] width 148 height 31
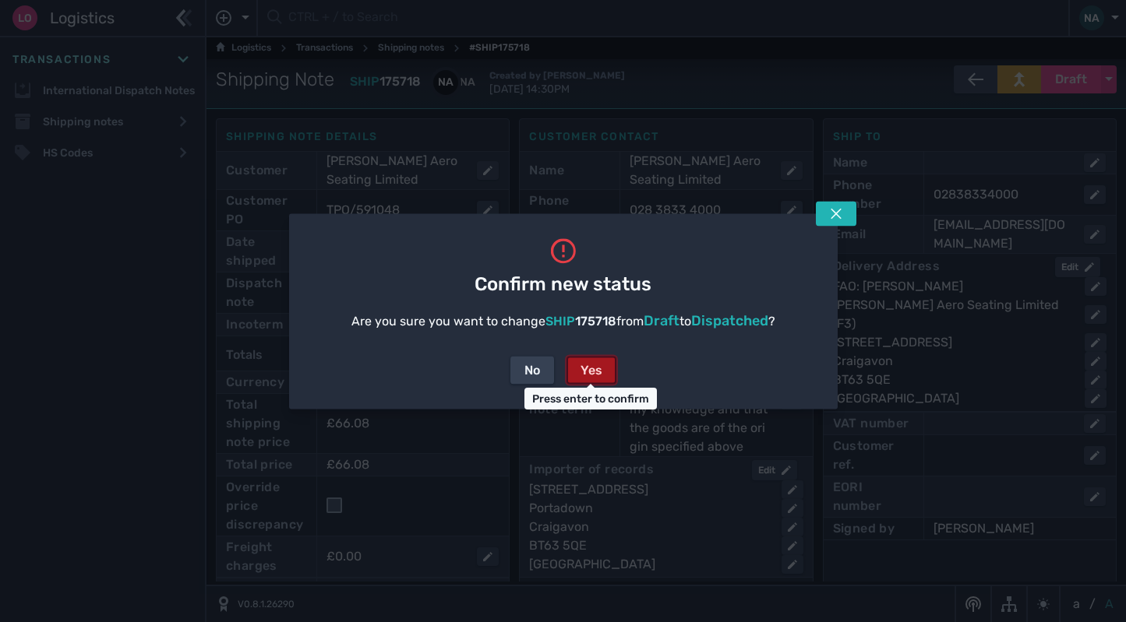
click at [594, 372] on div "Yes" at bounding box center [591, 370] width 22 height 19
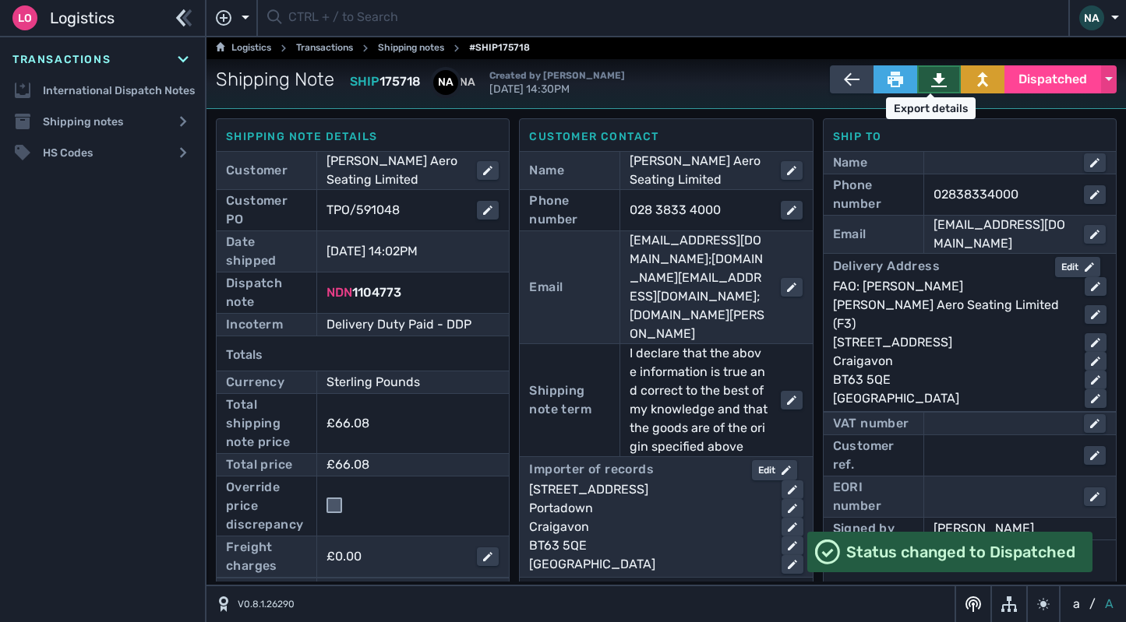
click at [932, 83] on icon at bounding box center [939, 80] width 16 height 14
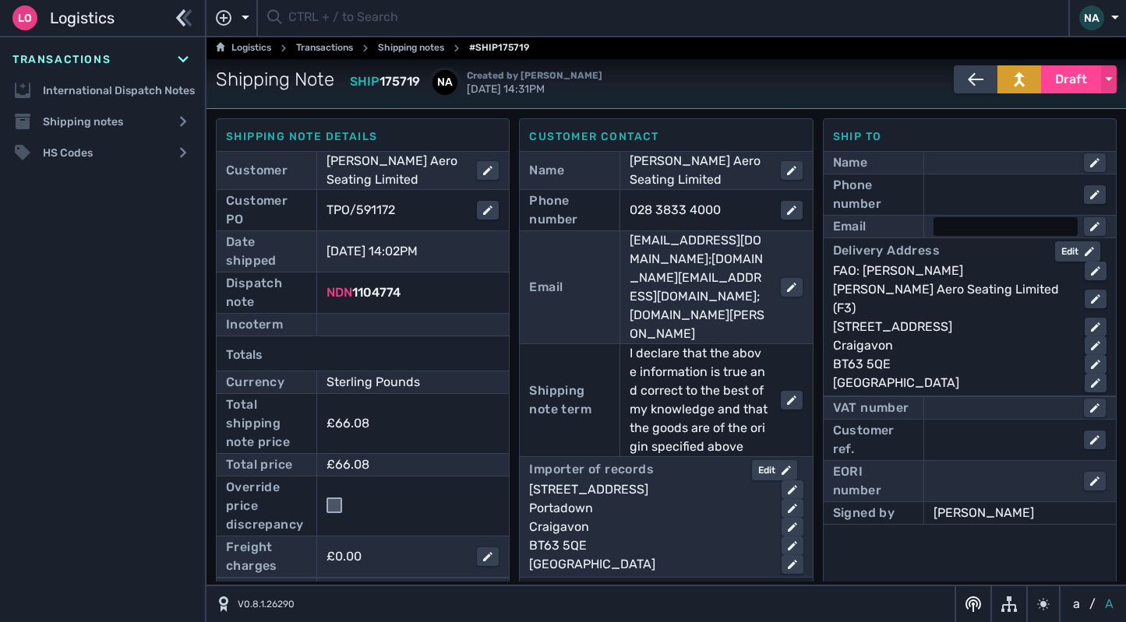
click at [965, 222] on div at bounding box center [1005, 226] width 144 height 19
type input "[EMAIL_ADDRESS][DOMAIN_NAME]"
click at [969, 199] on div at bounding box center [1005, 194] width 144 height 19
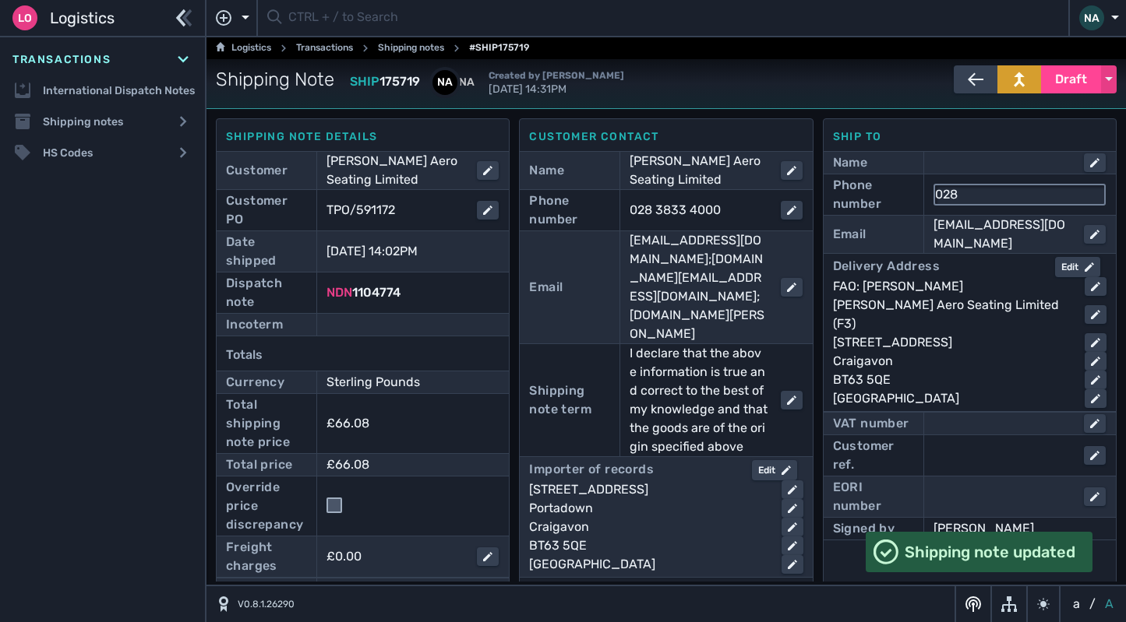
type input "02838334000"
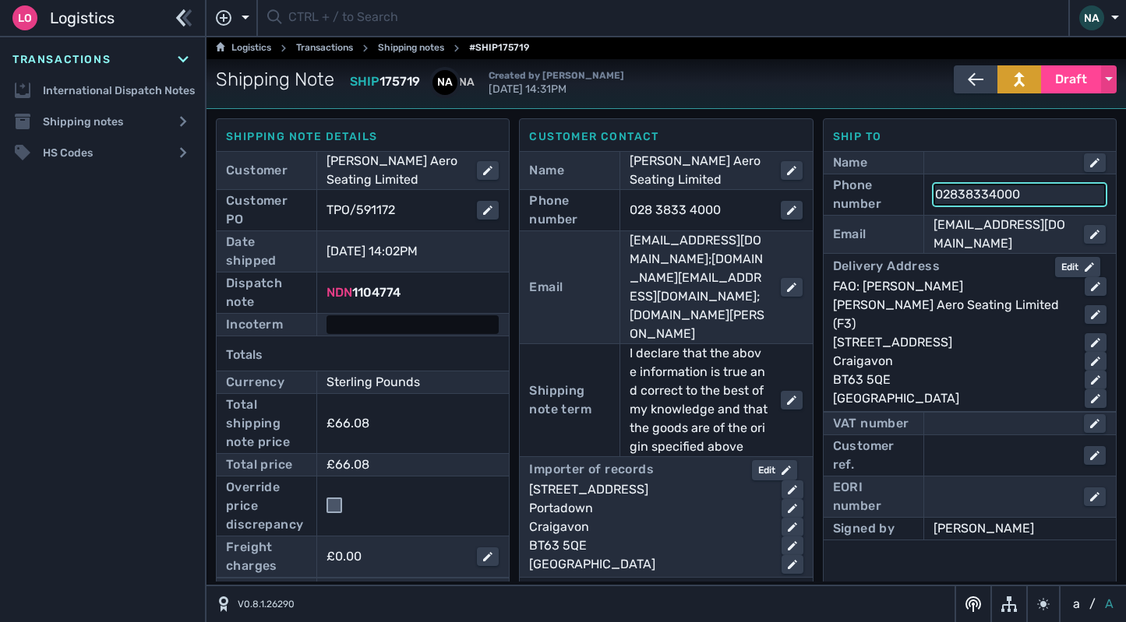
click at [397, 331] on div at bounding box center [412, 325] width 172 height 19
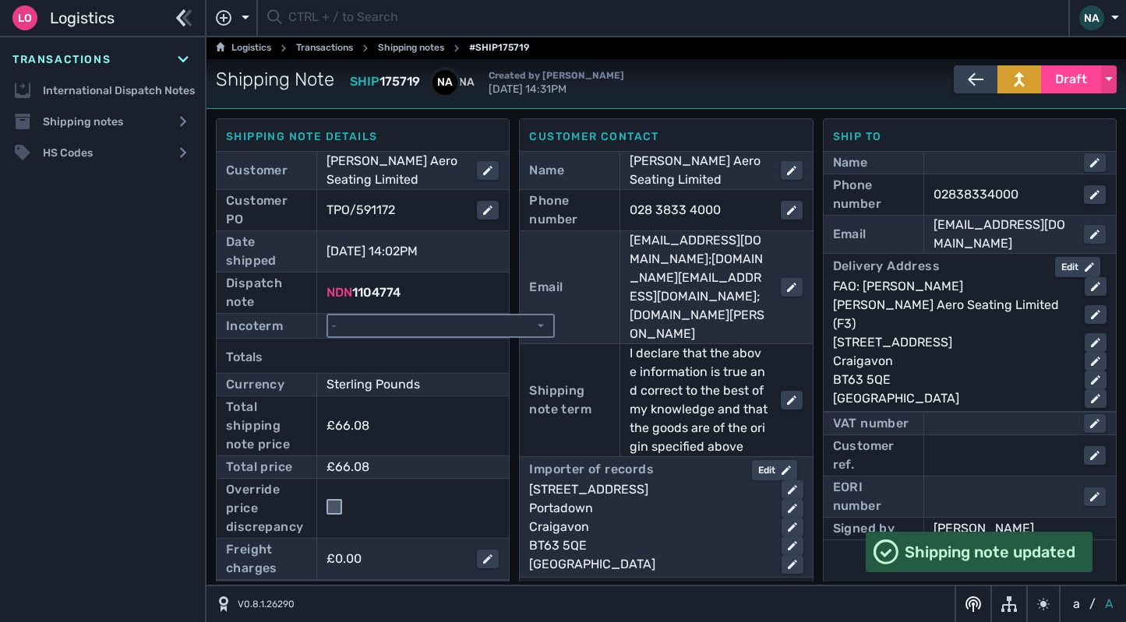
click at [397, 331] on select "- Ex Works - EXW Free Carrier - FCA Carriage Paid To - CPT Carriage Insurance P…" at bounding box center [440, 326] width 225 height 21
select select "[object Object]"
click at [328, 316] on select "- Ex Works - EXW Free Carrier - FCA Carriage Paid To - CPT Carriage Insurance P…" at bounding box center [440, 326] width 225 height 21
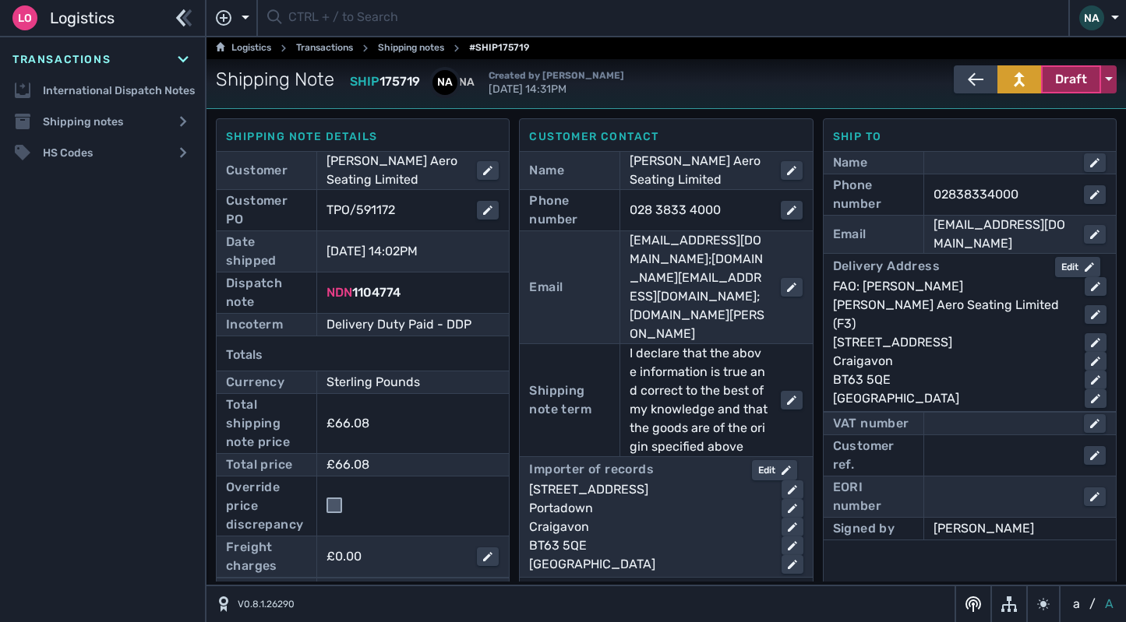
click at [1055, 84] on span "Draft" at bounding box center [1071, 79] width 32 height 19
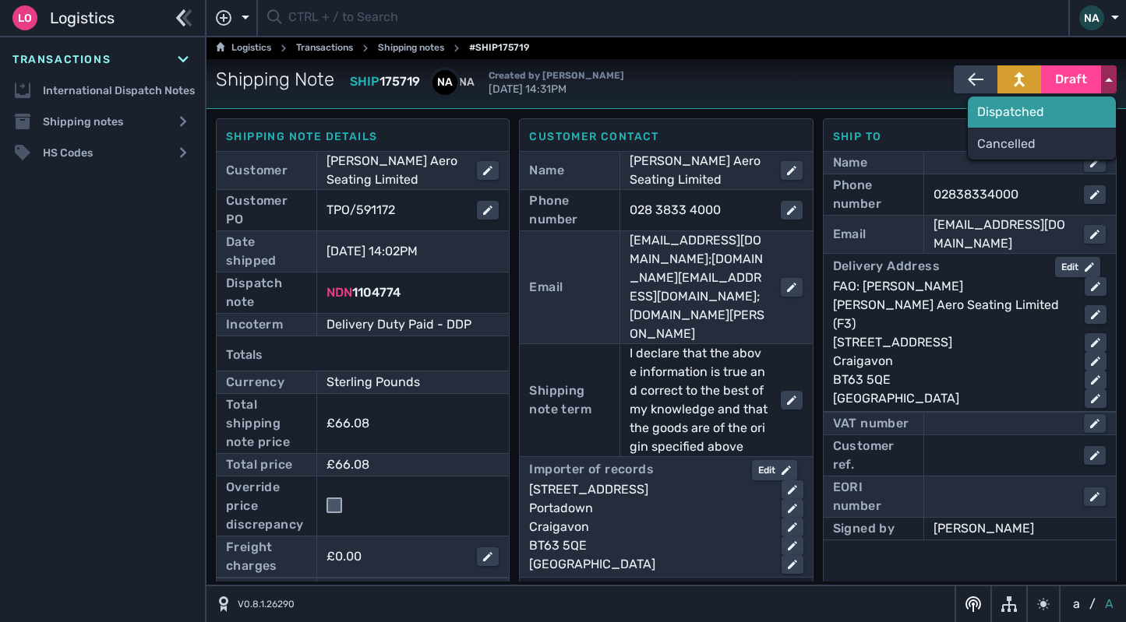
click at [1028, 114] on div "Dispatched" at bounding box center [1042, 112] width 148 height 31
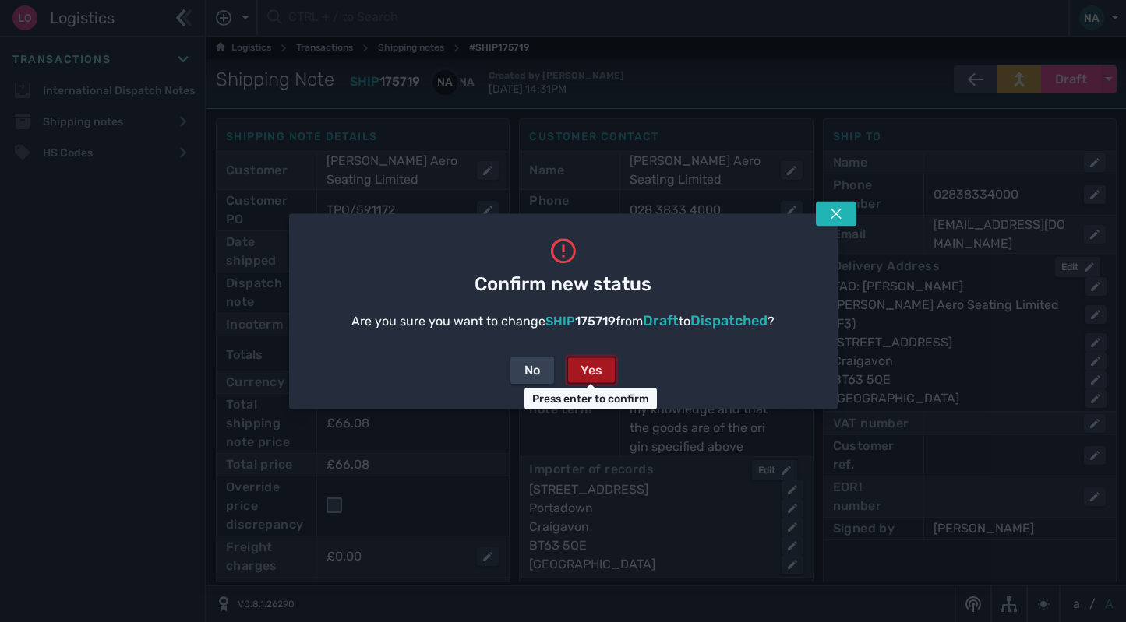
click at [587, 374] on div "Yes" at bounding box center [591, 370] width 22 height 19
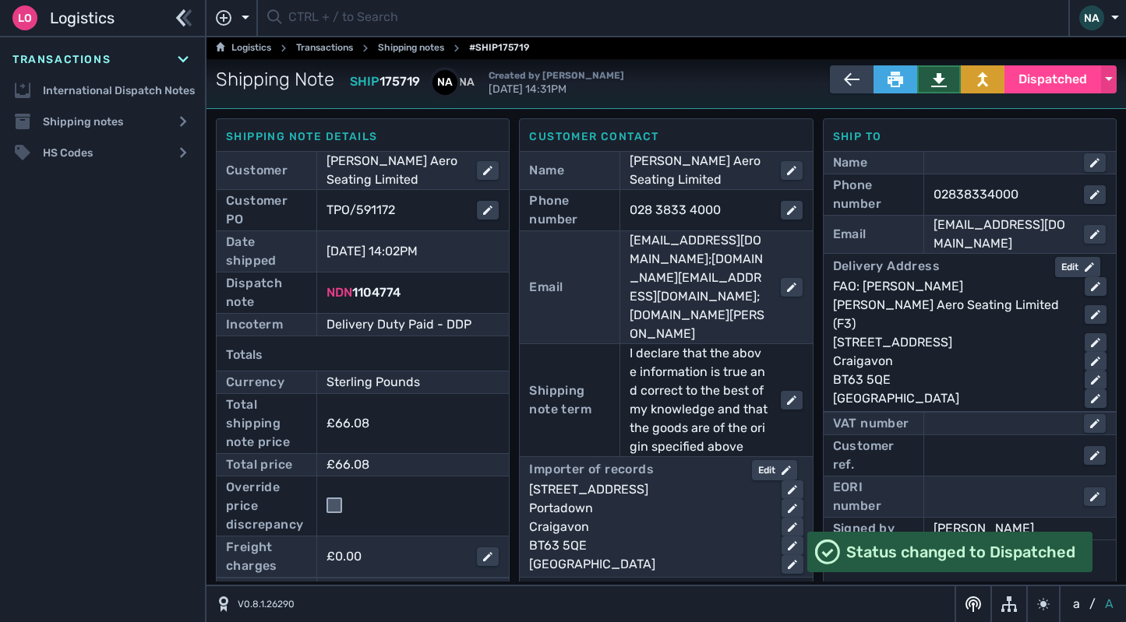
click at [931, 78] on icon at bounding box center [939, 80] width 16 height 14
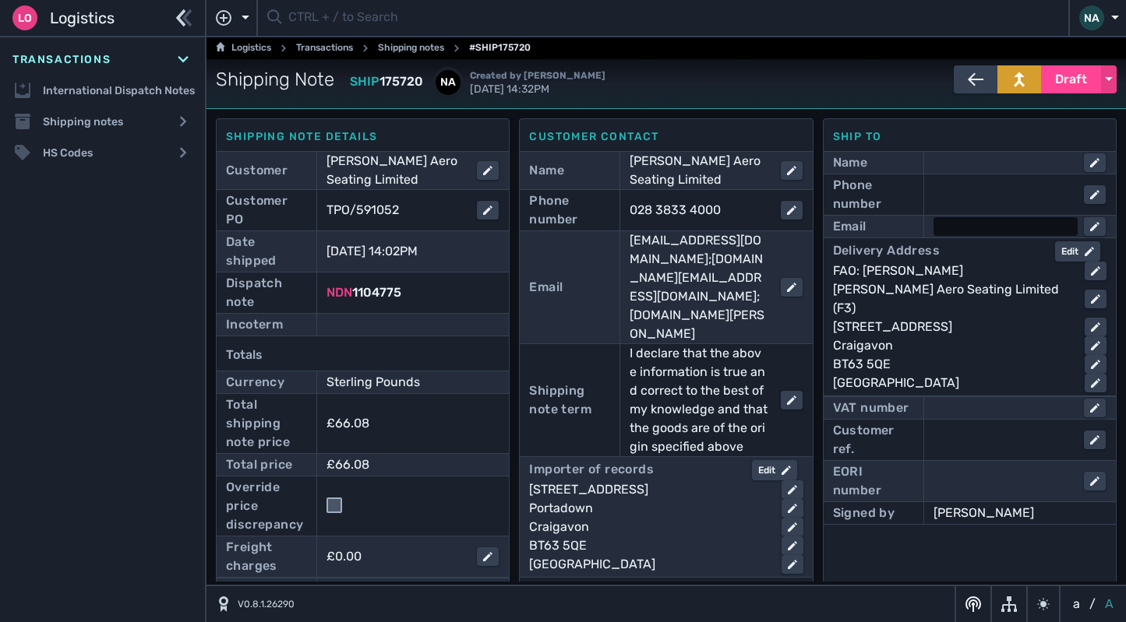
click at [946, 227] on div at bounding box center [1005, 226] width 144 height 19
type input "[EMAIL_ADDRESS][DOMAIN_NAME]"
click at [955, 200] on div at bounding box center [1005, 194] width 144 height 19
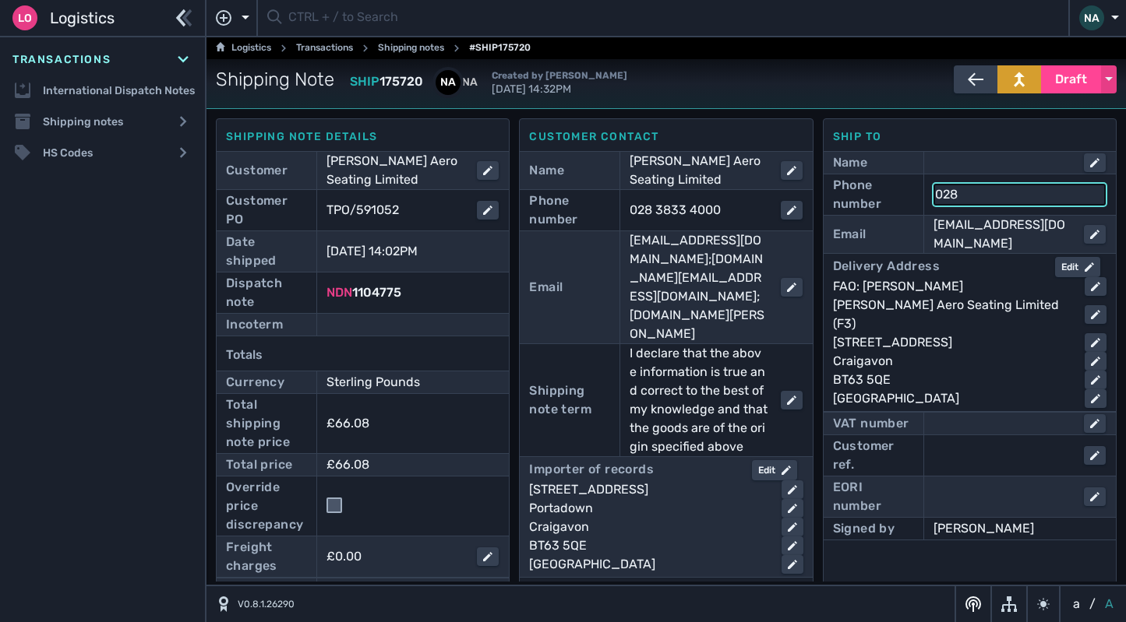
type input "02838334000"
click at [419, 324] on div at bounding box center [412, 325] width 172 height 19
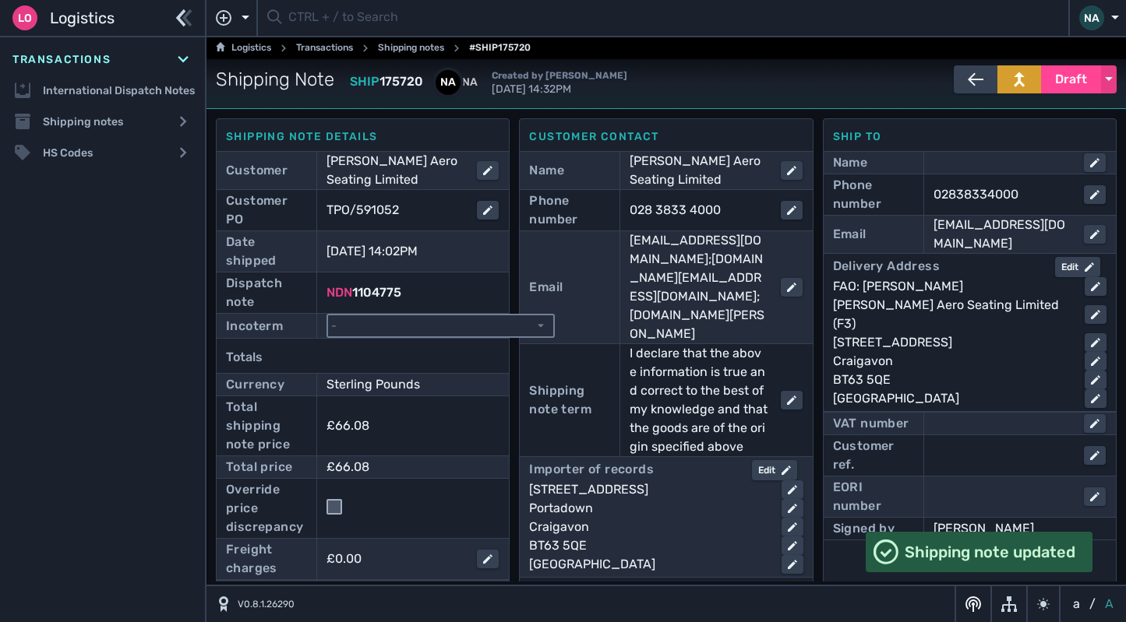
click at [419, 324] on select "- Ex Works - EXW Free Carrier - FCA Carriage Paid To - CPT Carriage Insurance P…" at bounding box center [440, 326] width 225 height 21
select select "[object Object]"
click at [328, 316] on select "- Ex Works - EXW Free Carrier - FCA Carriage Paid To - CPT Carriage Insurance P…" at bounding box center [440, 326] width 225 height 21
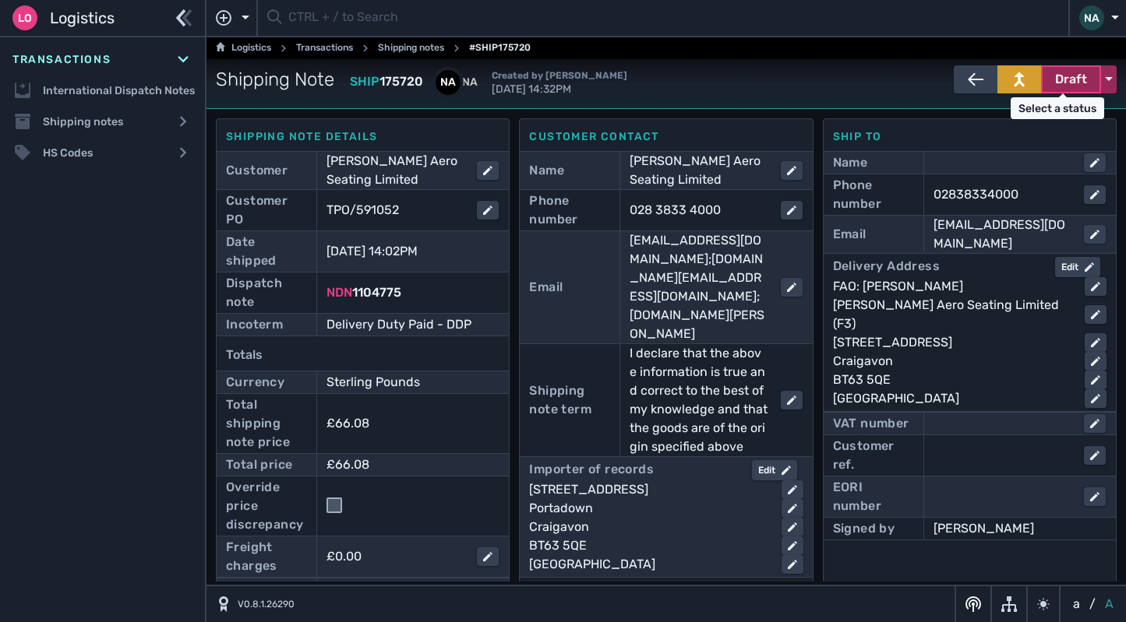
click at [1061, 84] on span "Draft" at bounding box center [1071, 79] width 32 height 19
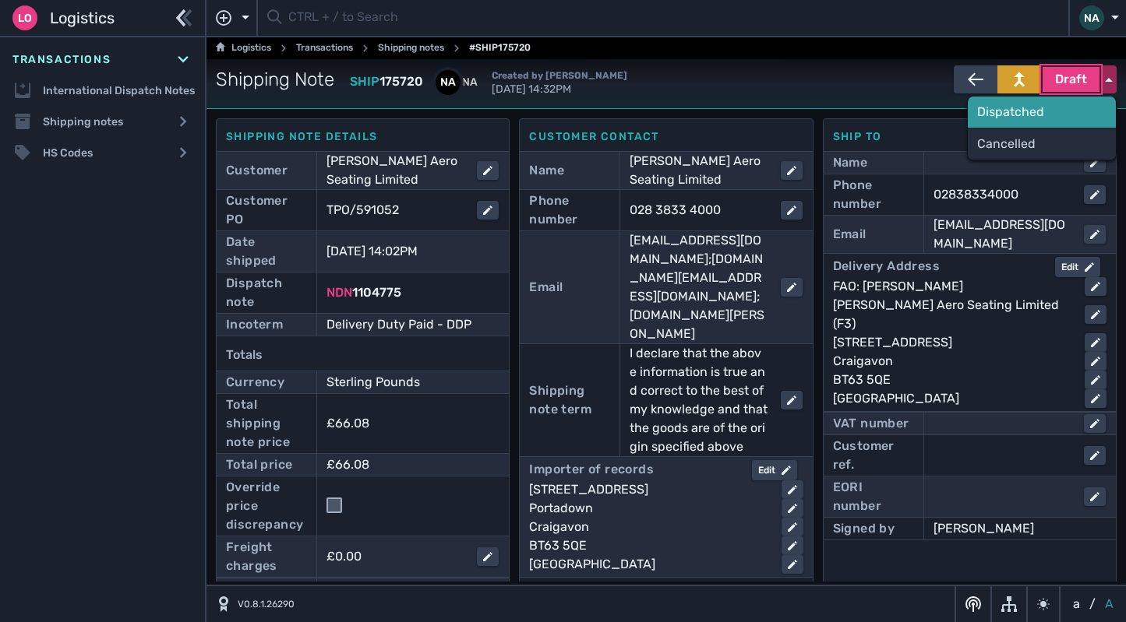
click at [1015, 114] on div "Dispatched" at bounding box center [1042, 112] width 148 height 31
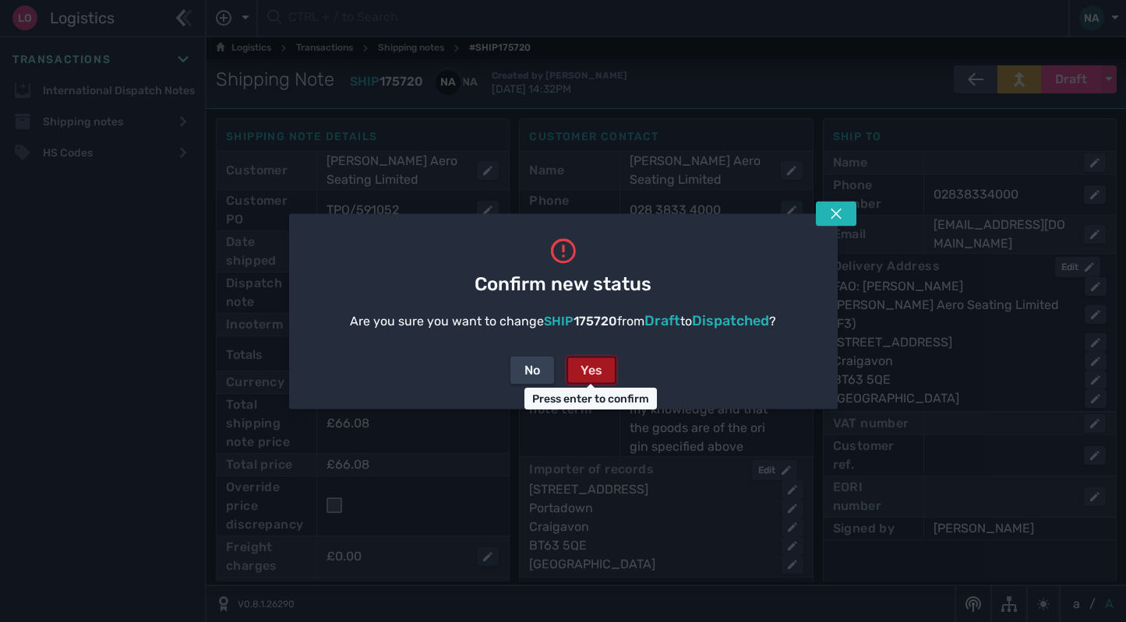
click at [598, 364] on div "Yes" at bounding box center [591, 370] width 22 height 19
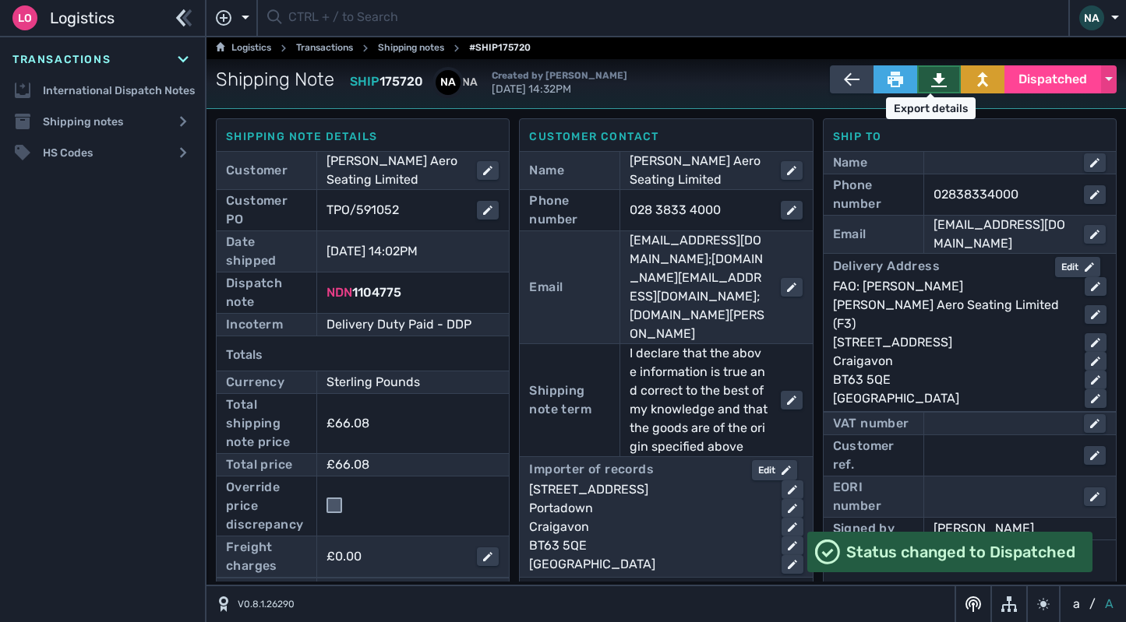
click at [933, 80] on icon at bounding box center [939, 80] width 16 height 14
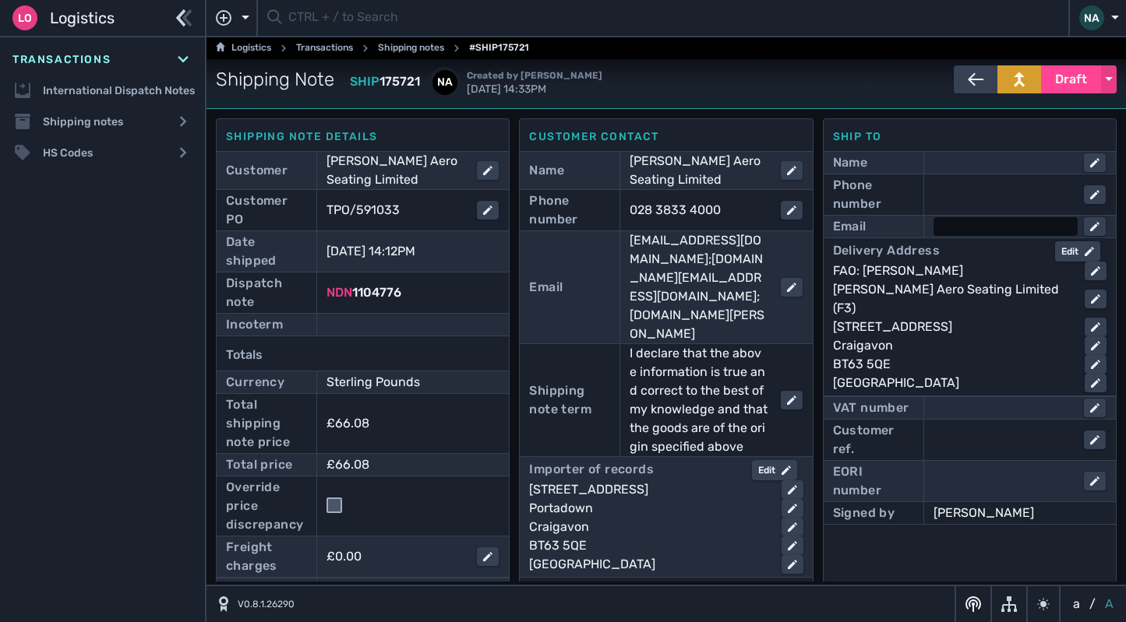
click at [963, 228] on div at bounding box center [1005, 226] width 144 height 19
type input "[EMAIL_ADDRESS][DOMAIN_NAME]"
click at [964, 194] on div at bounding box center [1005, 194] width 144 height 19
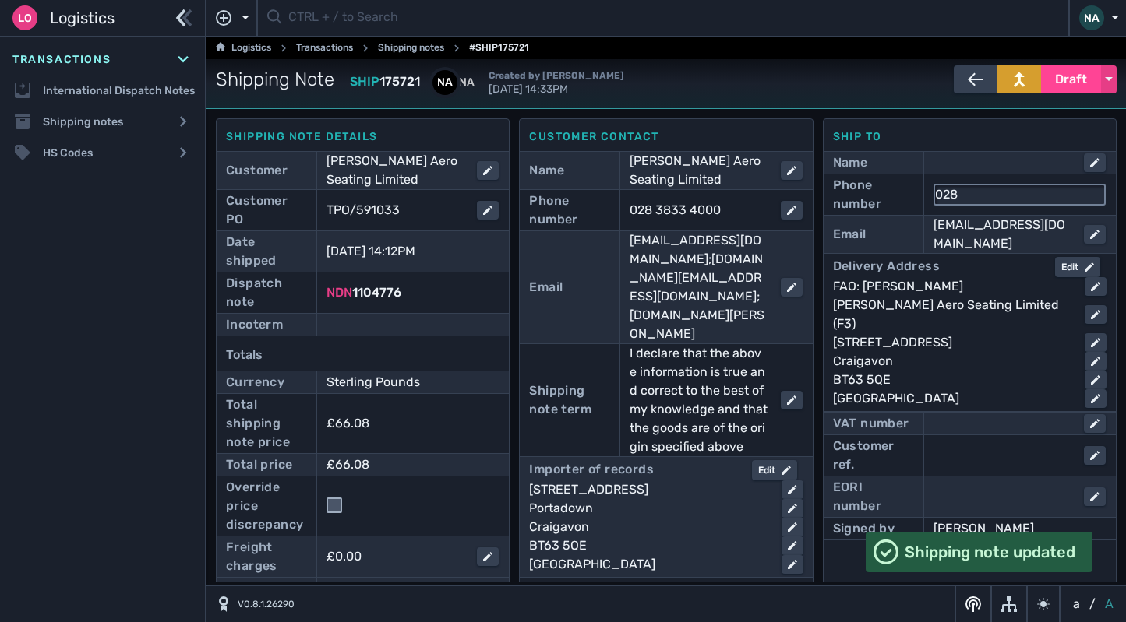
type input "02838334000"
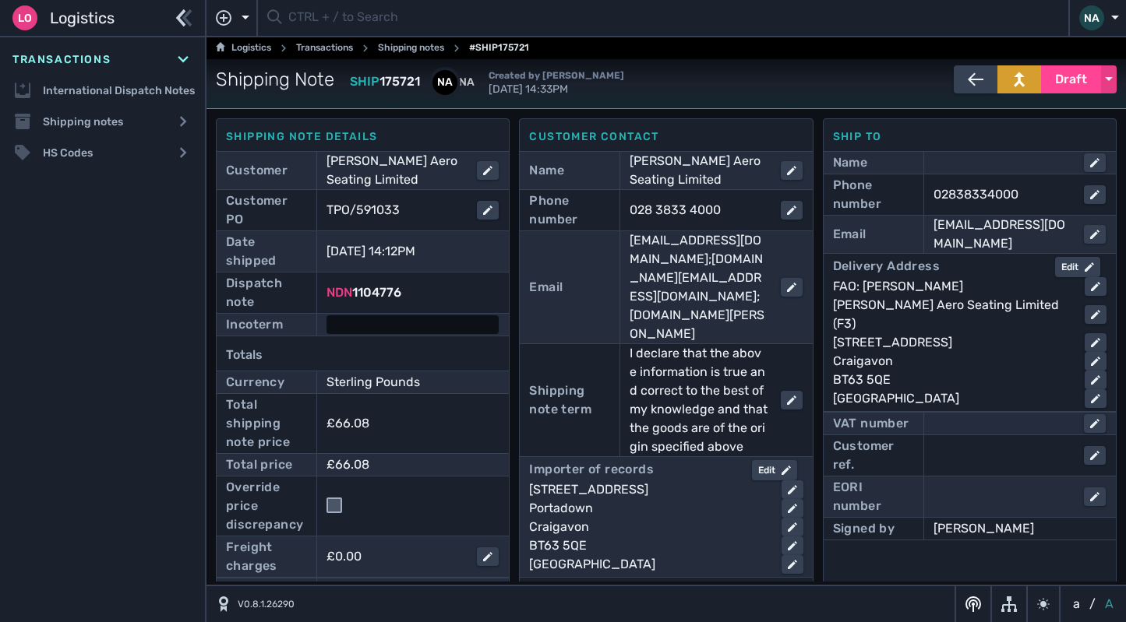
click at [353, 327] on div at bounding box center [412, 325] width 172 height 19
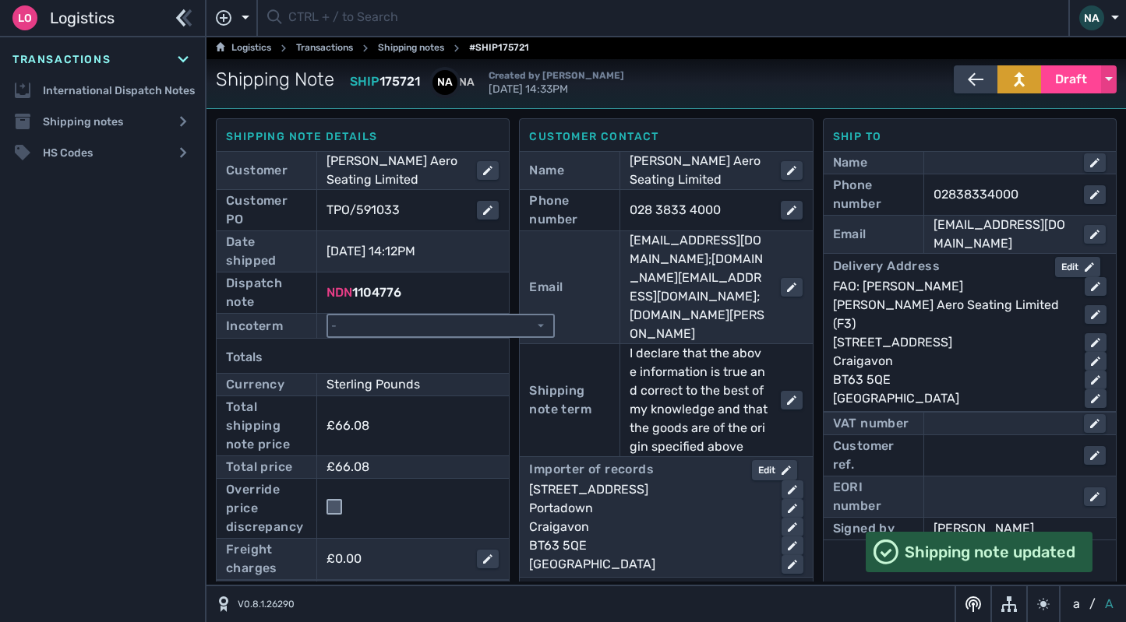
click at [353, 327] on select "- Ex Works - EXW Free Carrier - FCA Carriage Paid To - CPT Carriage Insurance P…" at bounding box center [440, 326] width 225 height 21
select select "[object Object]"
click at [328, 316] on select "- Ex Works - EXW Free Carrier - FCA Carriage Paid To - CPT Carriage Insurance P…" at bounding box center [440, 326] width 225 height 21
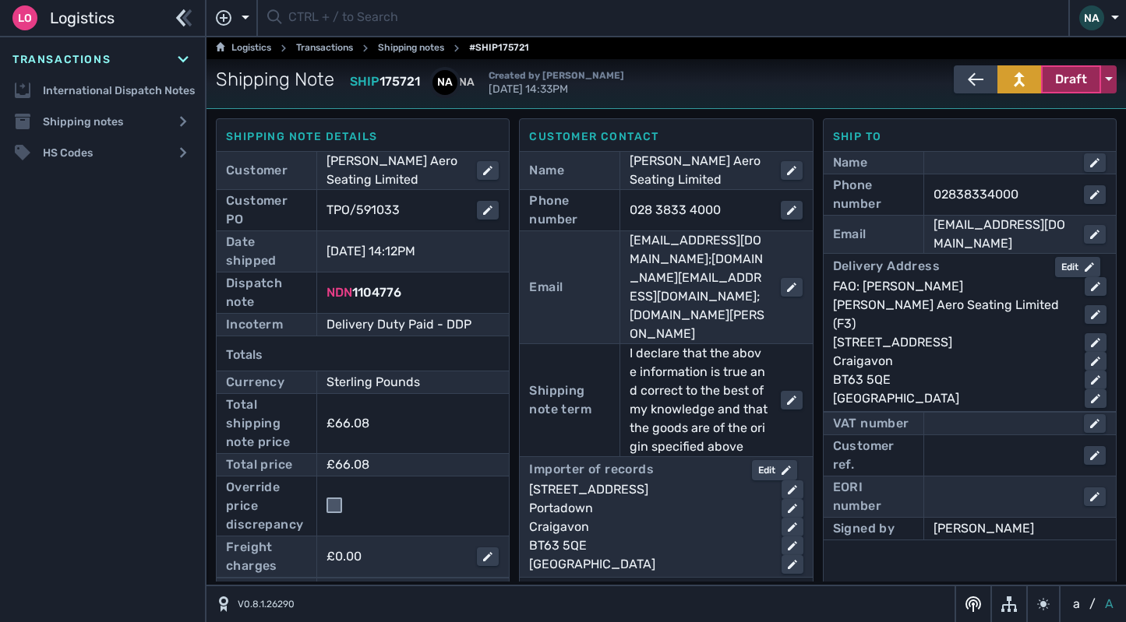
click at [1067, 82] on span "Draft" at bounding box center [1071, 79] width 32 height 19
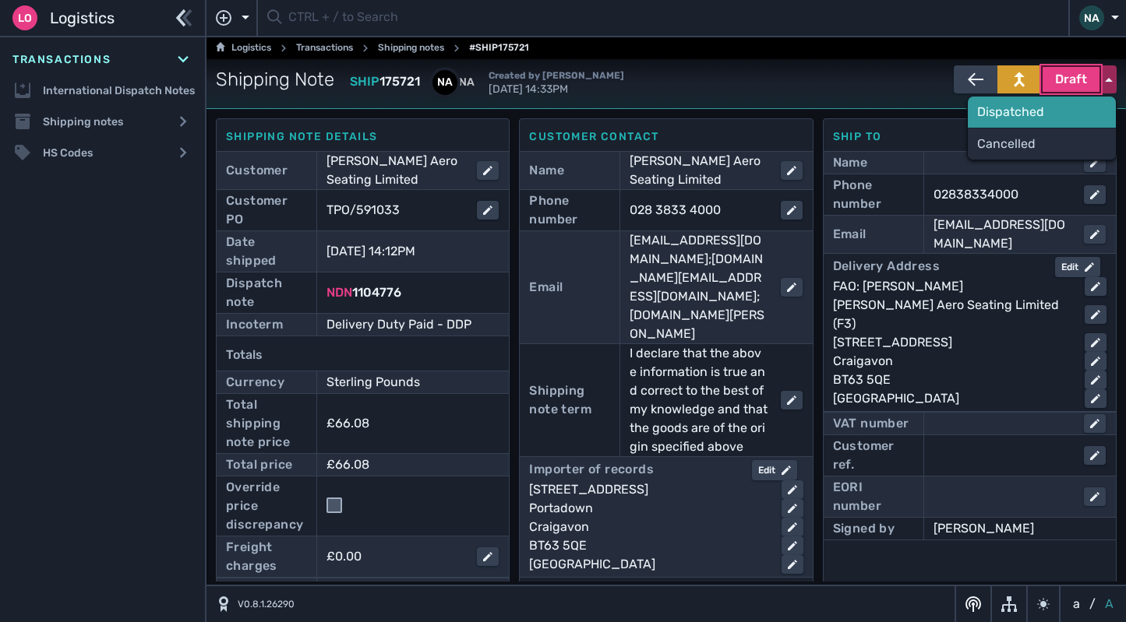
click at [1025, 113] on div "Dispatched" at bounding box center [1042, 112] width 148 height 31
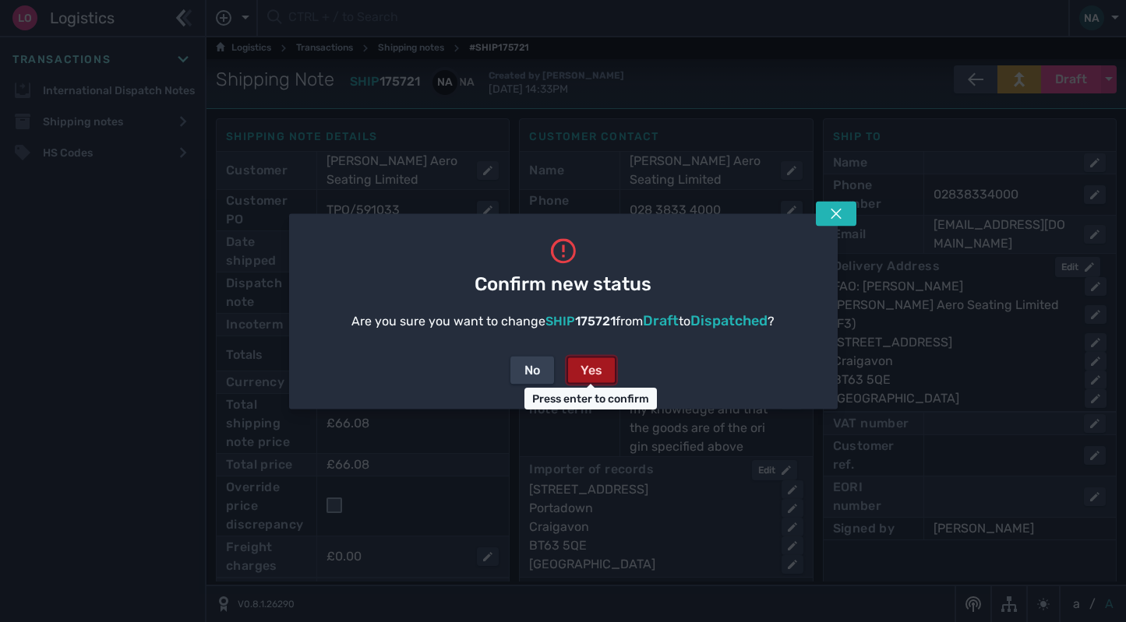
click at [599, 368] on div "Yes" at bounding box center [591, 370] width 22 height 19
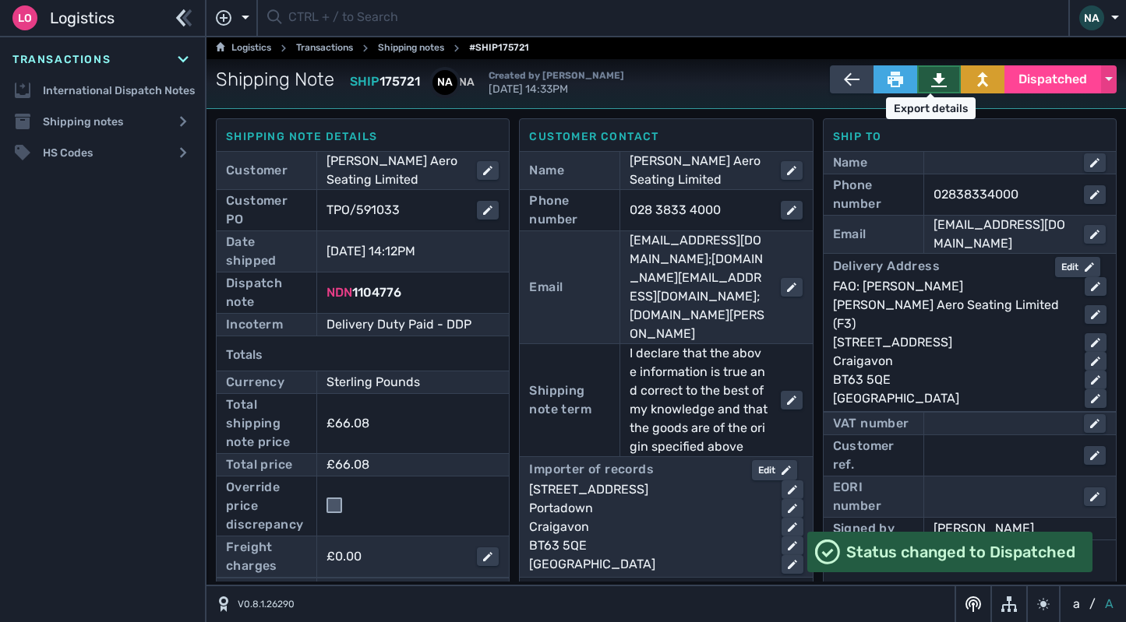
click at [936, 76] on icon at bounding box center [939, 80] width 16 height 16
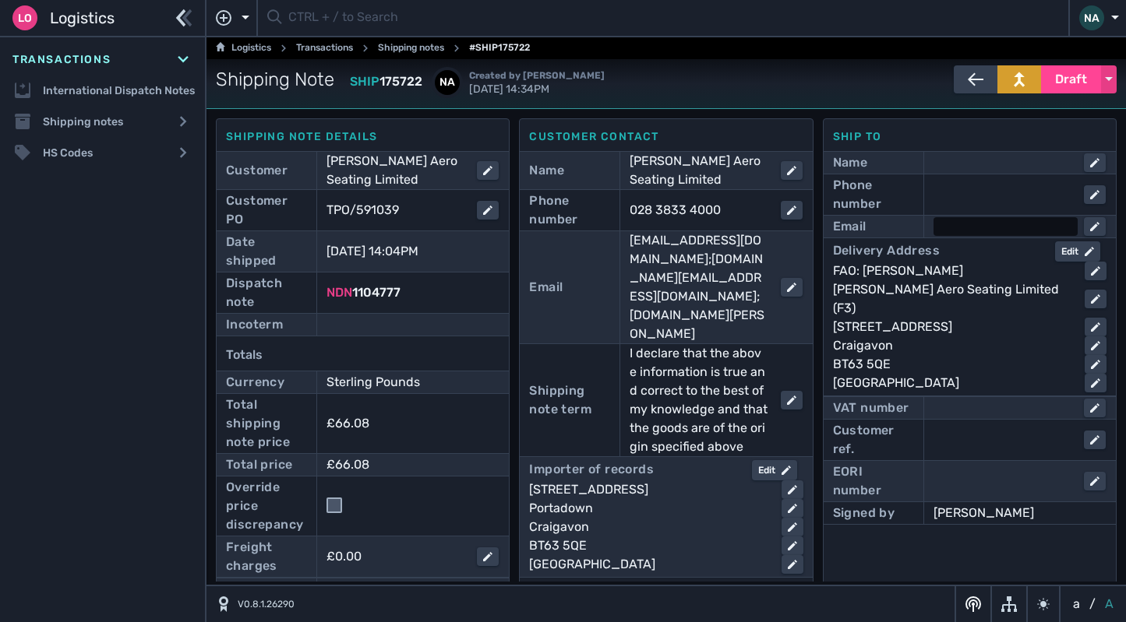
click at [935, 225] on div at bounding box center [1005, 226] width 144 height 19
type input "[EMAIL_ADDRESS][DOMAIN_NAME]"
click at [963, 198] on div at bounding box center [1005, 194] width 144 height 19
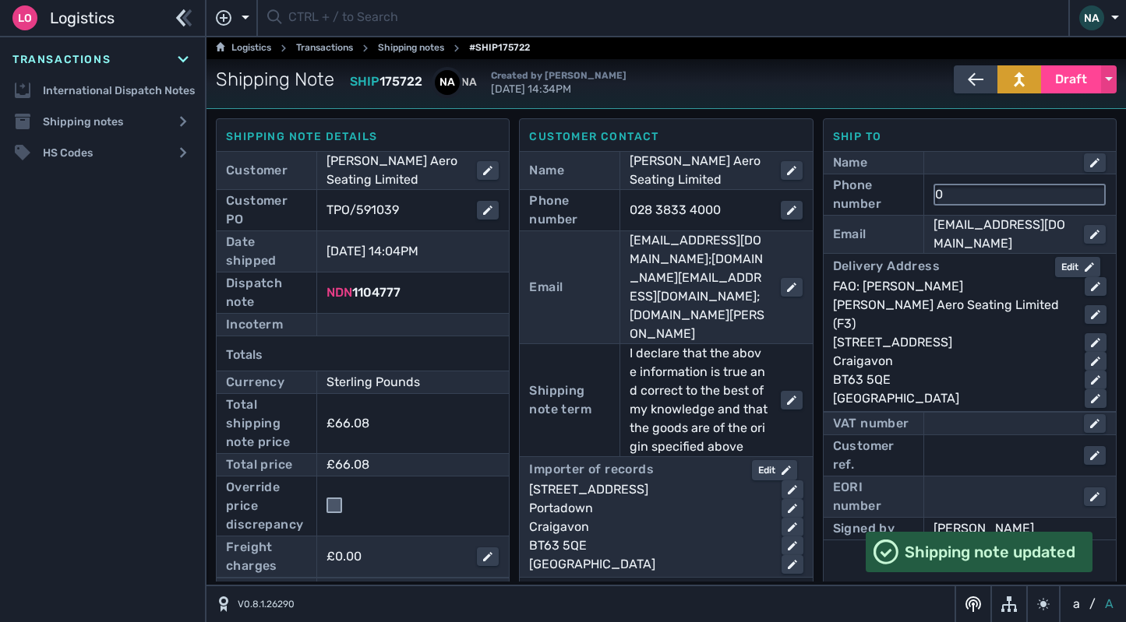
type input "02838334000"
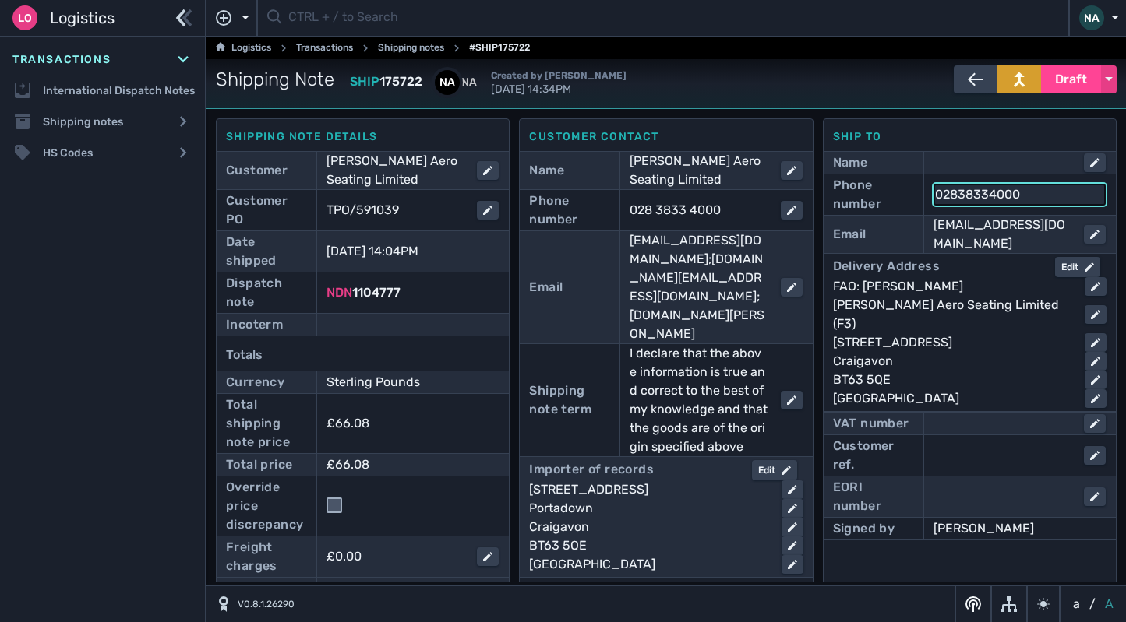
click at [403, 340] on div "Totals" at bounding box center [362, 355] width 273 height 31
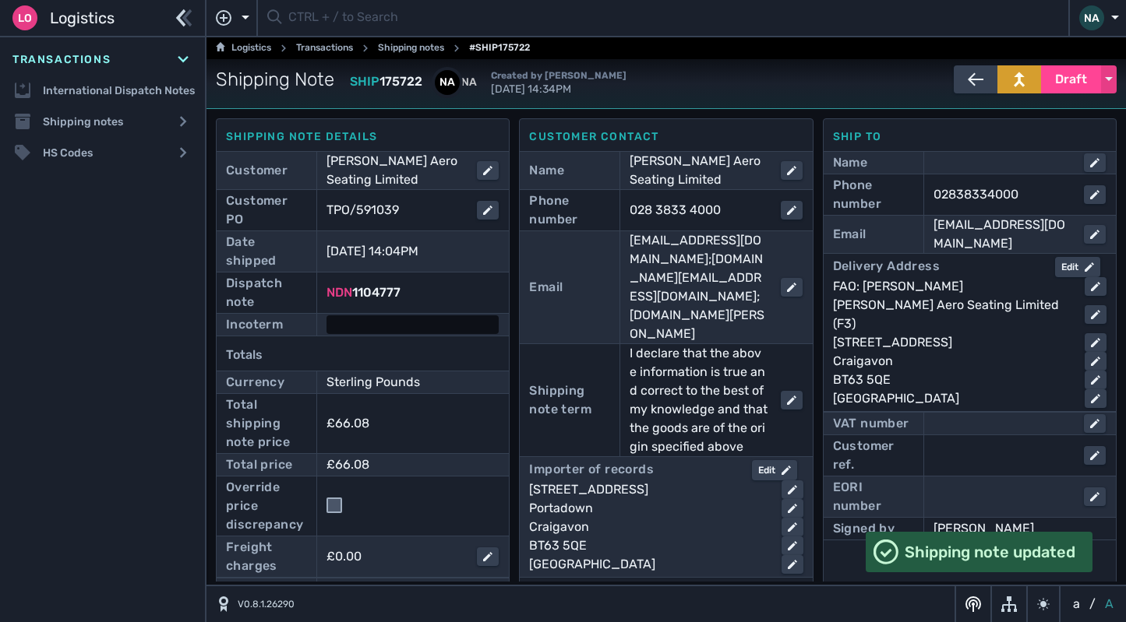
click at [403, 329] on div at bounding box center [412, 325] width 172 height 19
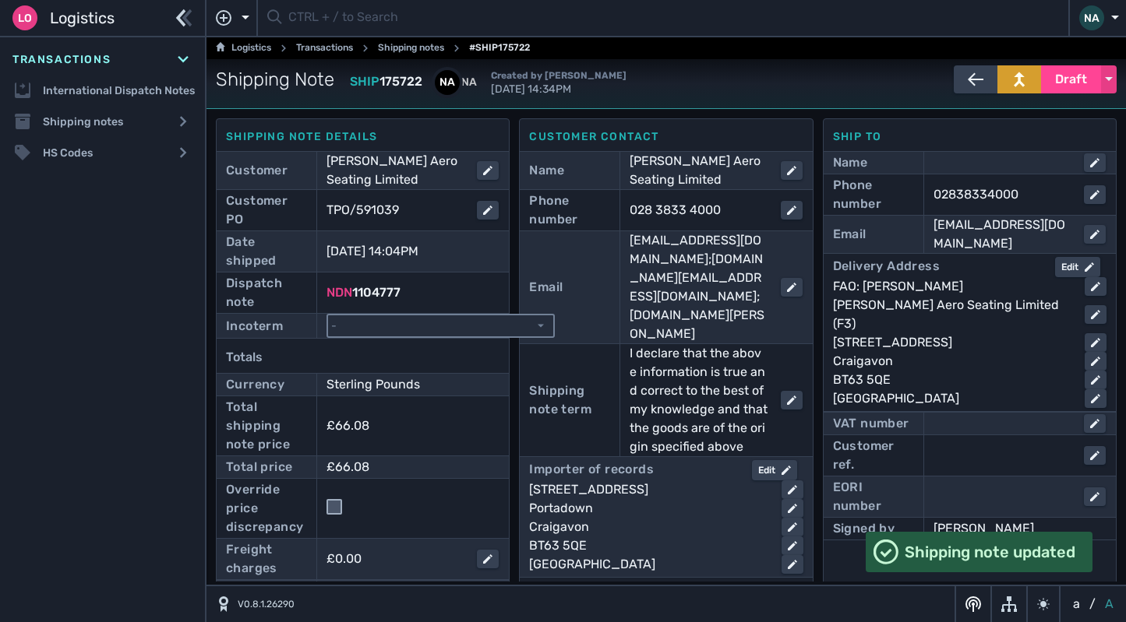
click at [408, 330] on select "- Ex Works - EXW Free Carrier - FCA Carriage Paid To - CPT Carriage Insurance P…" at bounding box center [440, 326] width 225 height 21
select select "[object Object]"
click at [328, 316] on select "- Ex Works - EXW Free Carrier - FCA Carriage Paid To - CPT Carriage Insurance P…" at bounding box center [440, 326] width 225 height 21
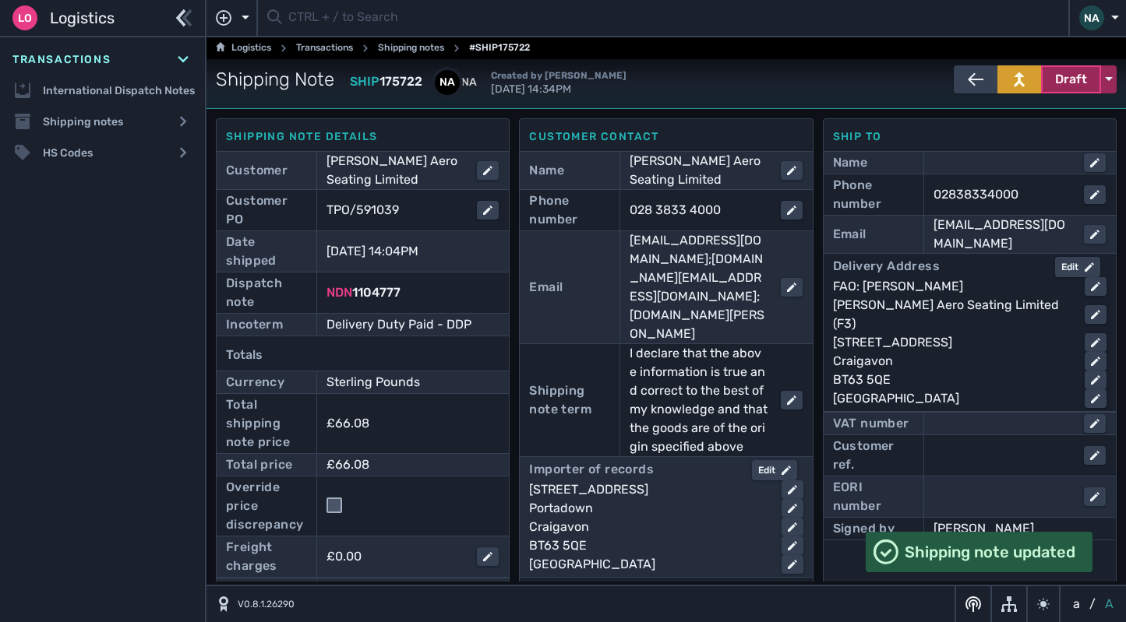
click at [1061, 86] on span "Draft" at bounding box center [1071, 79] width 32 height 19
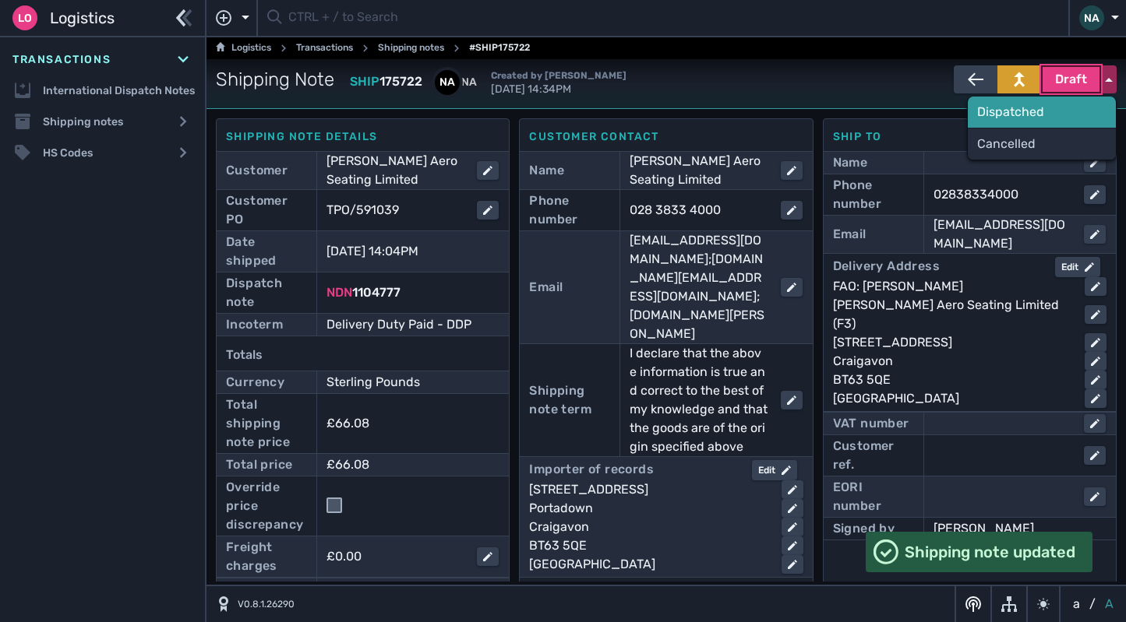
click at [1029, 108] on div "Dispatched" at bounding box center [1042, 112] width 148 height 31
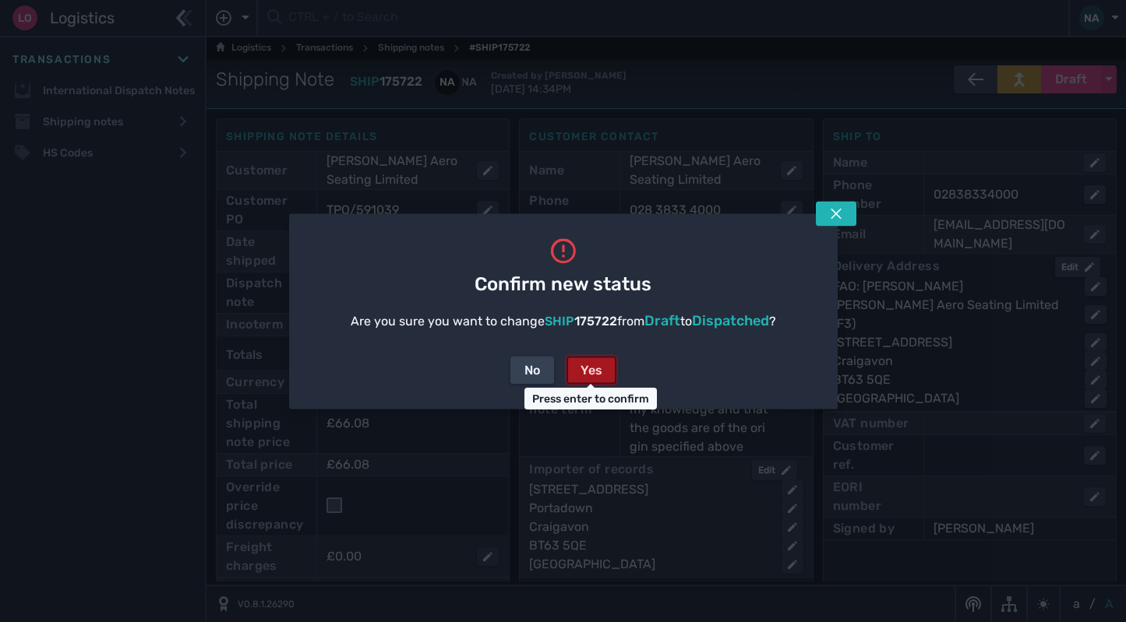
click at [608, 368] on button "Yes" at bounding box center [591, 370] width 50 height 28
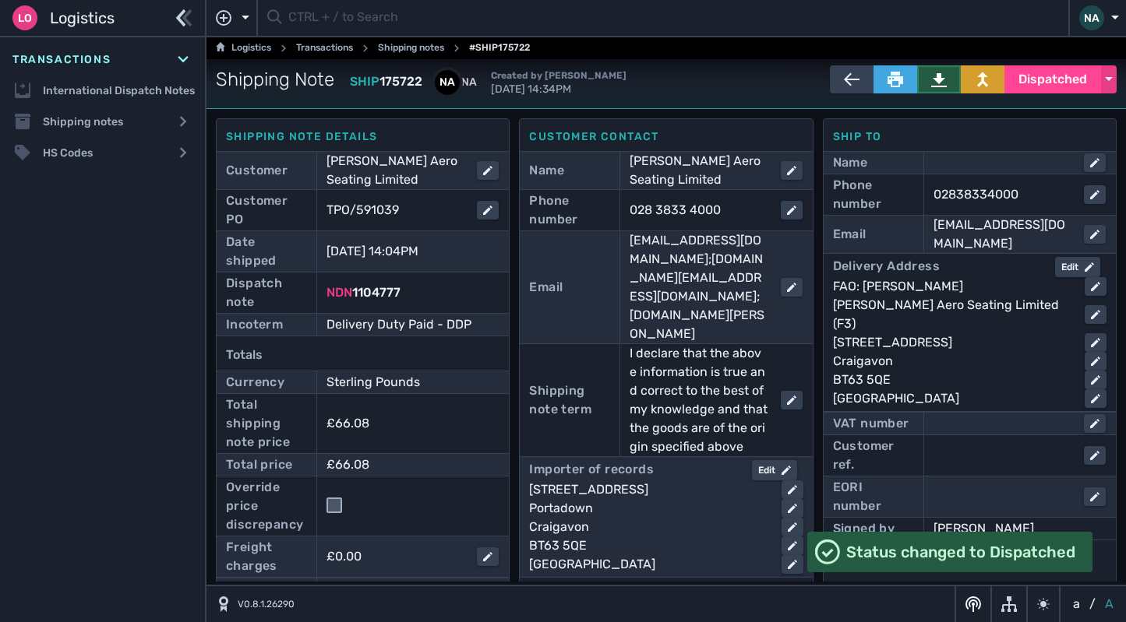
click at [932, 86] on icon at bounding box center [939, 80] width 16 height 14
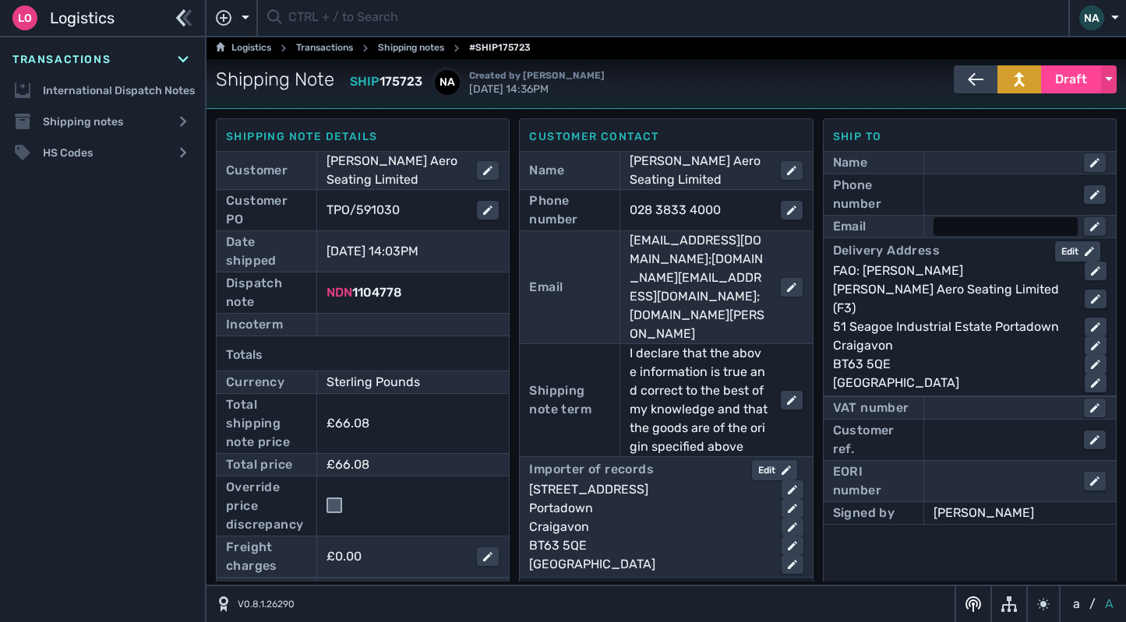
click at [979, 226] on div at bounding box center [1005, 226] width 144 height 19
type input "[EMAIL_ADDRESS][DOMAIN_NAME]"
click at [962, 194] on div at bounding box center [1005, 194] width 144 height 19
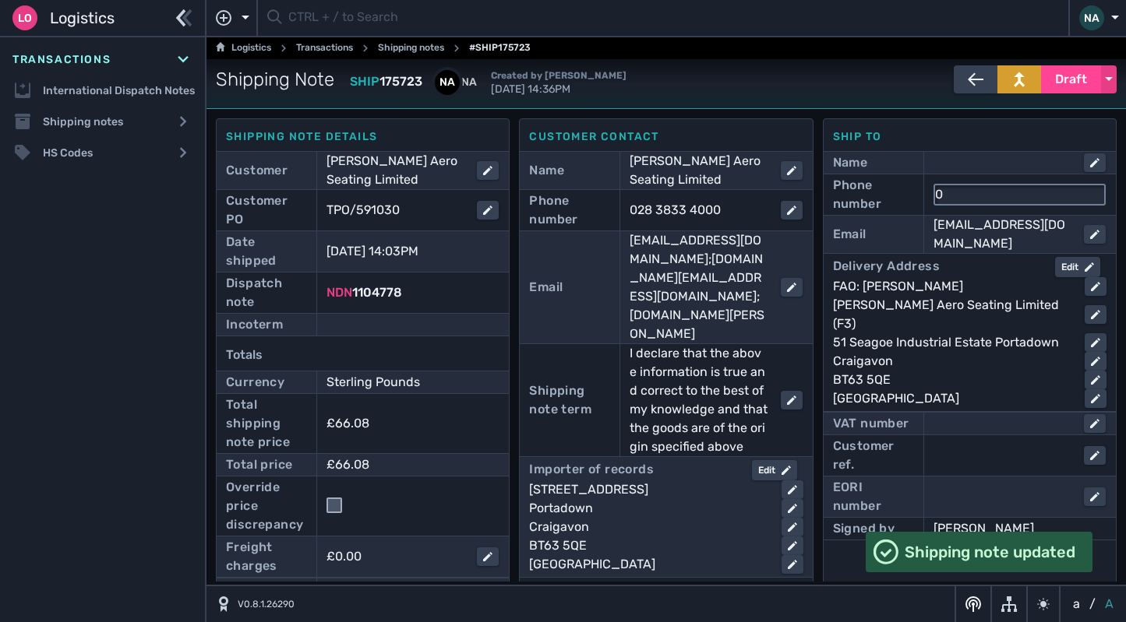
type input "02838334000"
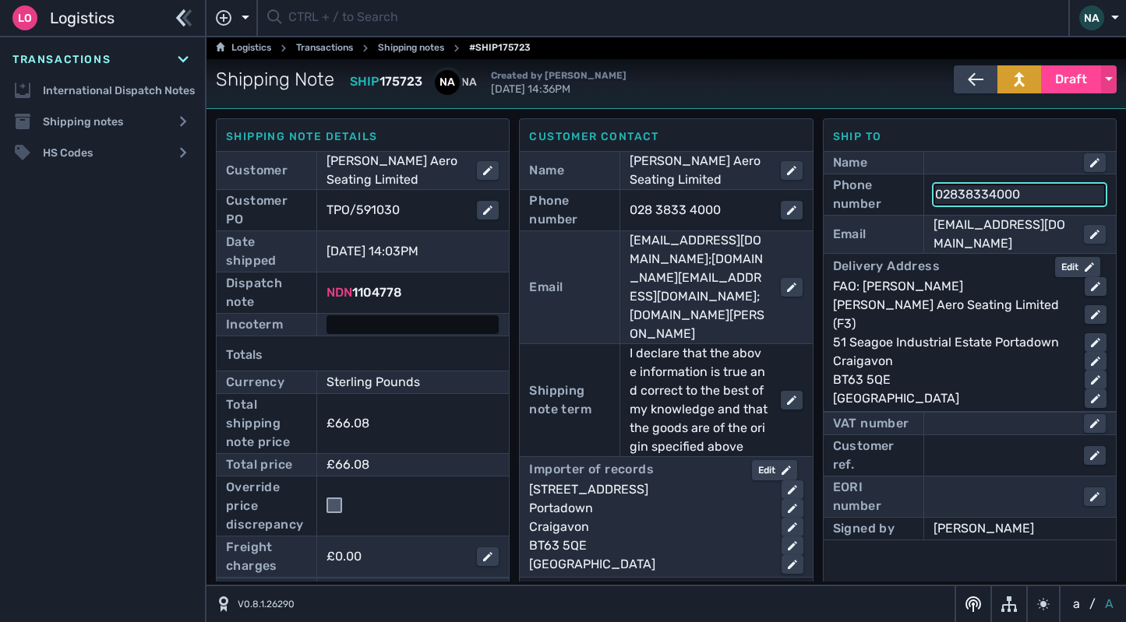
click at [414, 324] on div at bounding box center [412, 325] width 172 height 19
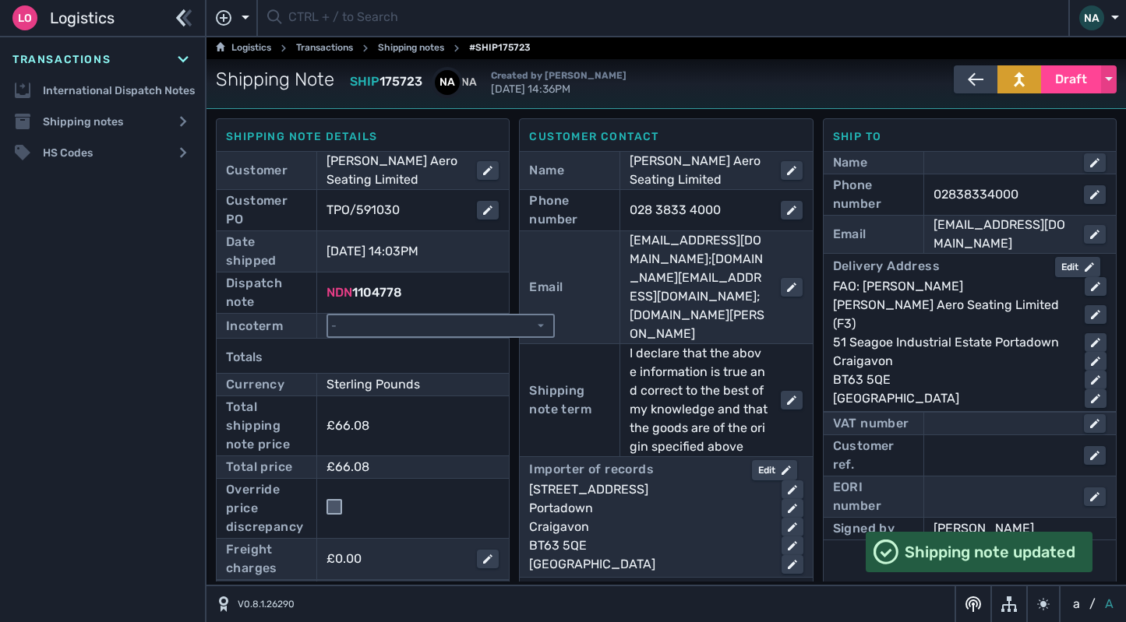
click at [414, 324] on select "- Ex Works - EXW Free Carrier - FCA Carriage Paid To - CPT Carriage Insurance P…" at bounding box center [440, 326] width 225 height 21
select select "[object Object]"
click at [328, 316] on select "- Ex Works - EXW Free Carrier - FCA Carriage Paid To - CPT Carriage Insurance P…" at bounding box center [440, 326] width 225 height 21
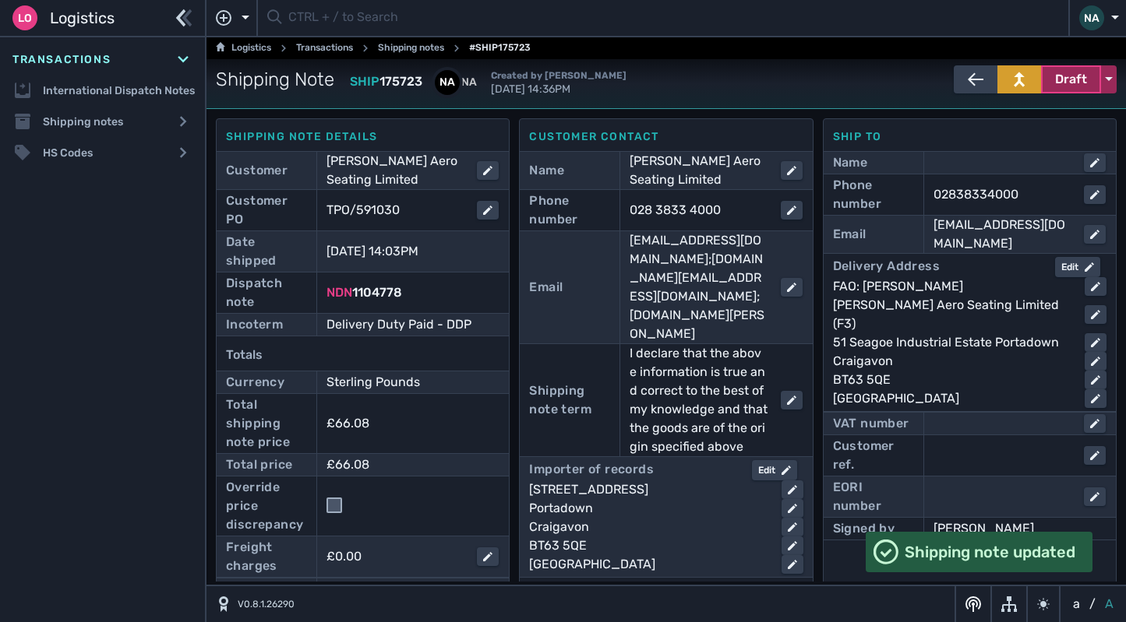
click at [1055, 86] on span "Draft" at bounding box center [1071, 79] width 32 height 19
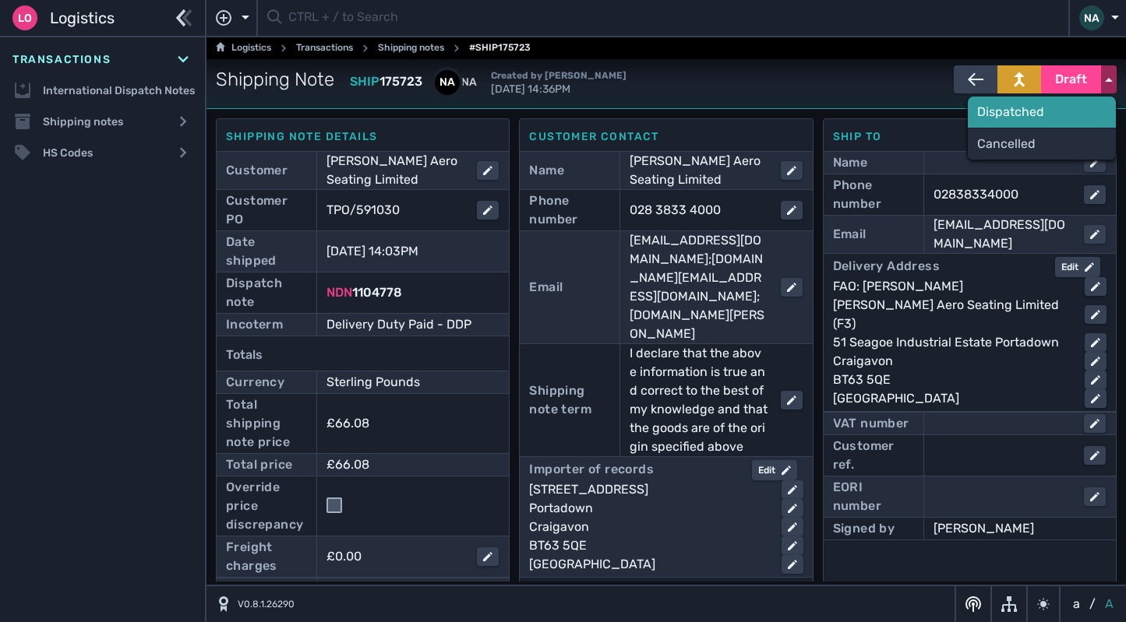
click at [1010, 113] on div "Dispatched" at bounding box center [1042, 112] width 148 height 31
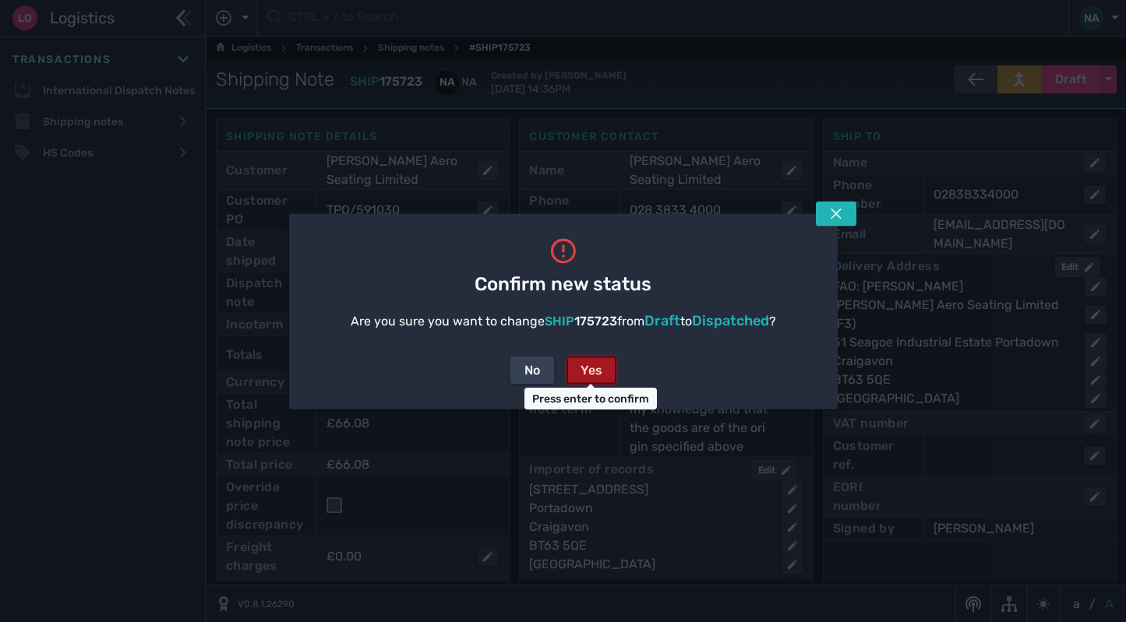
click at [588, 372] on div "Yes" at bounding box center [591, 370] width 22 height 19
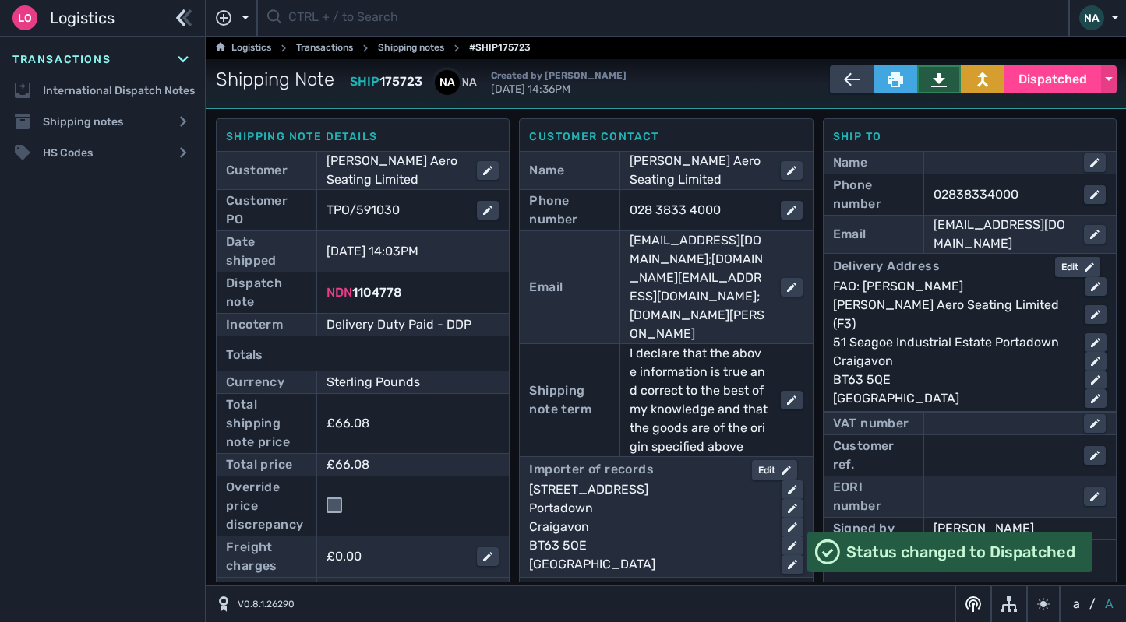
click at [932, 83] on icon at bounding box center [939, 80] width 16 height 16
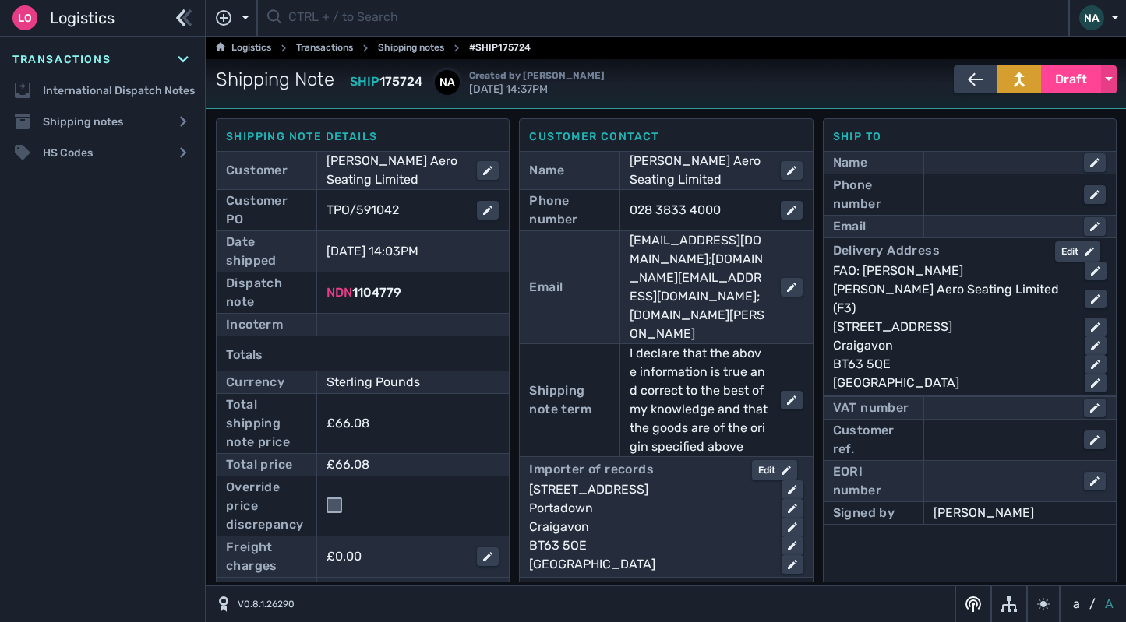
click at [961, 216] on div "Email" at bounding box center [969, 227] width 273 height 22
click at [959, 225] on div at bounding box center [1005, 226] width 144 height 19
type input "[EMAIL_ADDRESS][DOMAIN_NAME]"
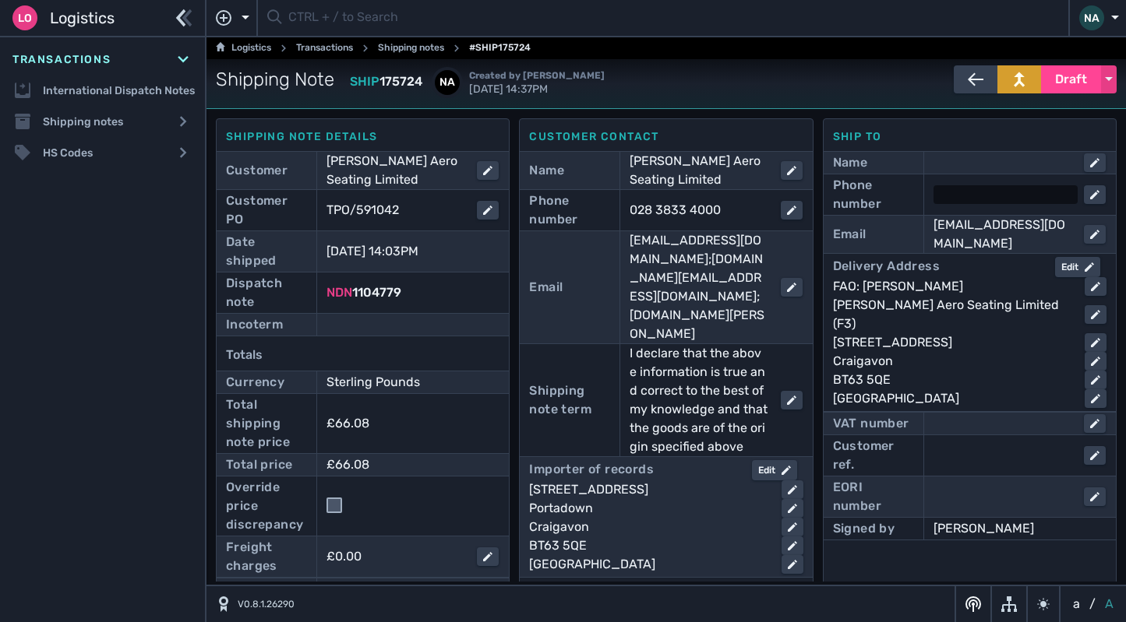
click at [966, 199] on div at bounding box center [1005, 194] width 144 height 19
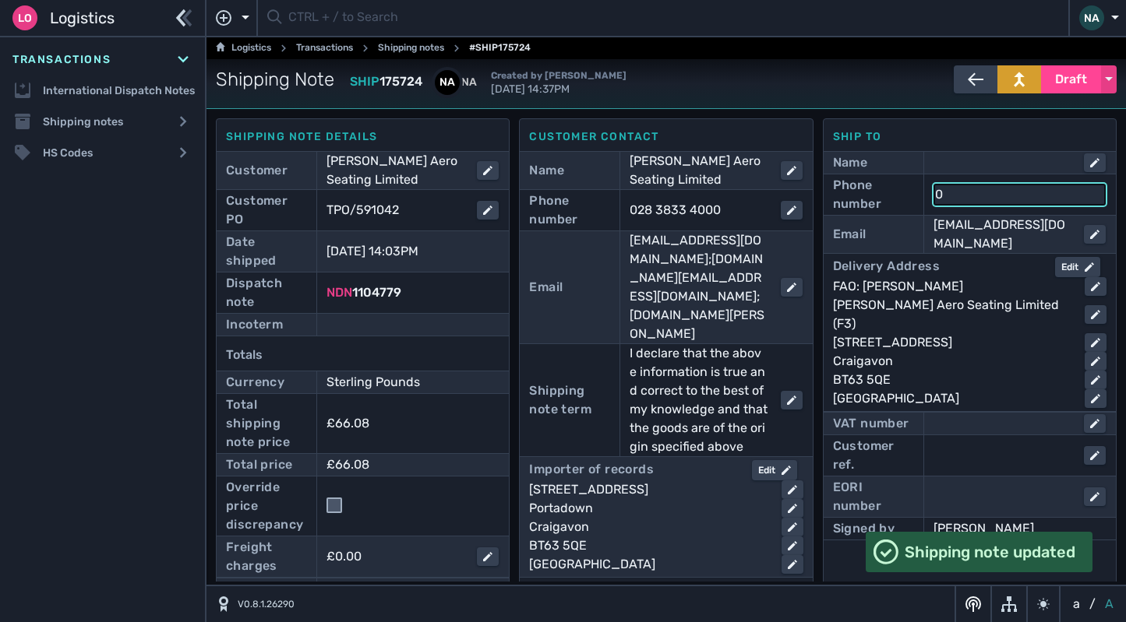
type input "02838334000"
click at [387, 316] on div at bounding box center [412, 325] width 172 height 19
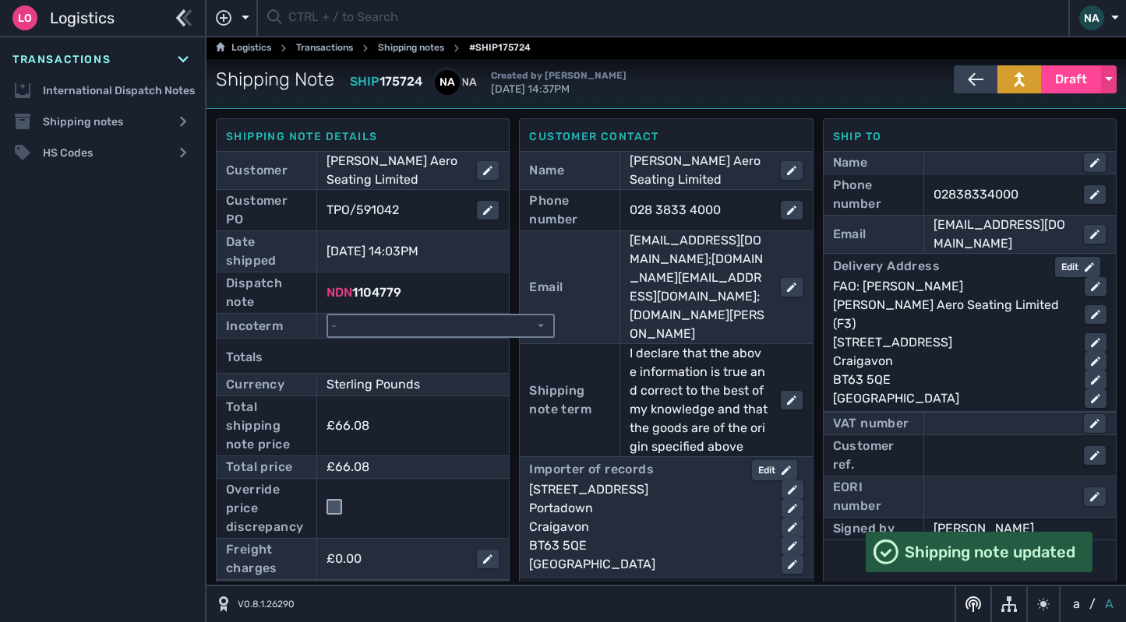
click at [394, 328] on select "- Ex Works - EXW Free Carrier - FCA Carriage Paid To - CPT Carriage Insurance P…" at bounding box center [440, 326] width 225 height 21
select select "[object Object]"
click at [328, 316] on select "- Ex Works - EXW Free Carrier - FCA Carriage Paid To - CPT Carriage Insurance P…" at bounding box center [440, 326] width 225 height 21
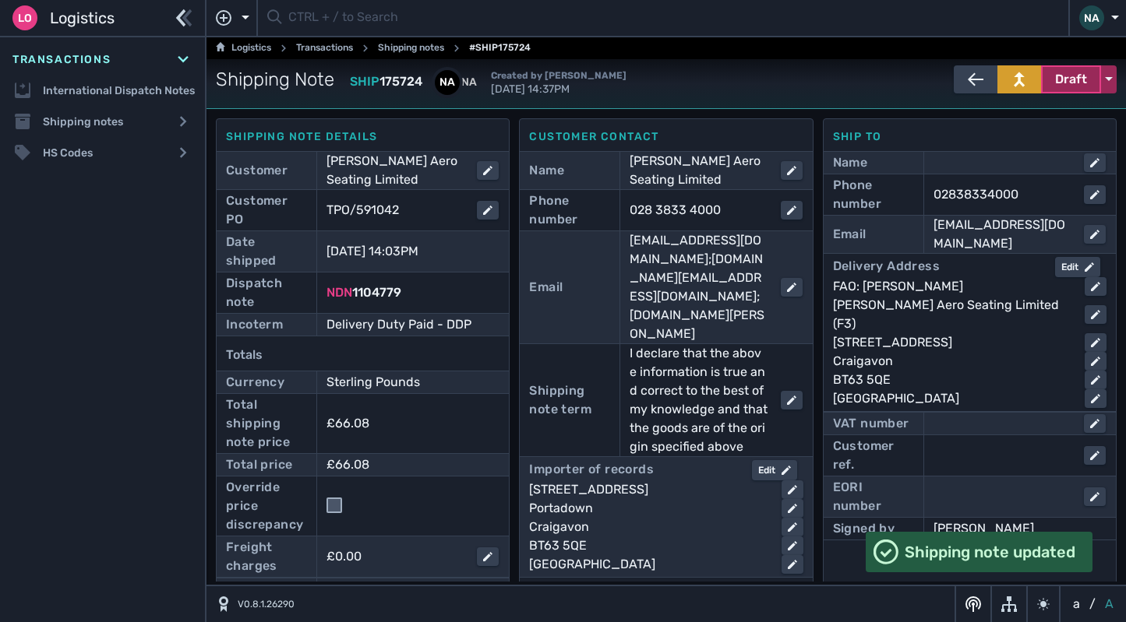
click at [1058, 86] on span "Draft" at bounding box center [1071, 79] width 32 height 19
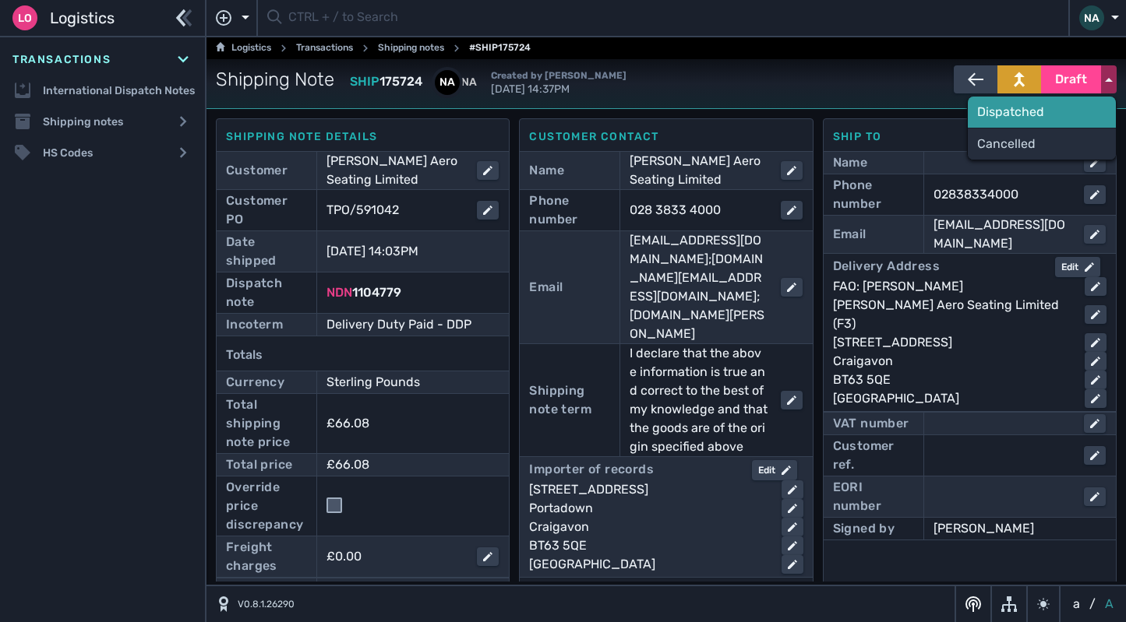
click at [1008, 114] on div "Dispatched" at bounding box center [1042, 112] width 148 height 31
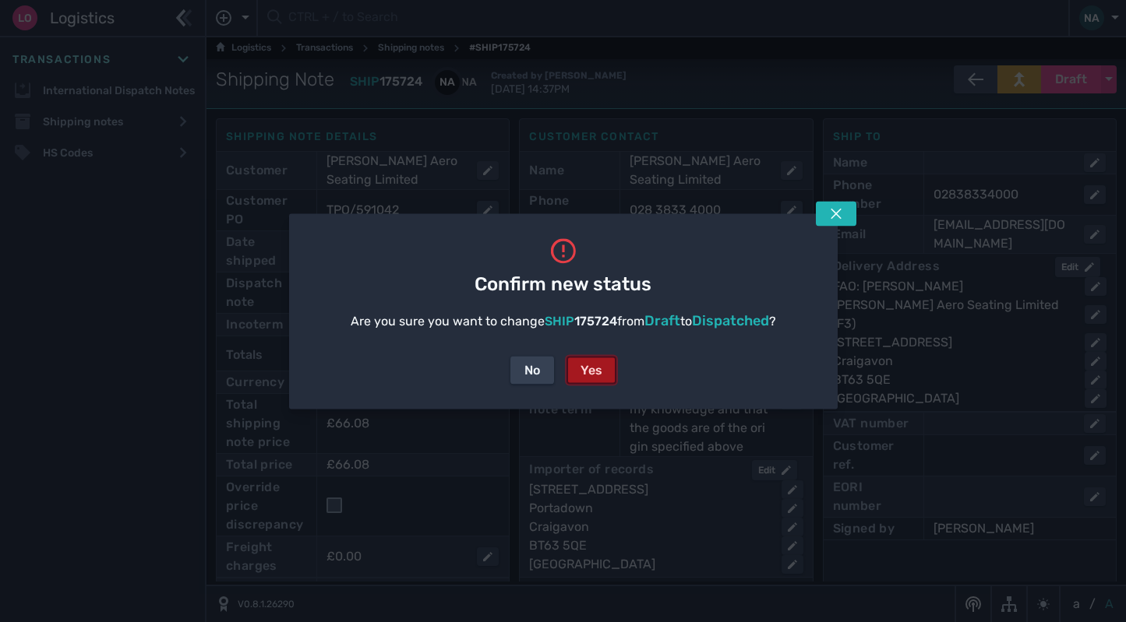
click at [593, 376] on div "Yes" at bounding box center [591, 370] width 22 height 19
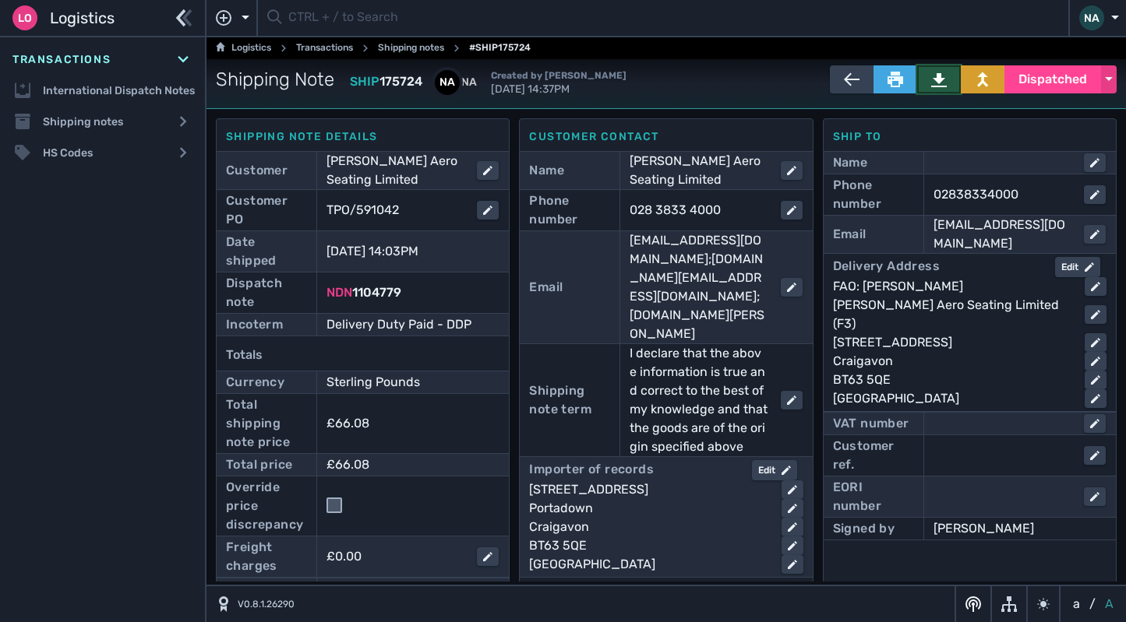
click at [931, 84] on icon at bounding box center [939, 80] width 16 height 16
